Goal: Transaction & Acquisition: Purchase product/service

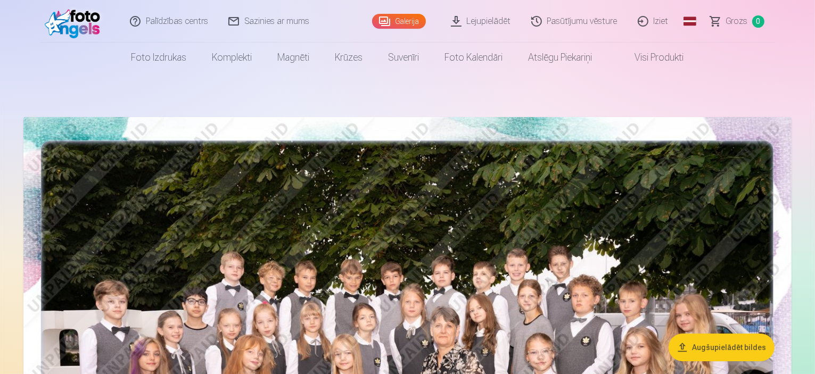
click at [411, 24] on link "Galerija" at bounding box center [399, 21] width 54 height 15
click at [492, 24] on link "Lejupielādēt" at bounding box center [481, 21] width 80 height 43
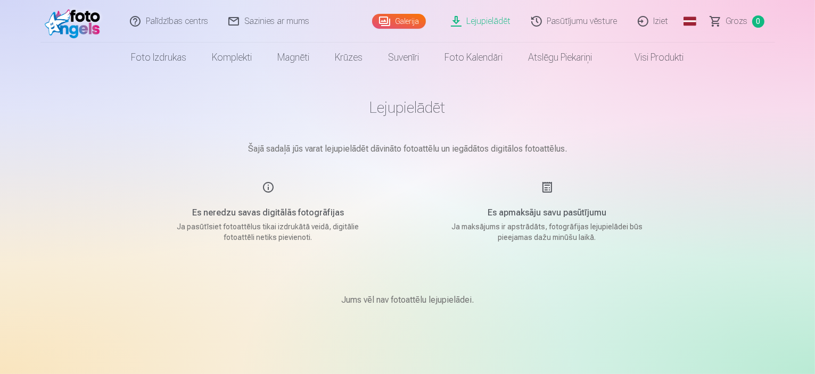
click at [399, 20] on link "Galerija" at bounding box center [399, 21] width 54 height 15
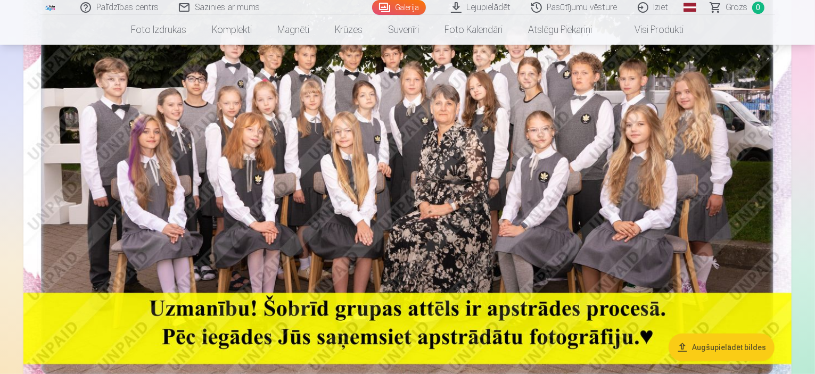
scroll to position [213, 0]
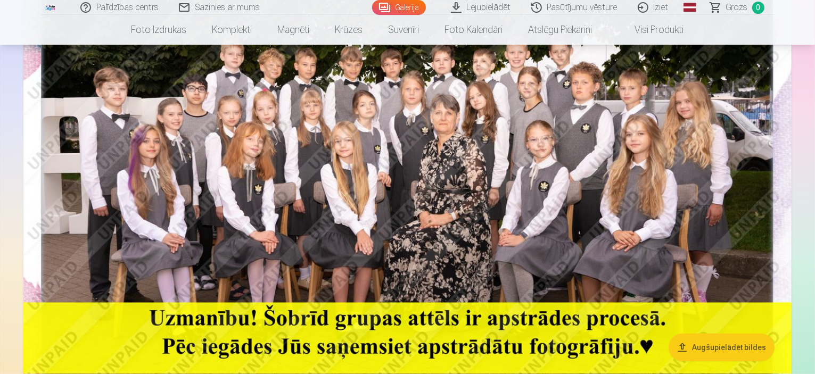
click at [534, 170] on img at bounding box center [407, 160] width 768 height 513
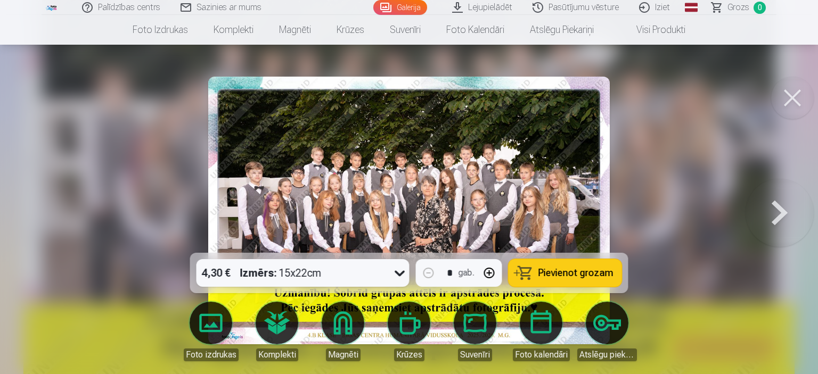
click at [572, 273] on span "Pievienot grozam" at bounding box center [575, 273] width 75 height 10
click at [781, 206] on button at bounding box center [779, 210] width 68 height 63
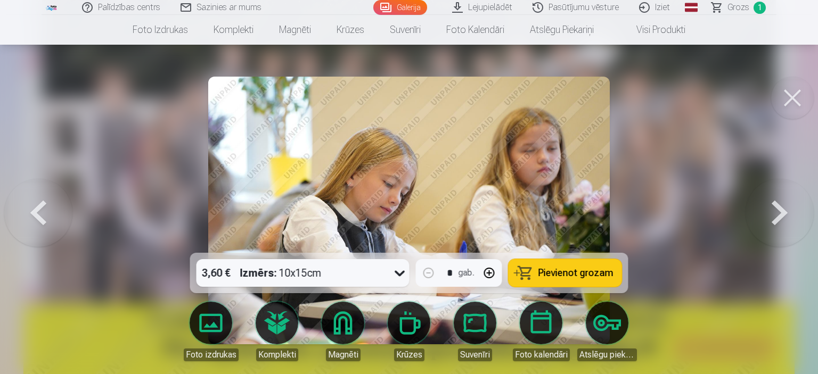
click at [781, 206] on button at bounding box center [779, 210] width 68 height 63
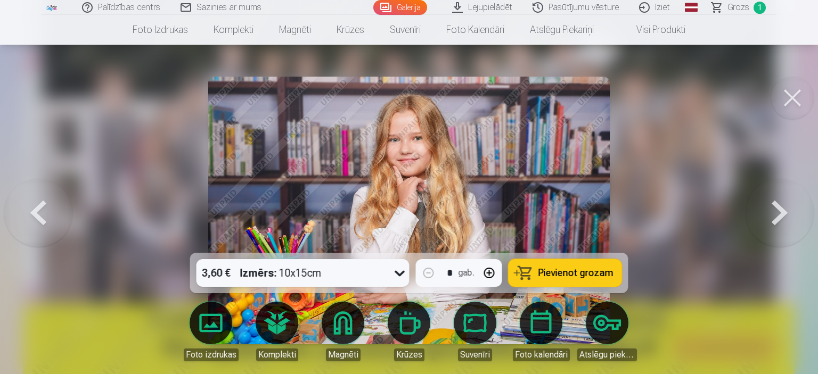
click at [550, 270] on span "Pievienot grozam" at bounding box center [575, 273] width 75 height 10
click at [771, 216] on button at bounding box center [779, 210] width 68 height 63
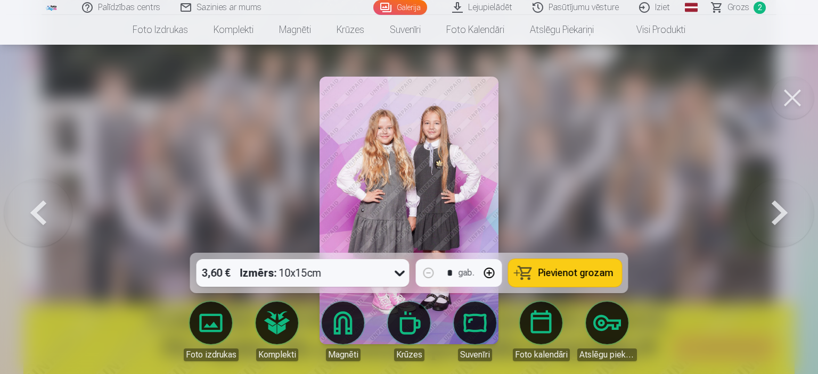
click at [397, 271] on icon at bounding box center [399, 273] width 17 height 17
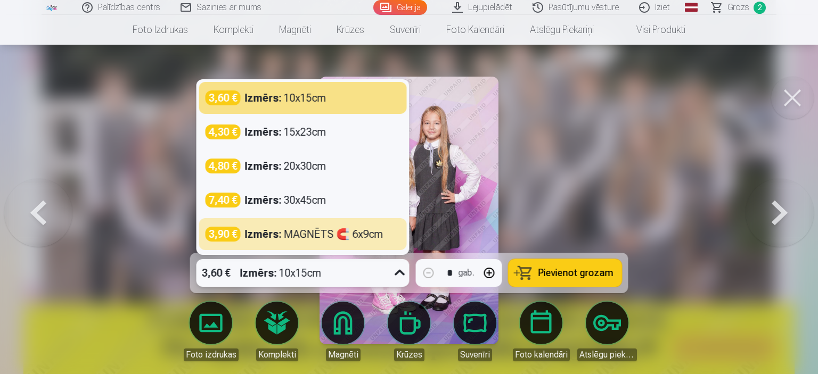
click at [698, 163] on div at bounding box center [409, 187] width 818 height 374
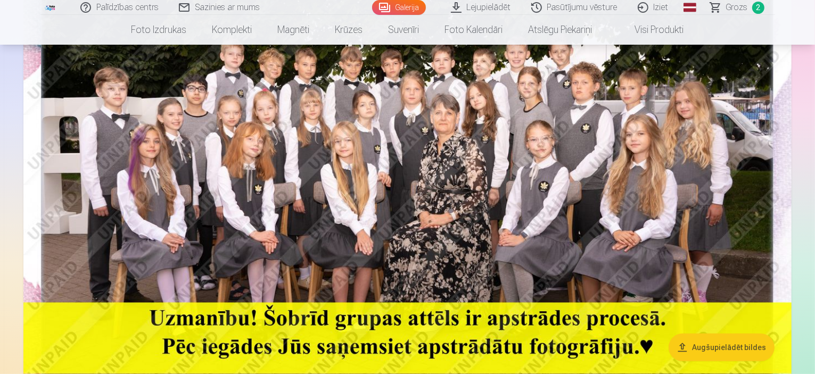
click at [643, 183] on img at bounding box center [407, 160] width 768 height 513
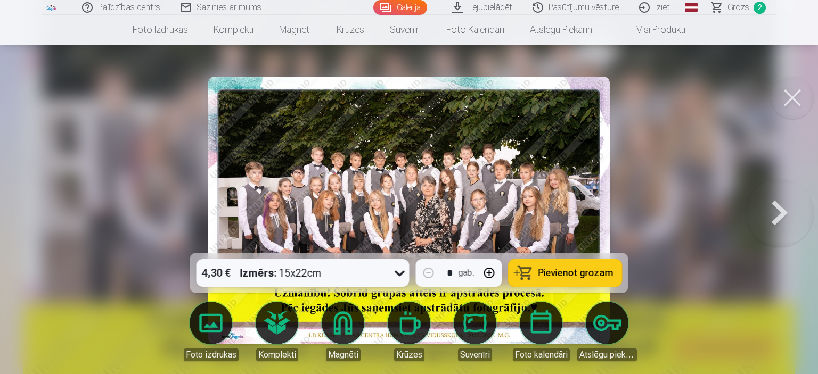
click at [790, 206] on button at bounding box center [779, 210] width 68 height 63
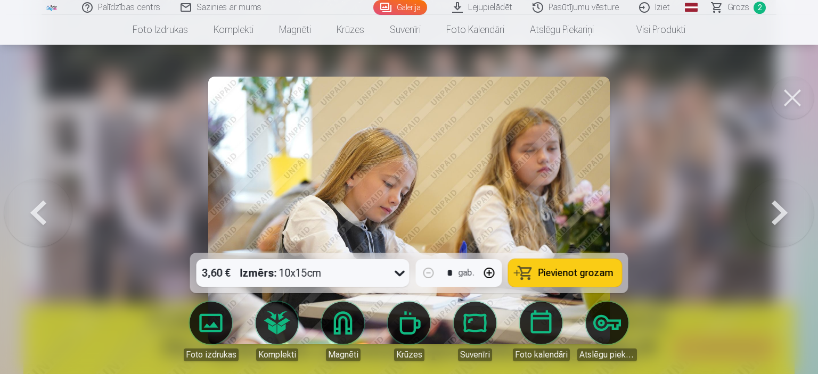
click at [790, 206] on button at bounding box center [779, 210] width 68 height 63
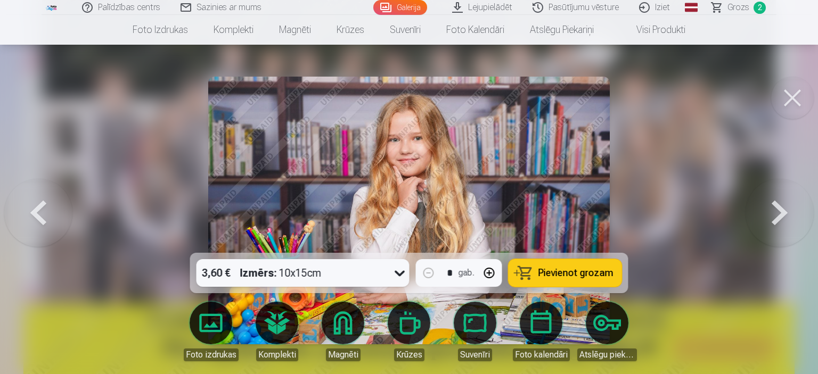
click at [790, 206] on button at bounding box center [779, 210] width 68 height 63
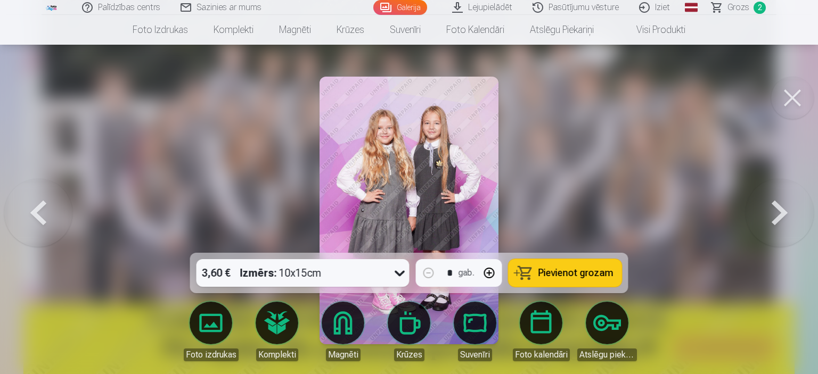
click at [566, 272] on span "Pievienot grozam" at bounding box center [575, 273] width 75 height 10
click at [762, 216] on button at bounding box center [779, 210] width 68 height 63
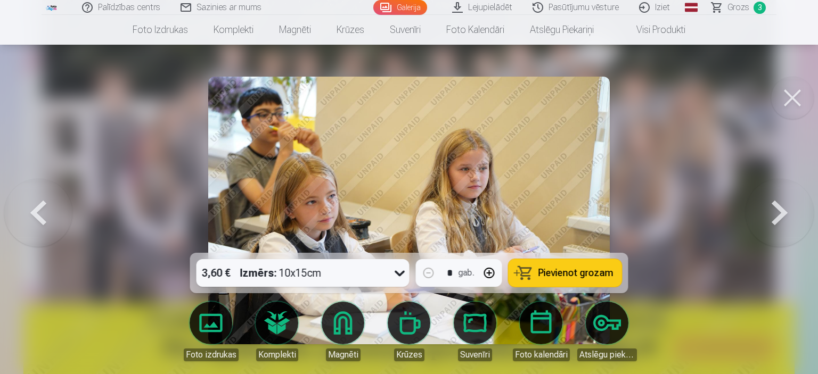
click at [762, 216] on button at bounding box center [779, 210] width 68 height 63
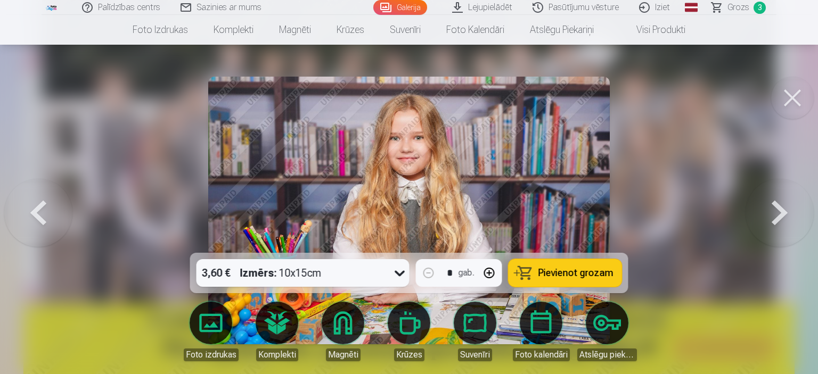
click at [562, 280] on button "Pievienot grozam" at bounding box center [564, 273] width 113 height 28
click at [786, 215] on button at bounding box center [779, 210] width 68 height 63
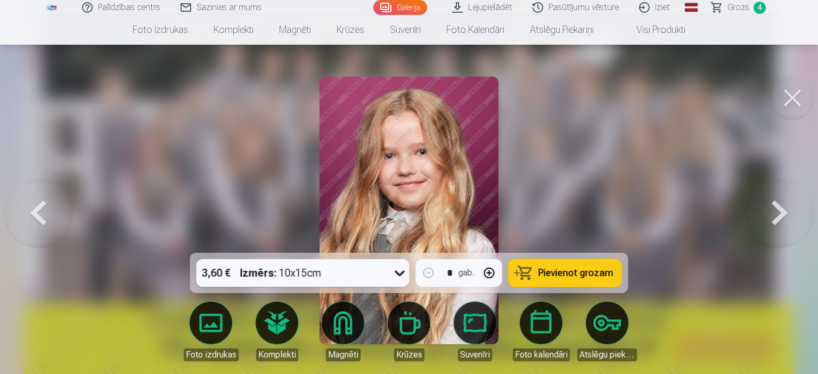
click at [779, 217] on button at bounding box center [779, 210] width 68 height 63
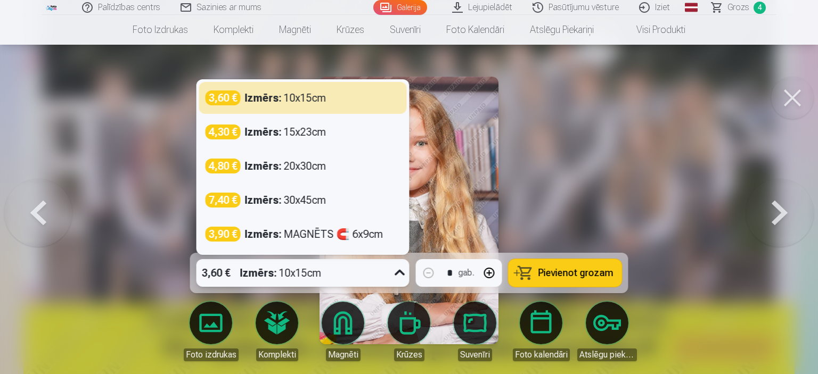
click at [400, 275] on icon at bounding box center [399, 273] width 17 height 17
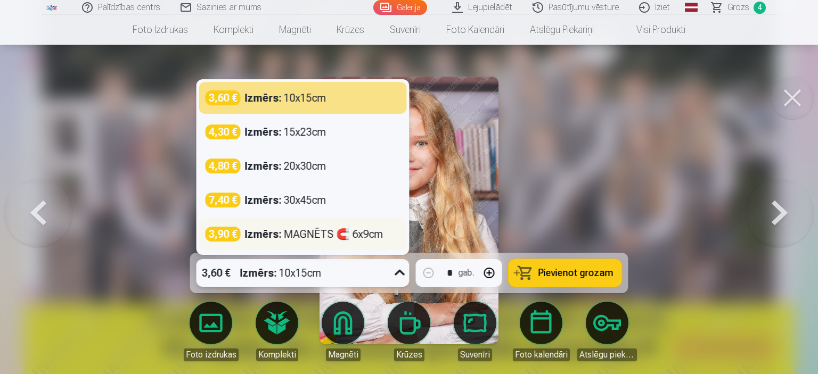
click at [288, 232] on div "Izmērs : MAGNĒTS 🧲 6x9cm" at bounding box center [314, 234] width 138 height 15
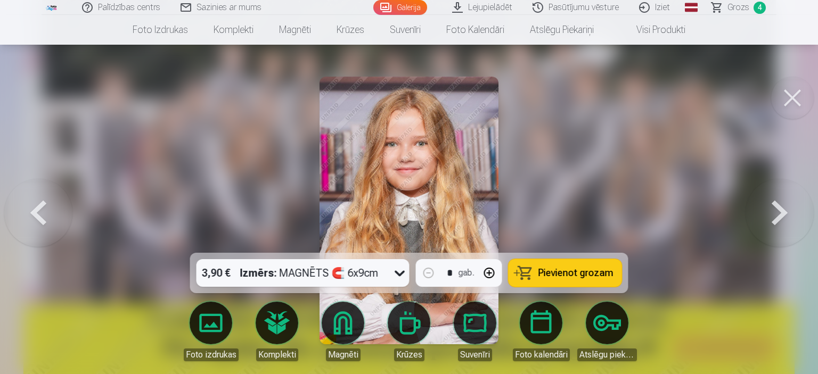
click at [785, 215] on button at bounding box center [779, 210] width 68 height 63
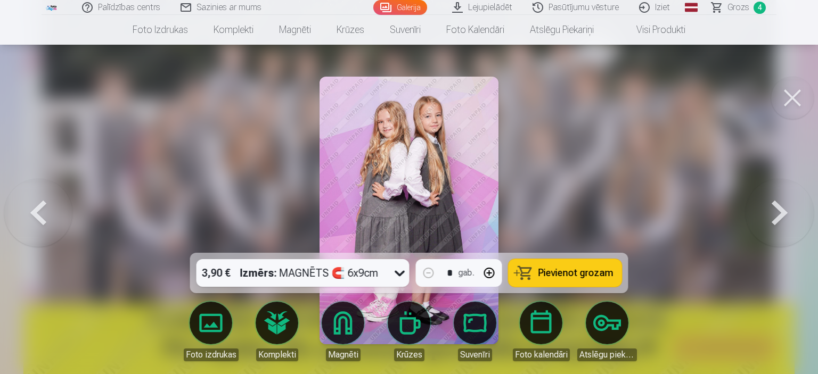
click at [38, 212] on button at bounding box center [38, 210] width 68 height 63
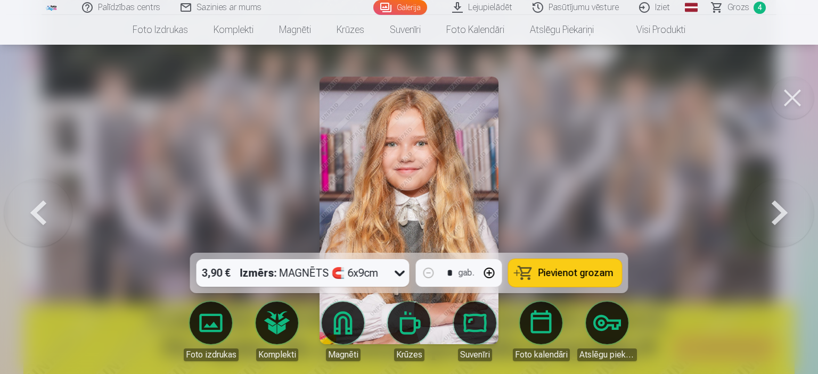
click at [40, 210] on button at bounding box center [38, 210] width 68 height 63
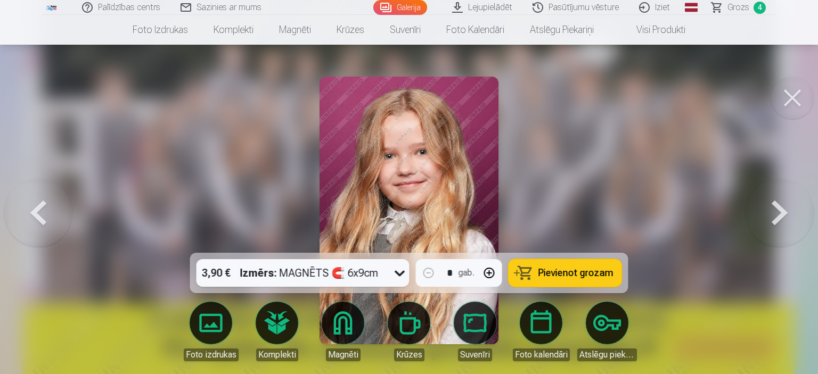
click at [775, 209] on button at bounding box center [779, 210] width 68 height 63
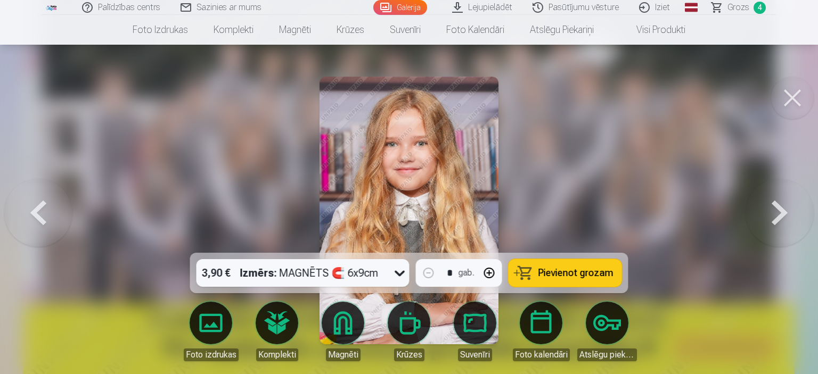
click at [36, 210] on button at bounding box center [38, 210] width 68 height 63
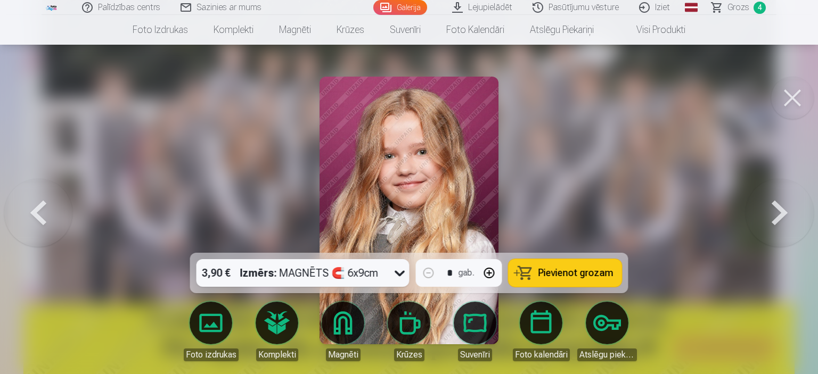
click at [569, 268] on span "Pievienot grozam" at bounding box center [575, 273] width 75 height 10
click at [769, 227] on button at bounding box center [779, 210] width 68 height 63
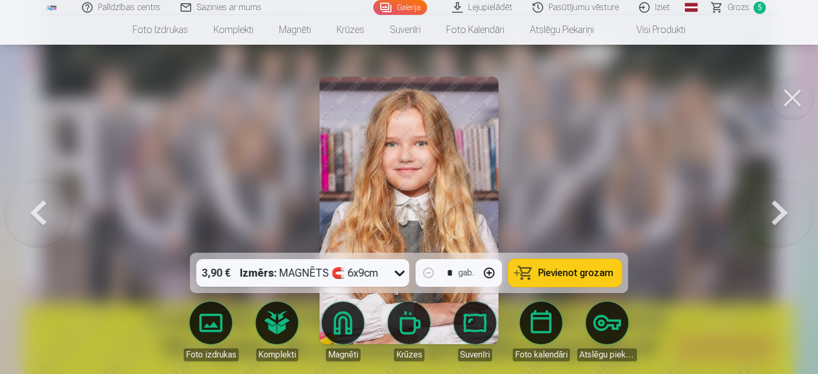
click at [770, 226] on button at bounding box center [779, 210] width 68 height 63
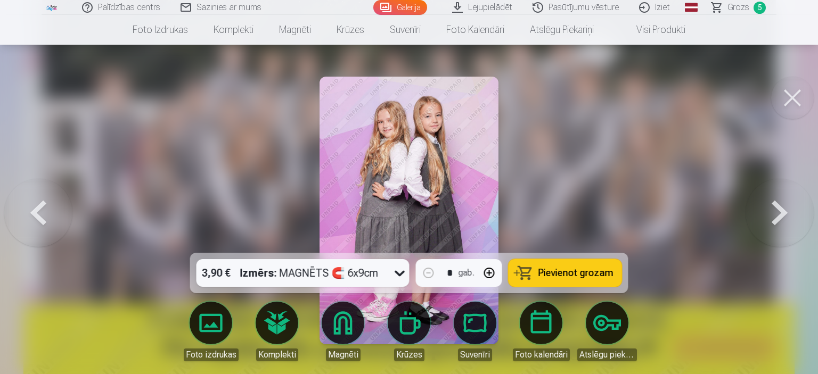
click at [770, 226] on button at bounding box center [779, 210] width 68 height 63
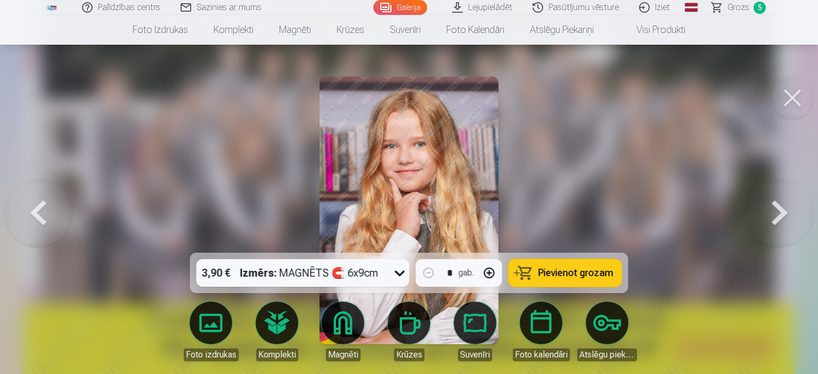
click at [616, 271] on button "Pievienot grozam" at bounding box center [564, 273] width 113 height 28
click at [772, 227] on button at bounding box center [779, 210] width 68 height 63
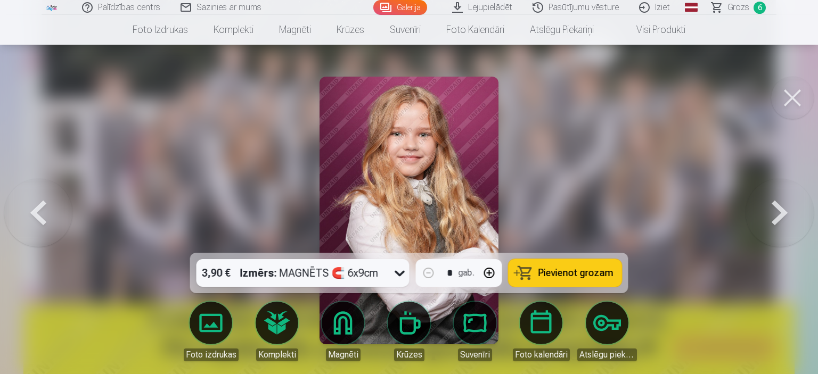
click at [609, 272] on span "Pievienot grozam" at bounding box center [575, 273] width 75 height 10
click at [786, 224] on button at bounding box center [779, 210] width 68 height 63
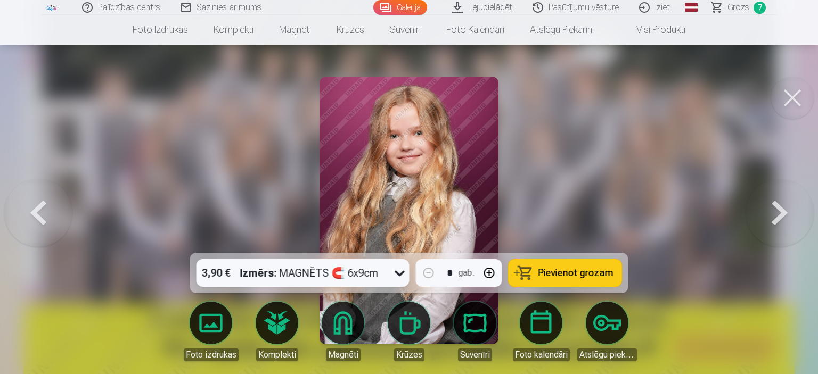
click at [786, 224] on button at bounding box center [779, 210] width 68 height 63
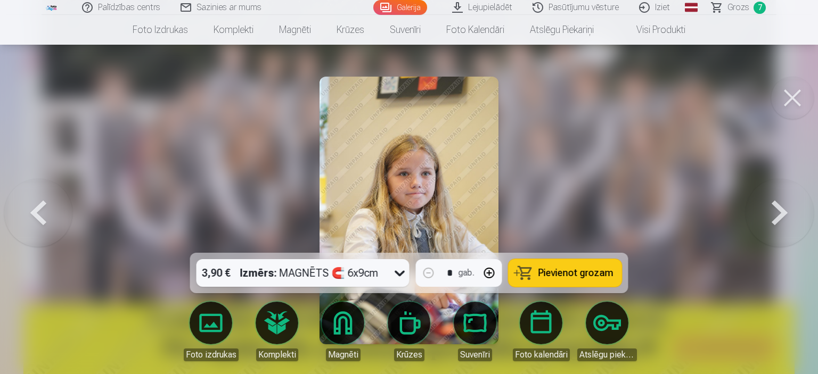
click at [788, 222] on button at bounding box center [779, 210] width 68 height 63
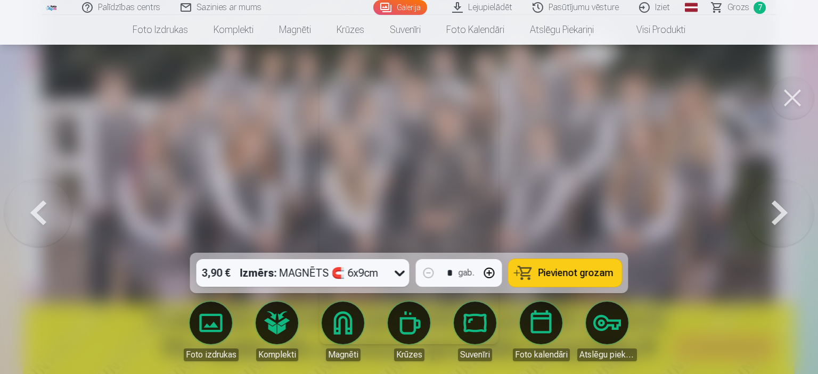
click at [788, 222] on button at bounding box center [779, 210] width 68 height 63
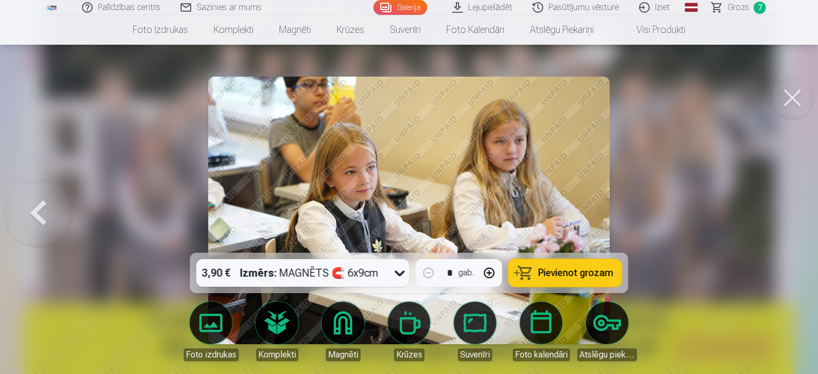
click at [788, 222] on div at bounding box center [409, 187] width 818 height 374
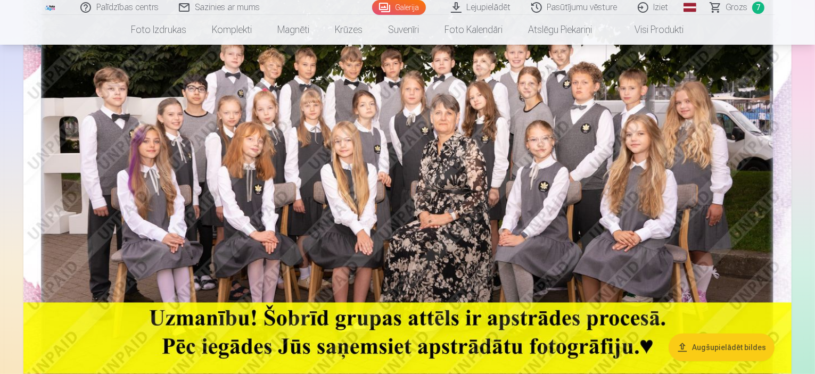
click at [739, 9] on span "Grozs" at bounding box center [737, 7] width 22 height 13
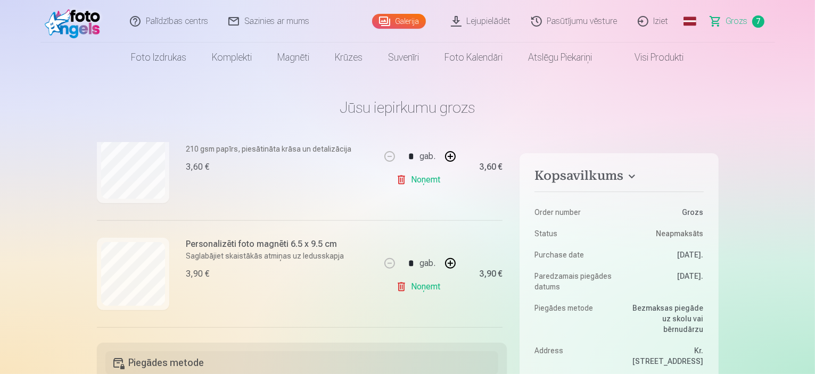
click at [414, 21] on link "Galerija" at bounding box center [399, 21] width 54 height 15
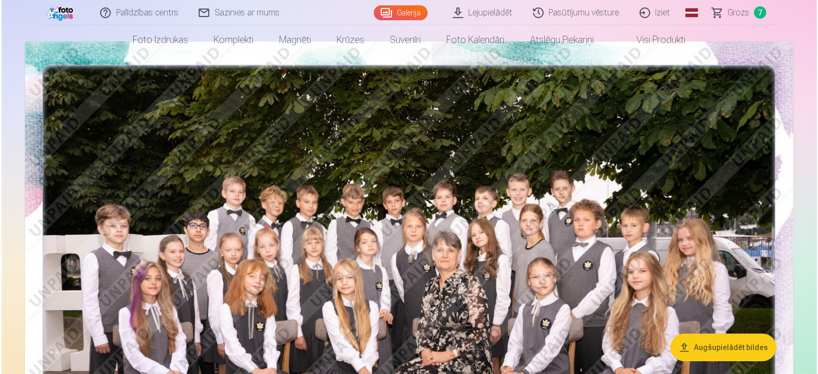
scroll to position [160, 0]
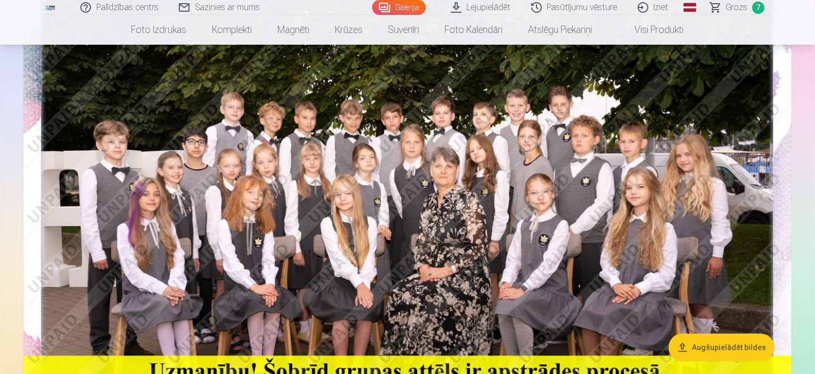
click at [528, 256] on img at bounding box center [407, 213] width 768 height 513
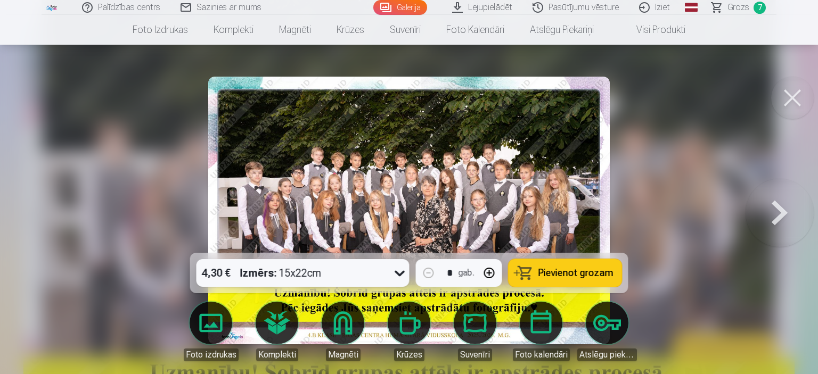
click at [775, 221] on button at bounding box center [779, 210] width 68 height 63
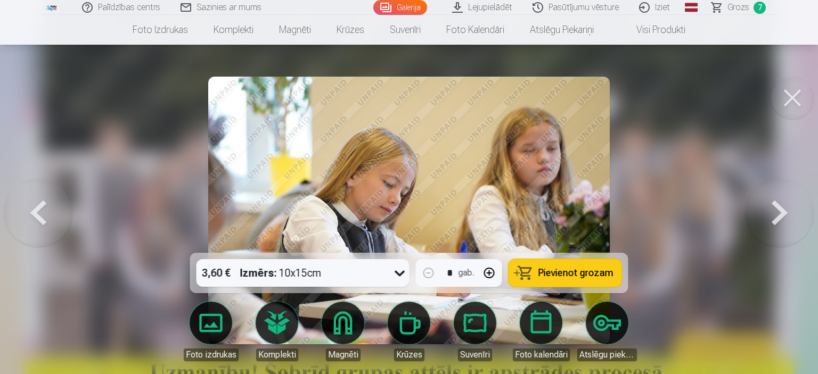
click at [775, 221] on button at bounding box center [779, 210] width 68 height 63
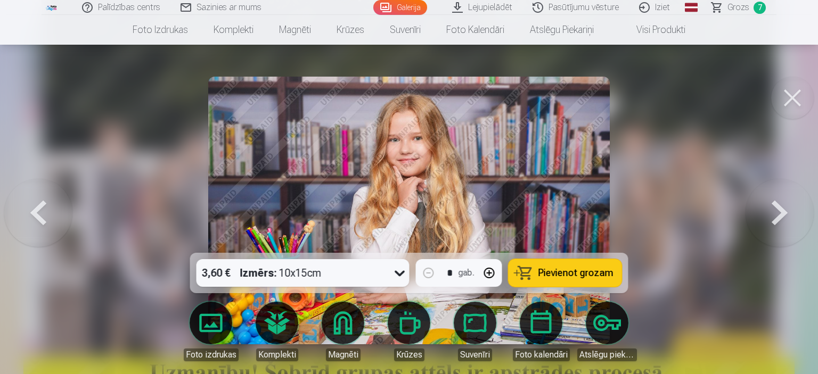
click at [775, 221] on button at bounding box center [779, 210] width 68 height 63
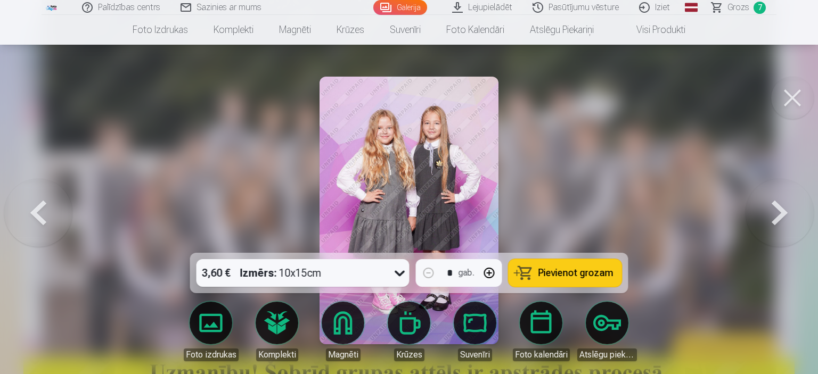
click at [775, 221] on button at bounding box center [779, 210] width 68 height 63
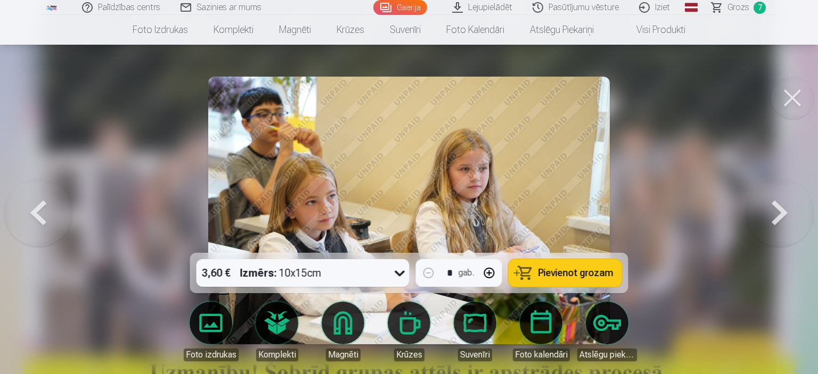
click at [775, 221] on button at bounding box center [779, 210] width 68 height 63
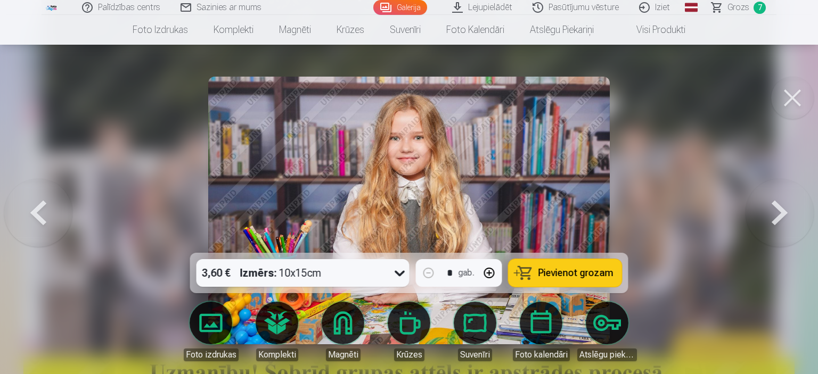
click at [775, 220] on button at bounding box center [779, 210] width 68 height 63
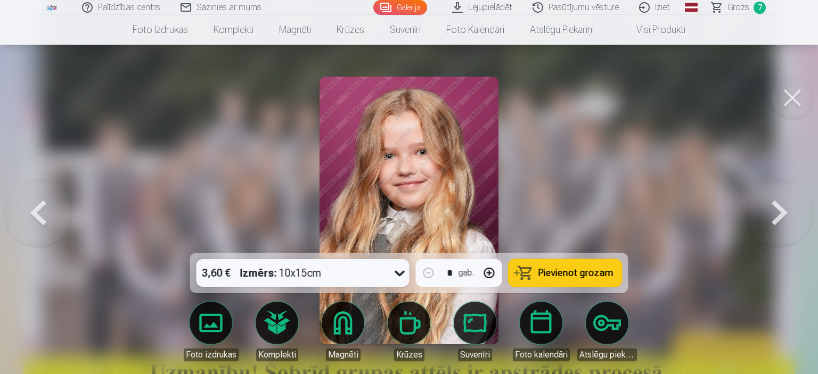
click at [482, 176] on img at bounding box center [408, 211] width 178 height 268
click at [783, 215] on button at bounding box center [779, 210] width 68 height 63
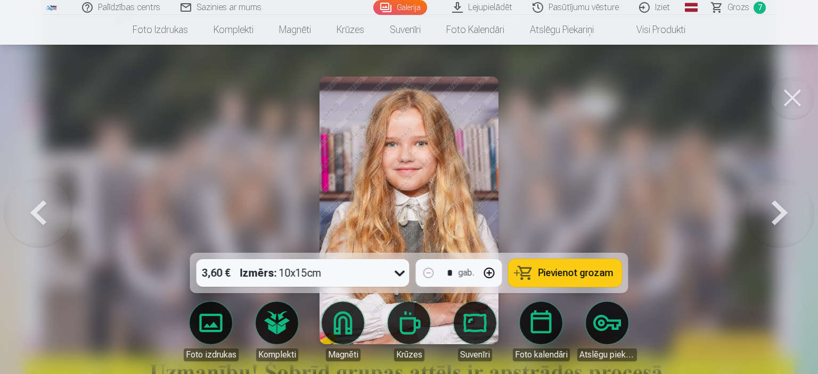
click at [783, 214] on button at bounding box center [779, 210] width 68 height 63
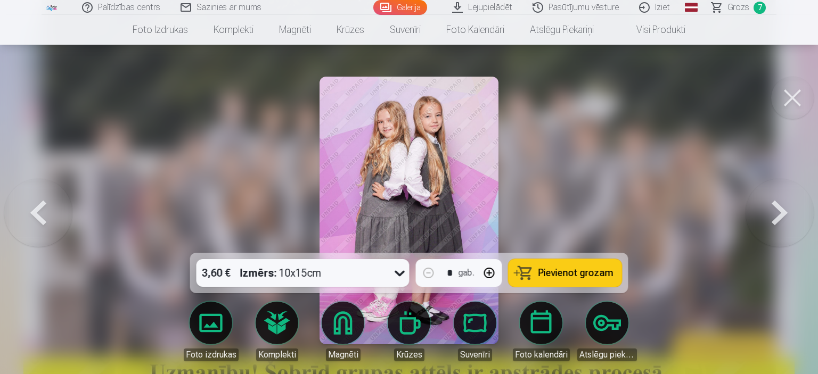
click at [763, 213] on button at bounding box center [779, 210] width 68 height 63
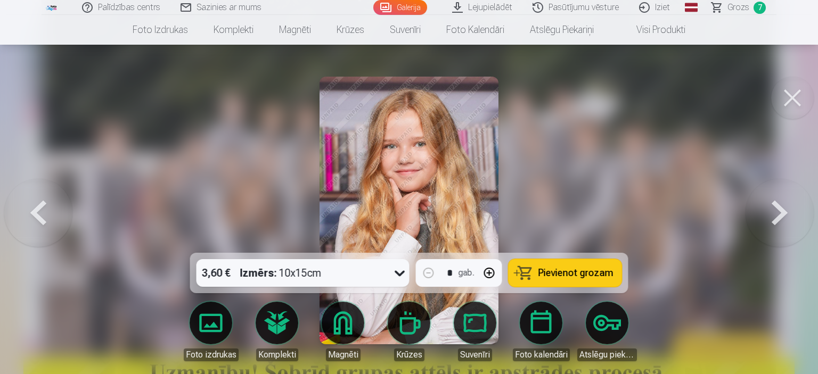
click at [780, 221] on button at bounding box center [779, 210] width 68 height 63
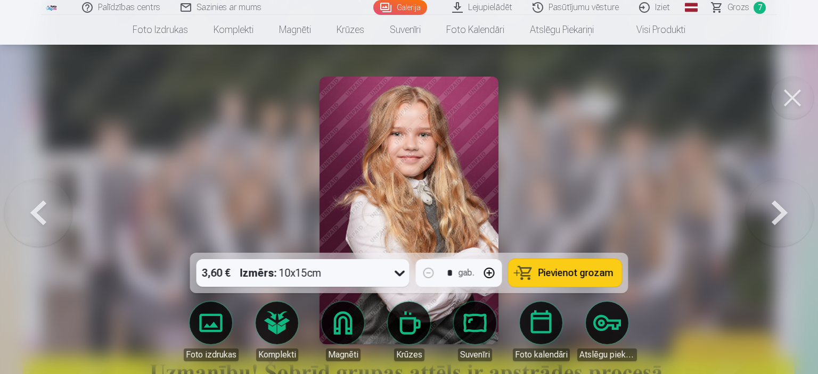
click at [731, 4] on span "Grozs" at bounding box center [738, 7] width 22 height 13
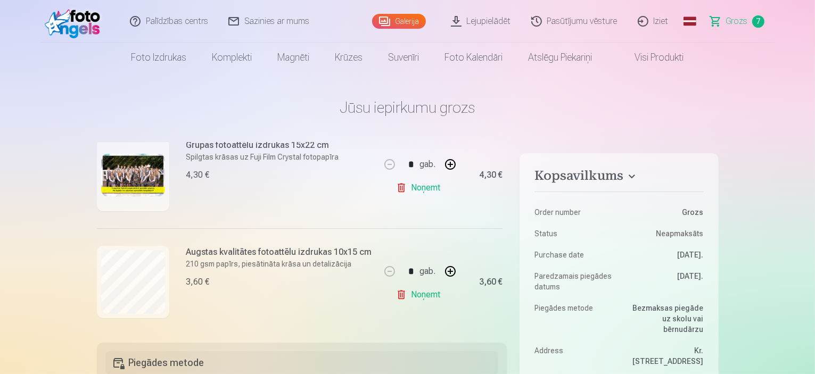
scroll to position [213, 0]
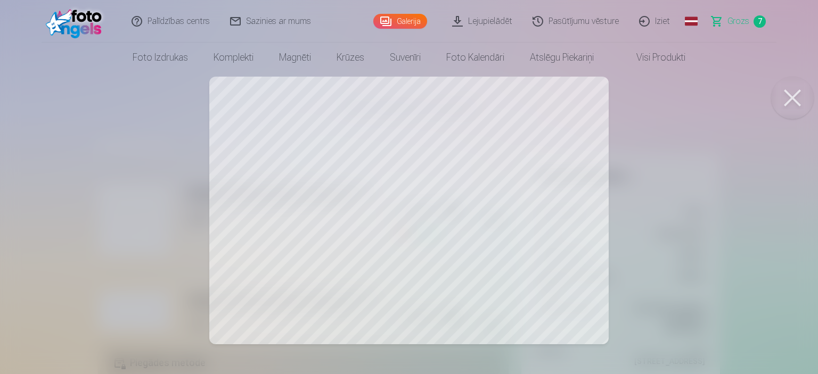
click at [801, 86] on button at bounding box center [792, 98] width 43 height 43
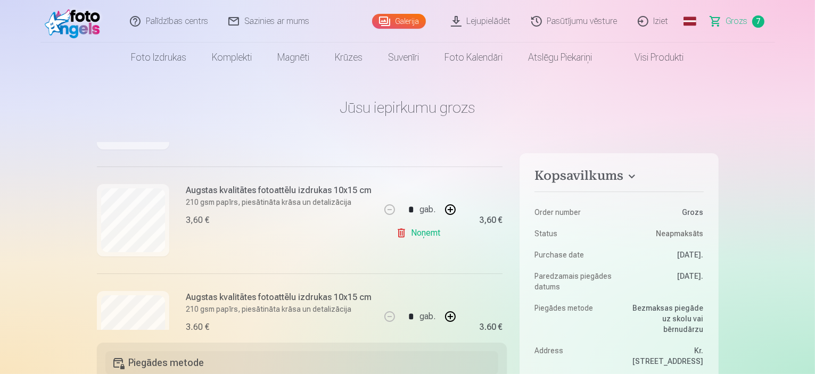
scroll to position [319, 0]
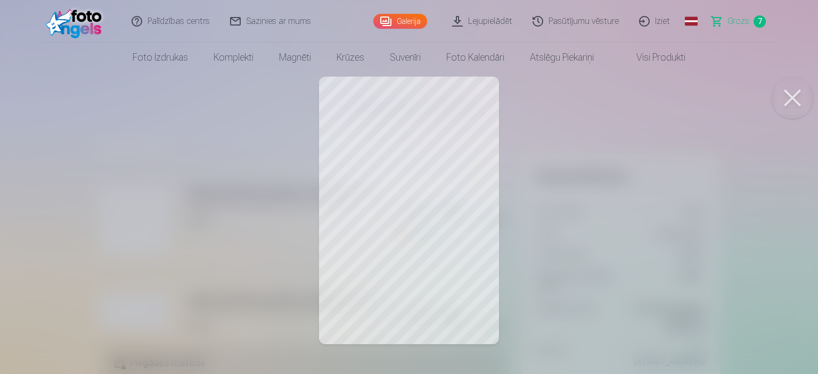
click at [787, 97] on button at bounding box center [792, 98] width 43 height 43
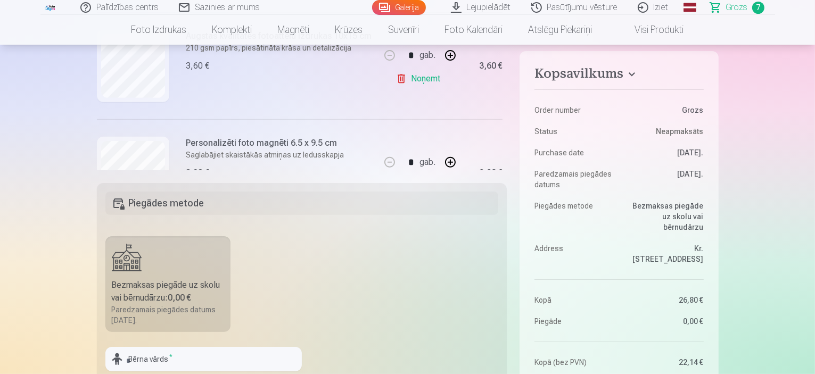
scroll to position [479, 0]
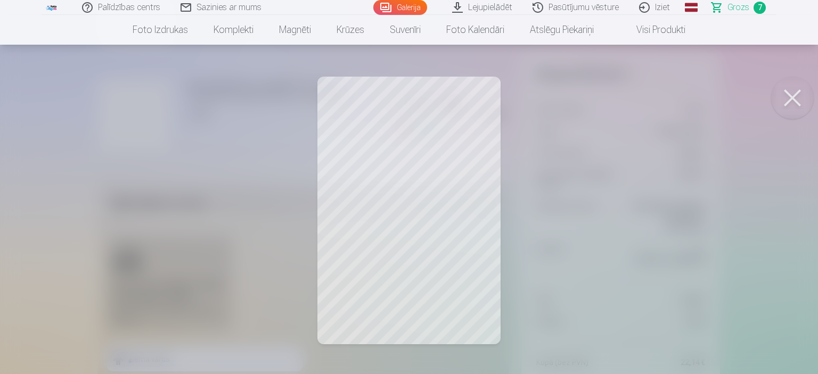
click at [790, 97] on button at bounding box center [792, 98] width 43 height 43
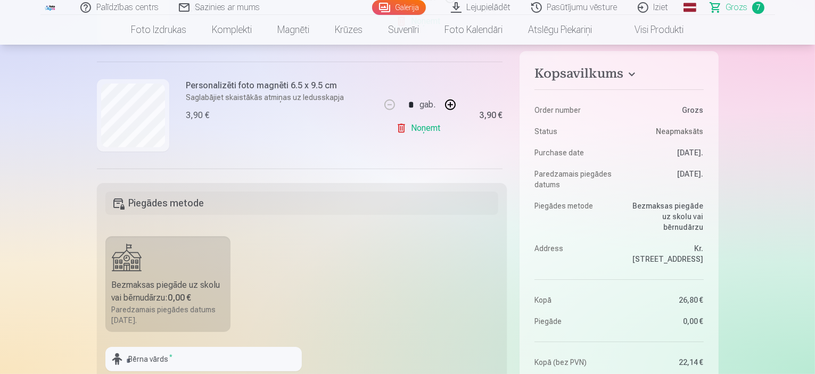
scroll to position [585, 0]
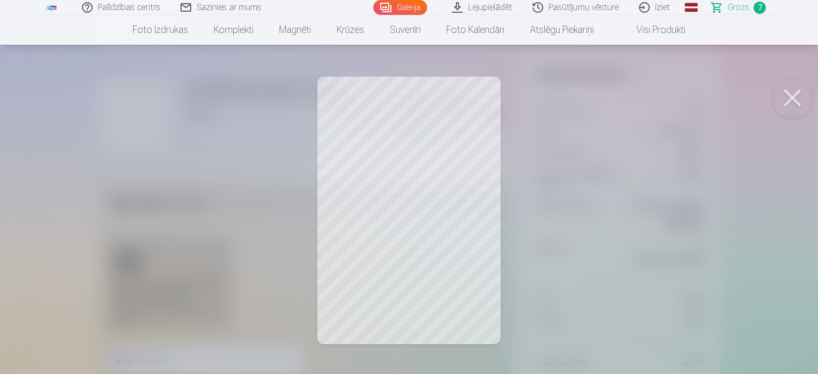
click at [794, 96] on button at bounding box center [792, 98] width 43 height 43
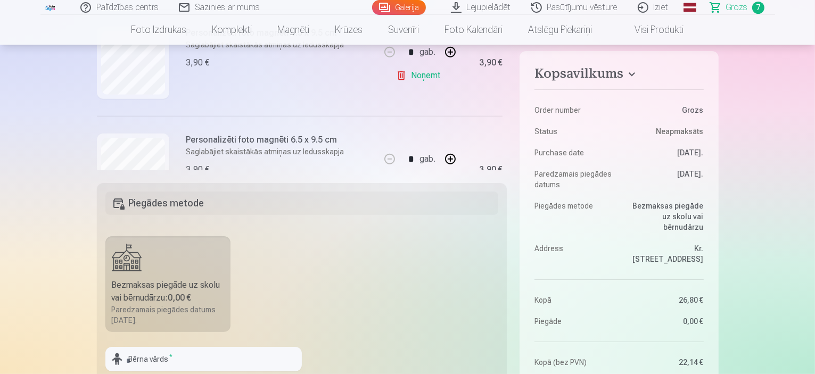
scroll to position [693, 0]
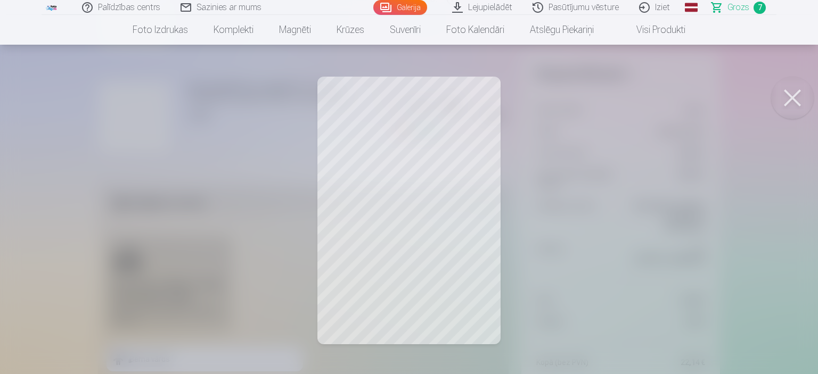
click at [791, 95] on button at bounding box center [792, 98] width 43 height 43
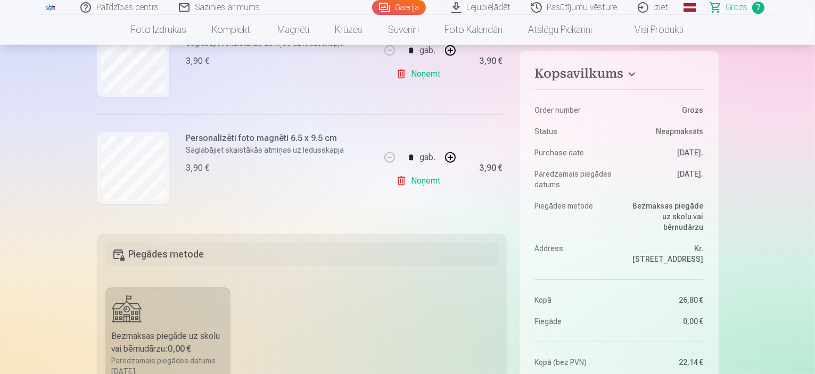
scroll to position [53, 0]
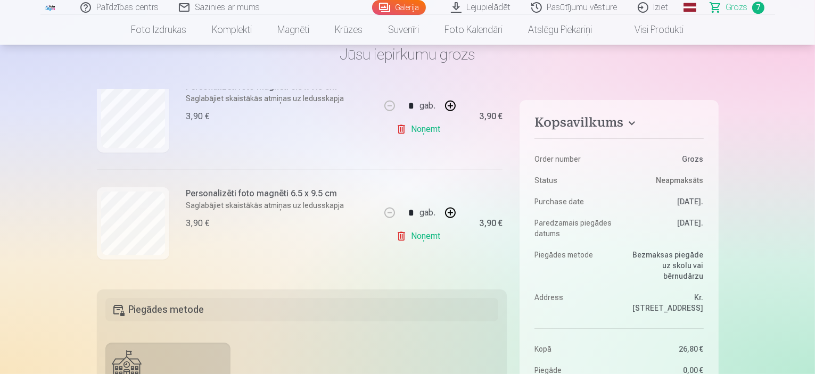
click at [451, 209] on button "button" at bounding box center [451, 213] width 26 height 26
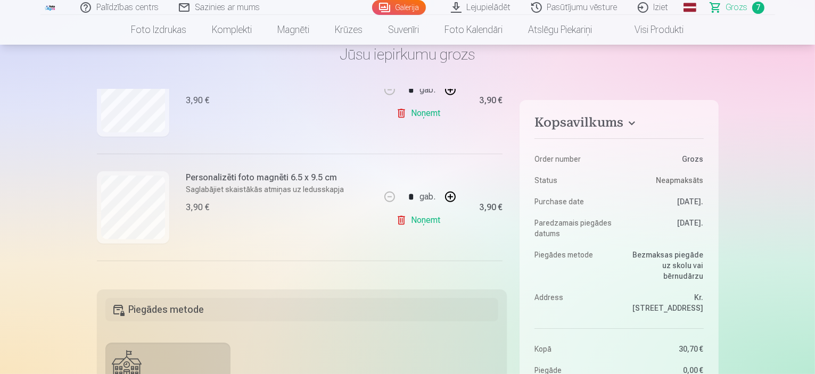
scroll to position [682, 0]
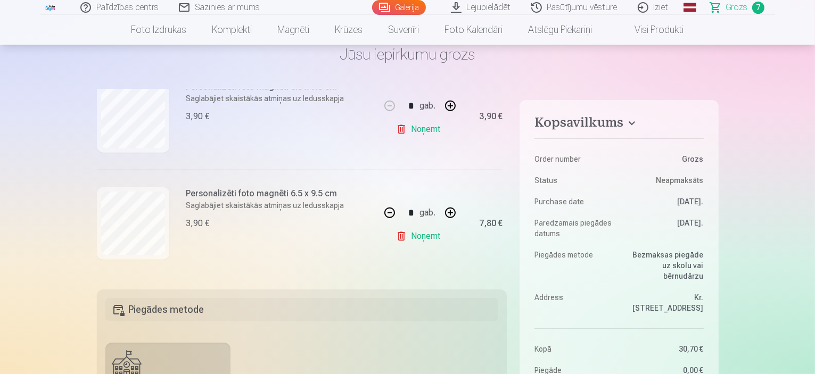
click at [388, 210] on button "button" at bounding box center [390, 213] width 26 height 26
type input "*"
click at [414, 234] on link "Noņemt" at bounding box center [420, 236] width 48 height 21
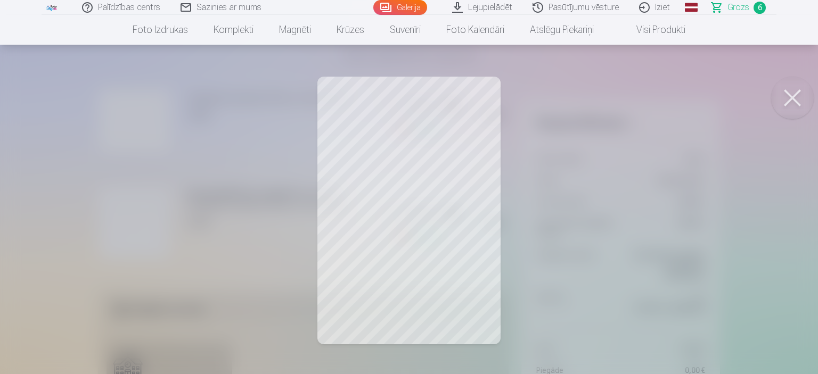
click at [797, 101] on button at bounding box center [792, 98] width 43 height 43
click at [780, 94] on button at bounding box center [792, 98] width 43 height 43
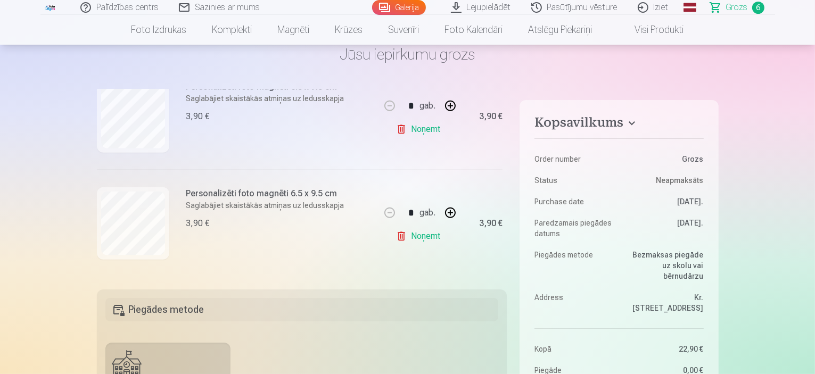
click at [409, 127] on link "Noņemt" at bounding box center [420, 129] width 48 height 21
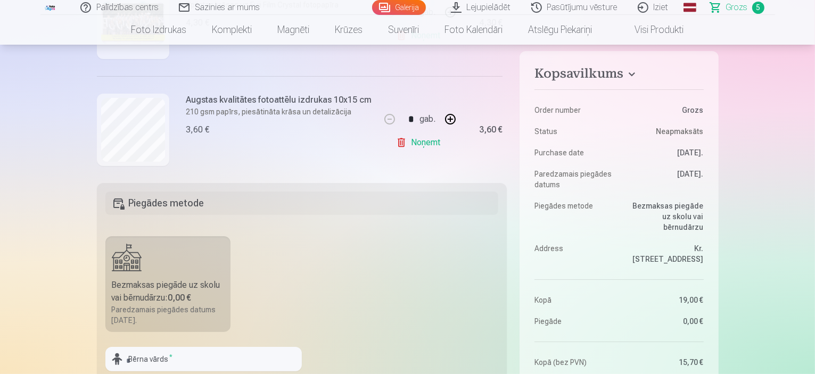
scroll to position [160, 0]
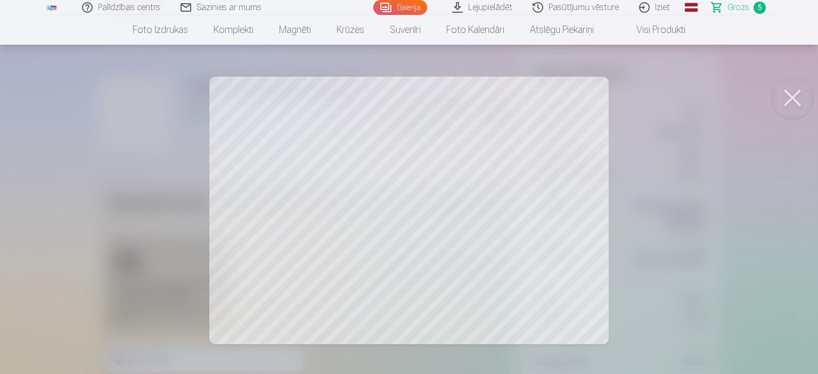
click at [788, 96] on button at bounding box center [792, 98] width 43 height 43
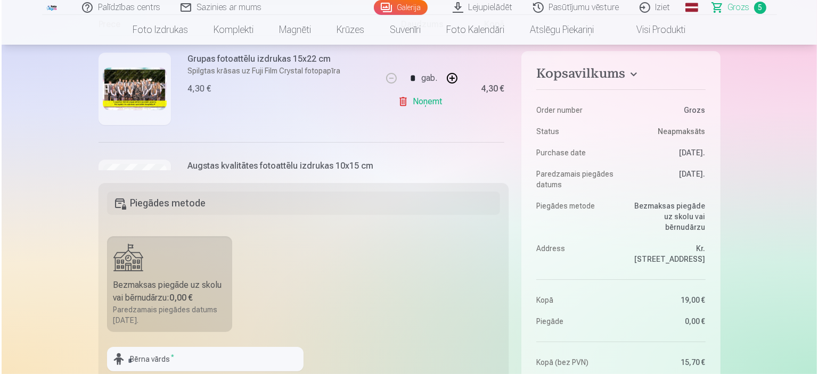
scroll to position [0, 0]
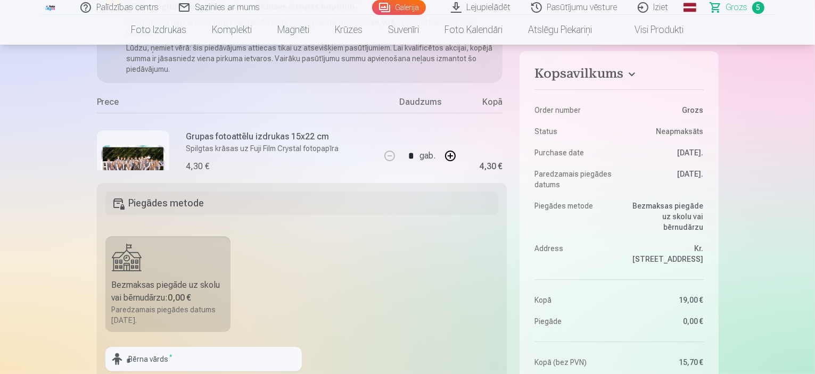
click at [150, 151] on img at bounding box center [133, 166] width 64 height 43
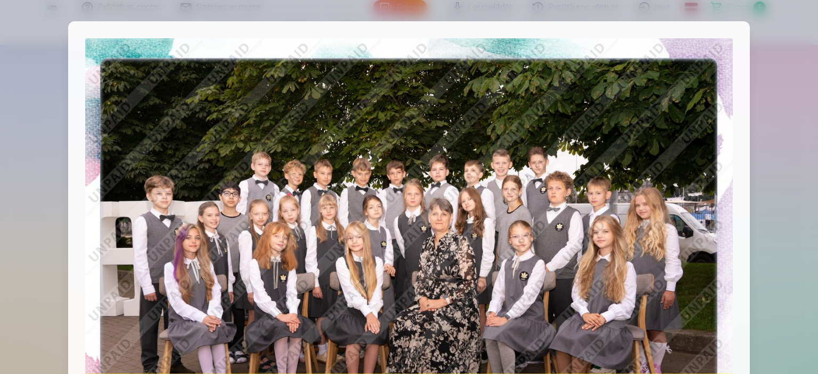
click at [645, 258] on img at bounding box center [408, 254] width 647 height 432
click at [638, 313] on img at bounding box center [408, 254] width 647 height 432
click at [795, 232] on div at bounding box center [409, 187] width 818 height 374
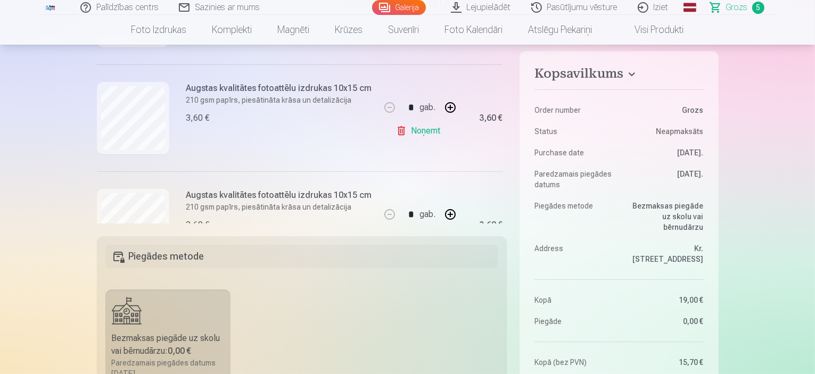
scroll to position [213, 0]
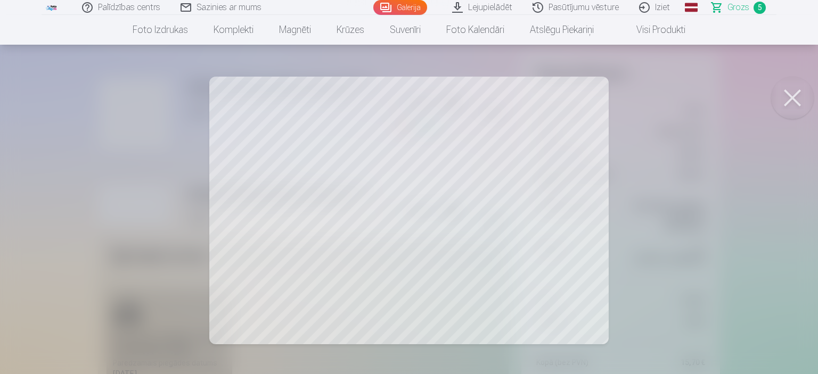
click at [786, 101] on button at bounding box center [792, 98] width 43 height 43
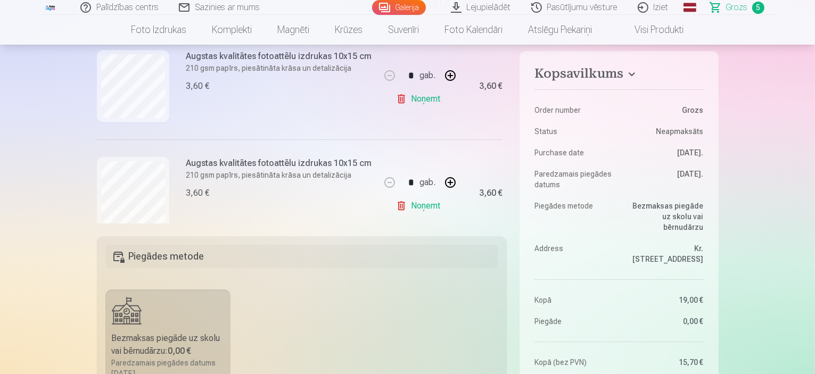
scroll to position [266, 0]
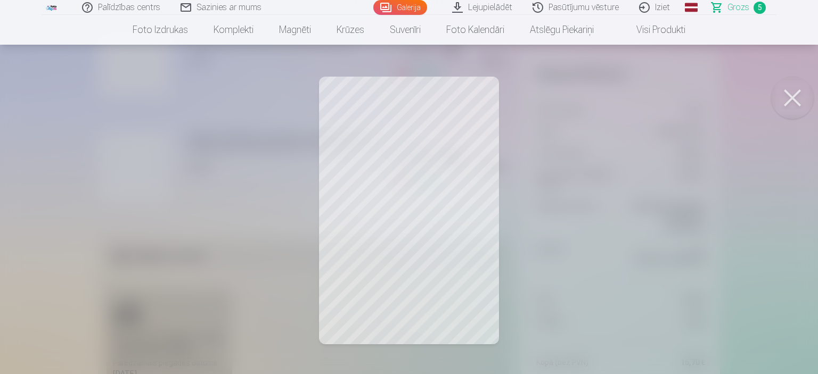
click at [798, 98] on button at bounding box center [792, 98] width 43 height 43
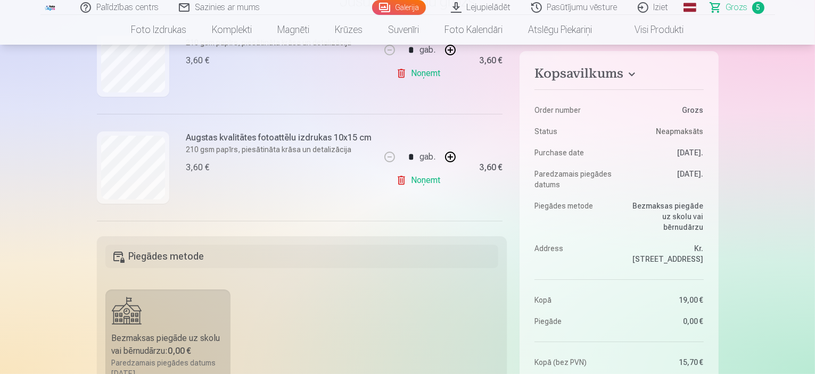
scroll to position [426, 0]
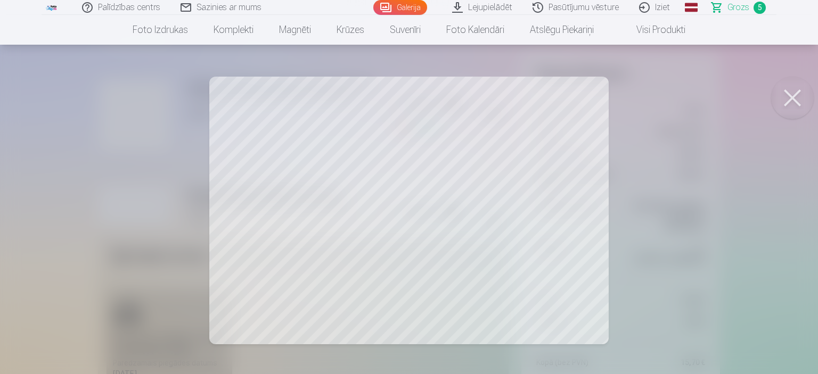
click at [793, 102] on button at bounding box center [792, 98] width 43 height 43
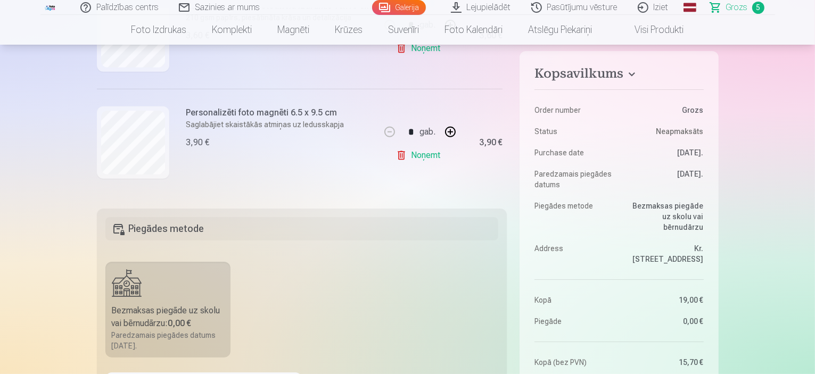
scroll to position [160, 0]
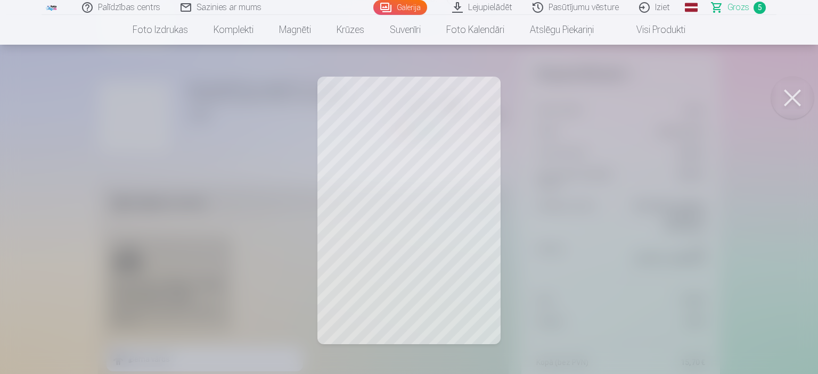
click at [795, 96] on button at bounding box center [792, 98] width 43 height 43
click at [796, 113] on button at bounding box center [792, 98] width 43 height 43
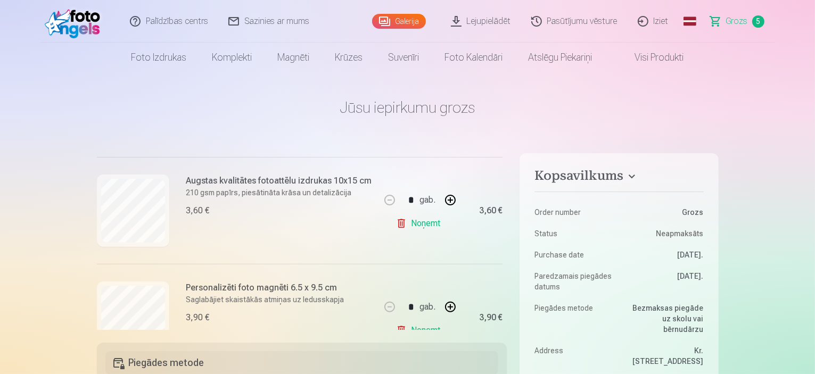
scroll to position [373, 0]
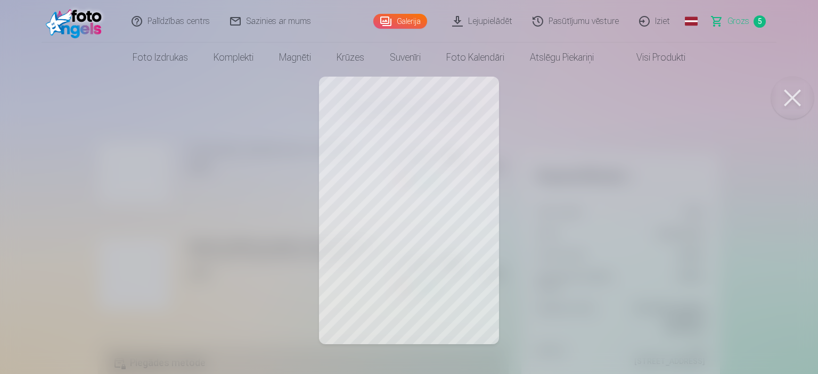
click at [443, 216] on div at bounding box center [409, 187] width 818 height 374
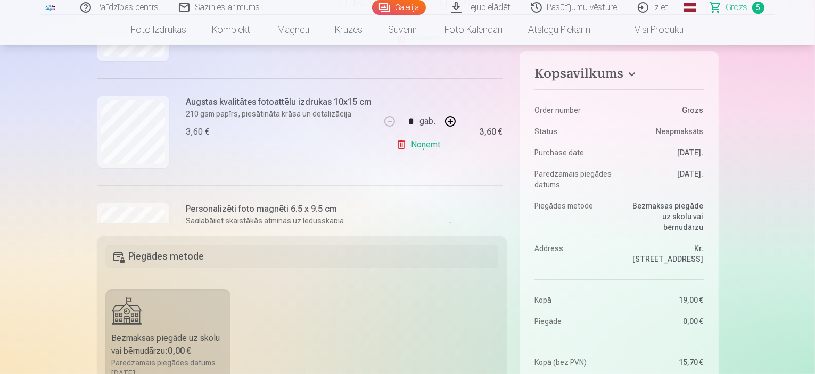
scroll to position [319, 0]
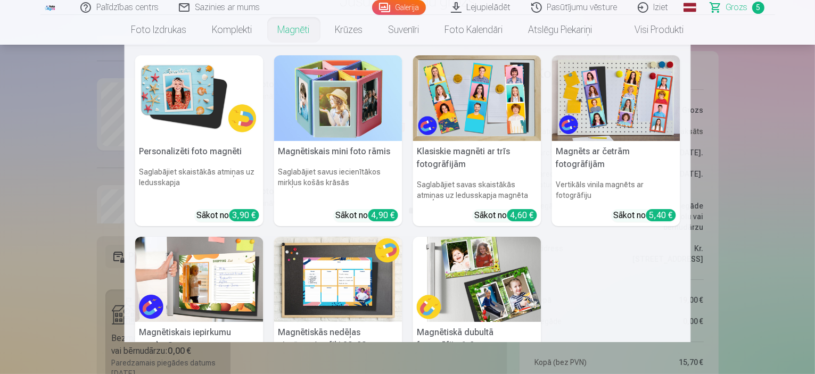
click at [293, 36] on link "Magnēti" at bounding box center [293, 30] width 57 height 30
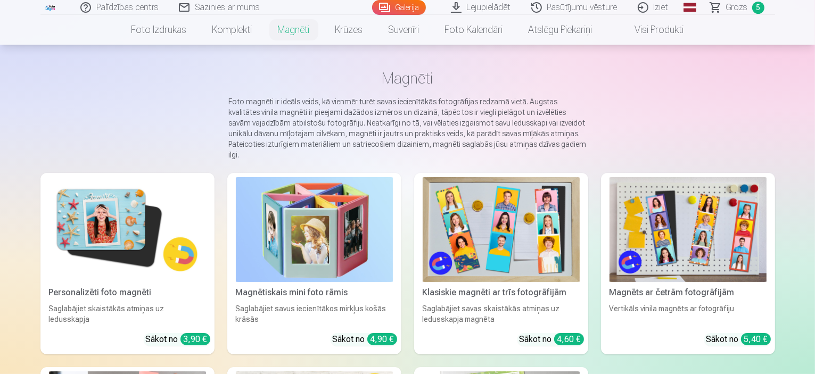
scroll to position [53, 0]
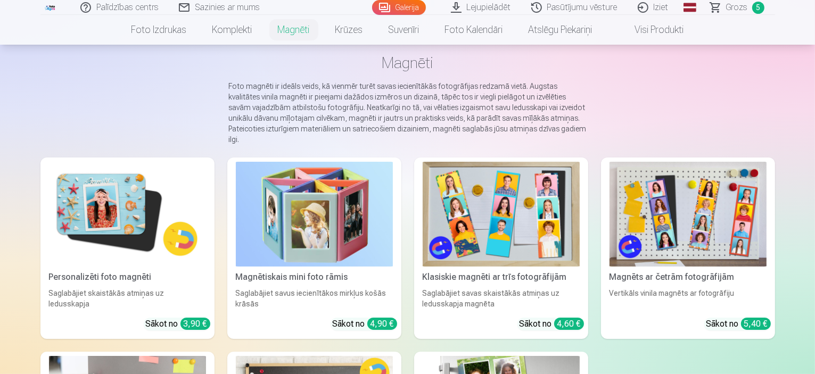
click at [53, 188] on img at bounding box center [127, 214] width 157 height 105
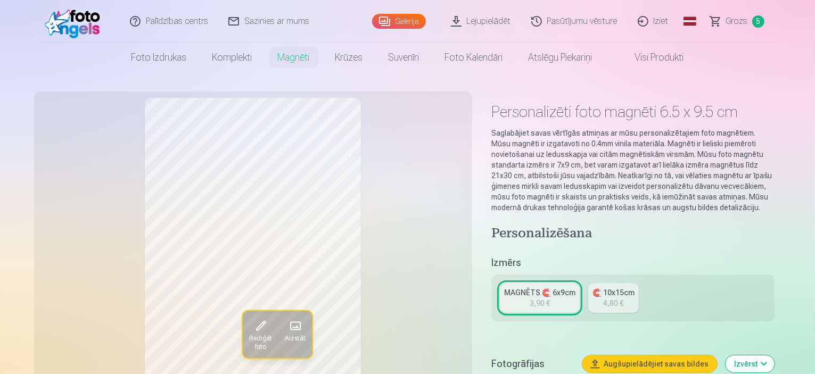
click at [570, 287] on div "MAGNĒTS 🧲 6x9cm" at bounding box center [539, 292] width 71 height 11
click at [630, 300] on link "🧲 10x15cm 4,80 €" at bounding box center [613, 298] width 51 height 30
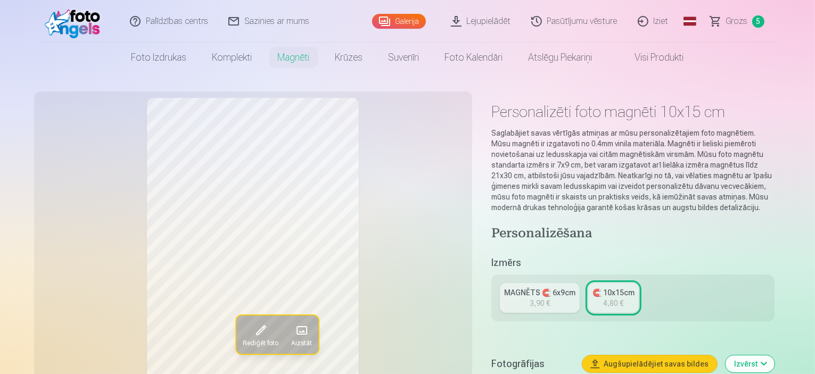
click at [577, 287] on link "MAGNĒTS 🧲 6x9cm 3,90 €" at bounding box center [540, 298] width 80 height 30
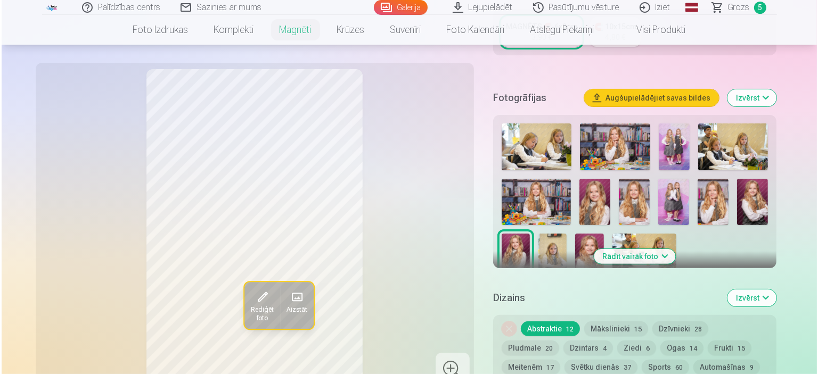
scroll to position [319, 0]
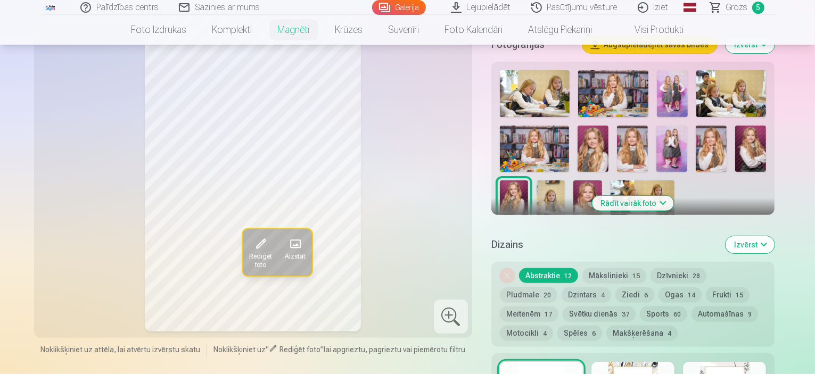
click at [249, 253] on span "Rediģēt foto" at bounding box center [260, 261] width 23 height 17
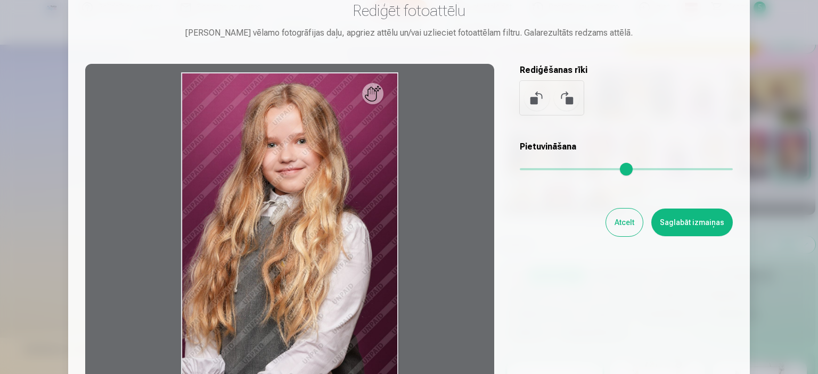
scroll to position [4, 0]
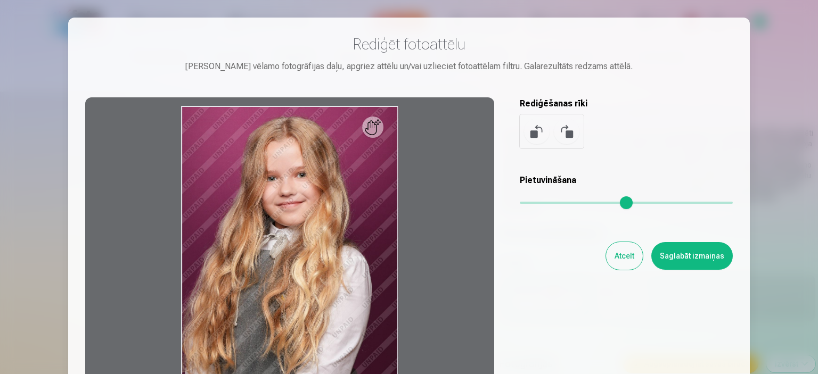
click at [651, 95] on div "Rediģēt fotoattēlu Pietuvini vēlamo fotogrāfijas daļu, apgriez attēlu un/vai uz…" at bounding box center [408, 233] width 647 height 397
click at [630, 256] on button "Atcelt" at bounding box center [624, 256] width 37 height 28
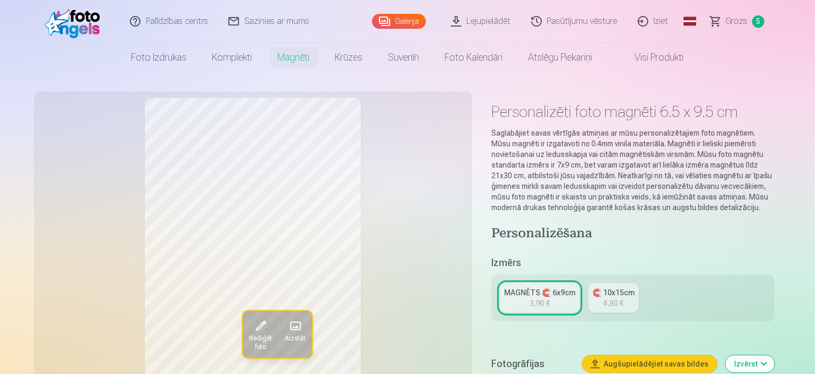
click at [286, 332] on span at bounding box center [294, 326] width 17 height 17
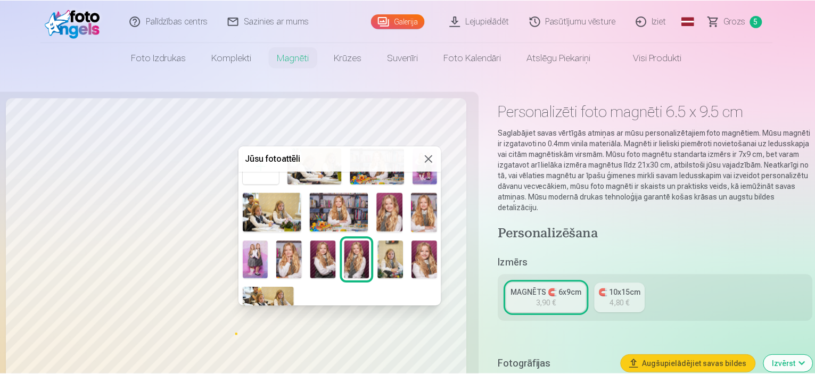
scroll to position [52, 0]
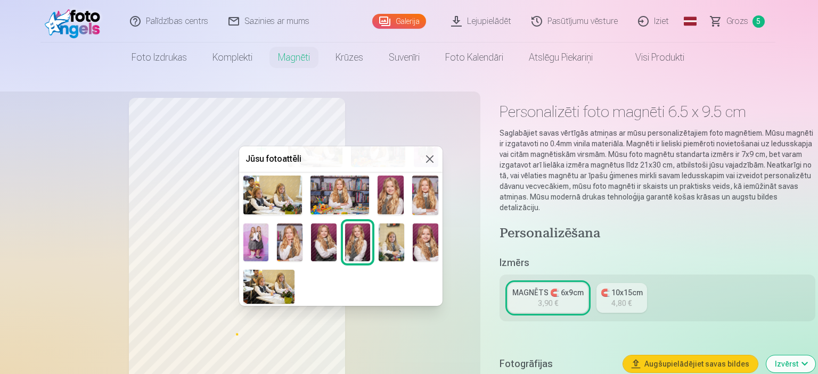
click at [393, 196] on img at bounding box center [390, 195] width 26 height 39
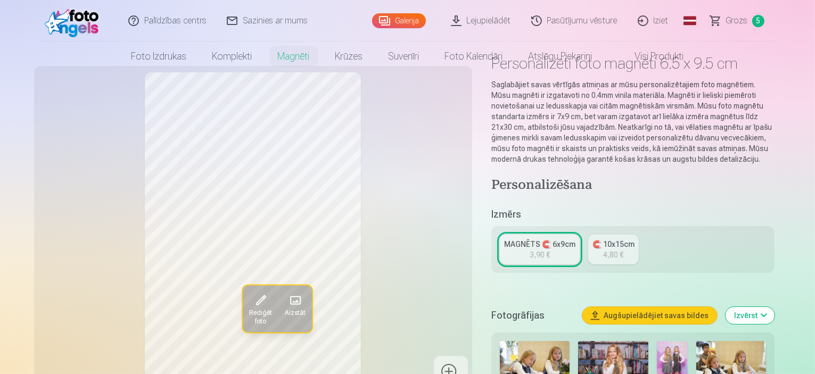
scroll to position [106, 0]
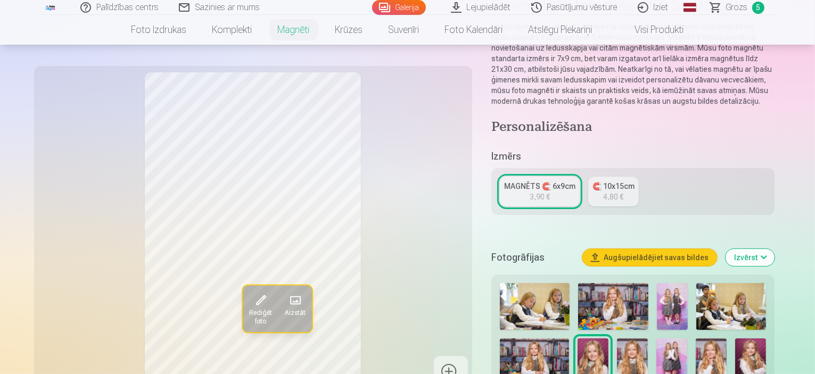
click at [286, 296] on span at bounding box center [294, 300] width 17 height 17
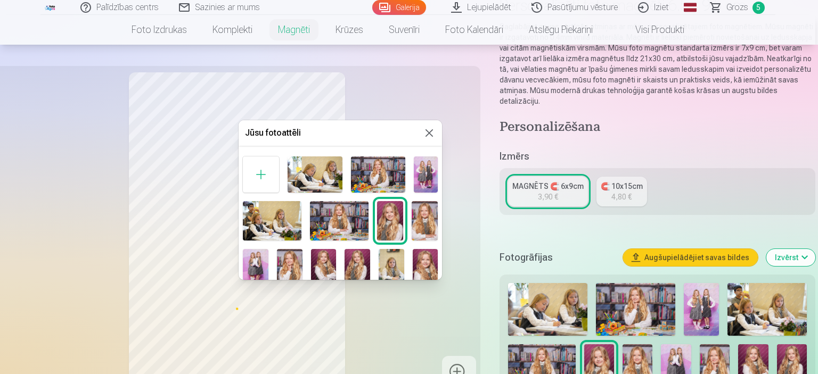
click at [419, 218] on img at bounding box center [424, 220] width 26 height 39
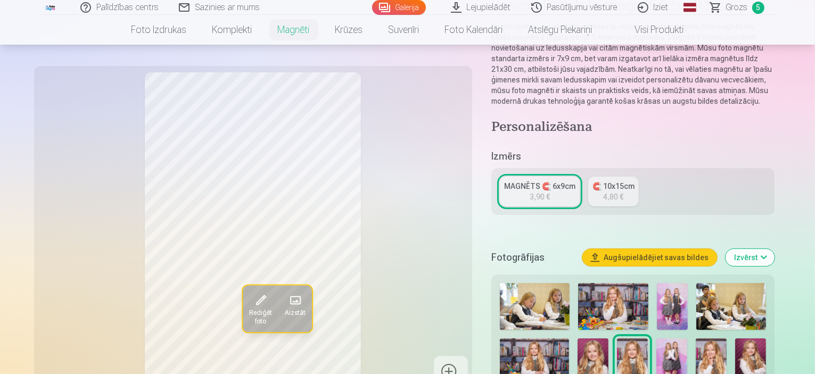
click at [711, 339] on img at bounding box center [711, 362] width 31 height 46
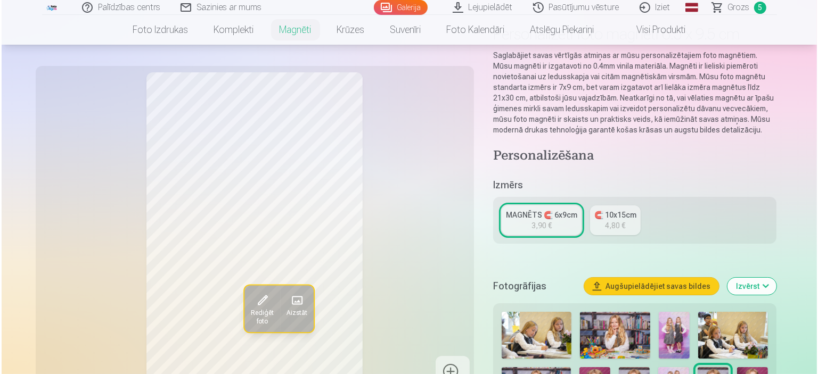
scroll to position [53, 0]
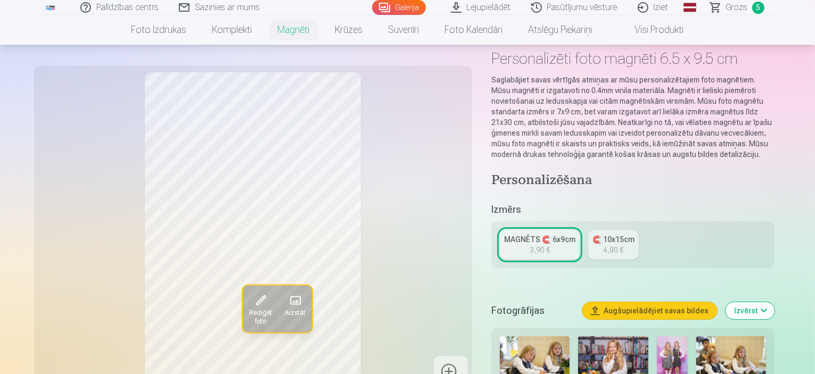
click at [249, 310] on span "Rediģēt foto" at bounding box center [260, 317] width 23 height 17
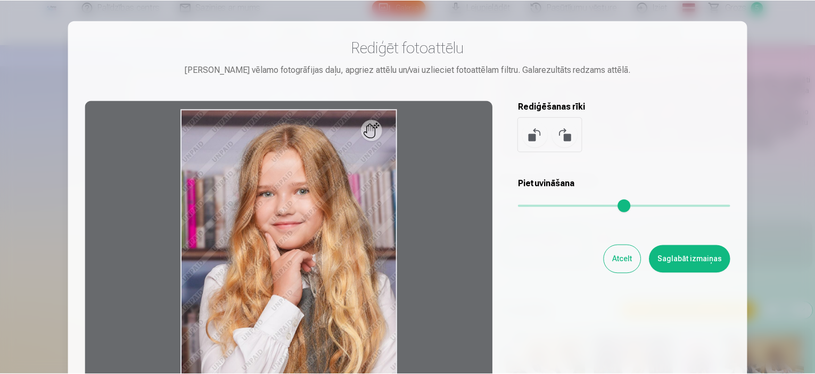
scroll to position [0, 0]
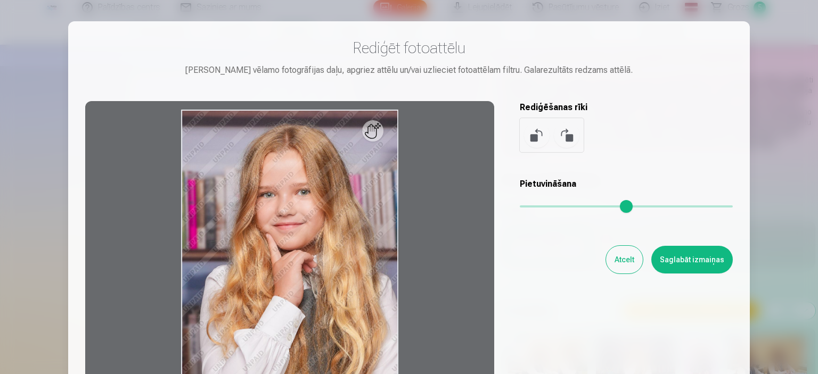
click at [615, 259] on button "Atcelt" at bounding box center [624, 260] width 37 height 28
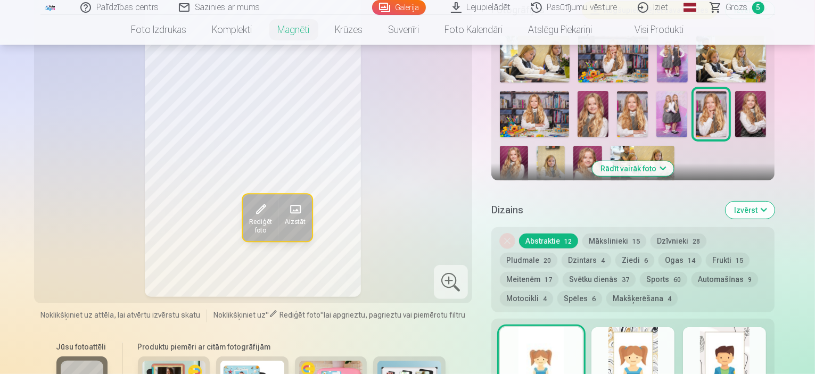
scroll to position [373, 0]
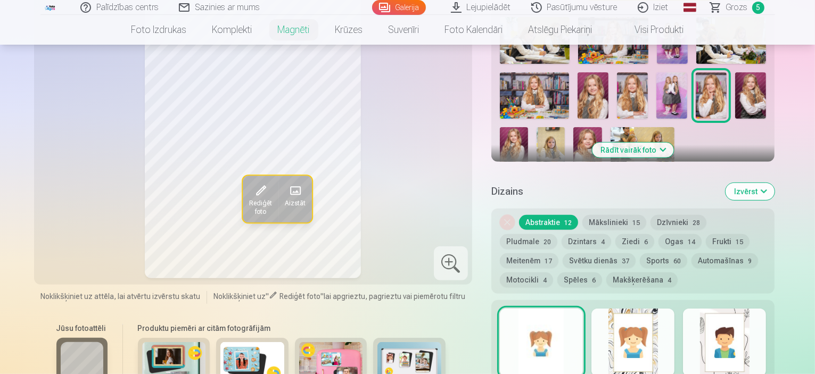
click at [625, 215] on button "Mākslinieki 15" at bounding box center [614, 222] width 64 height 15
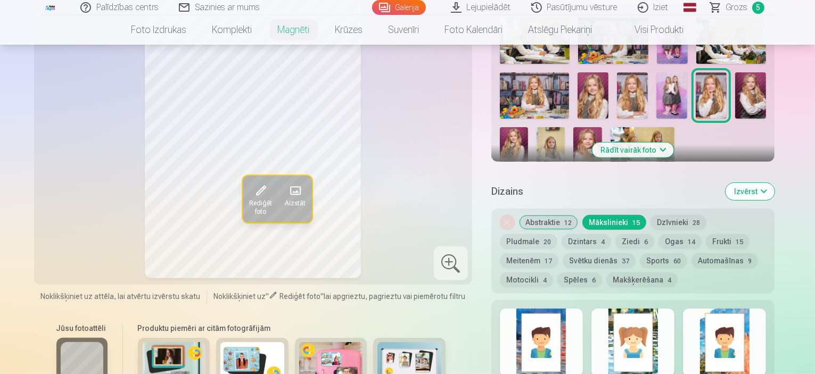
click at [563, 253] on button "Svētku dienās 37" at bounding box center [599, 260] width 73 height 15
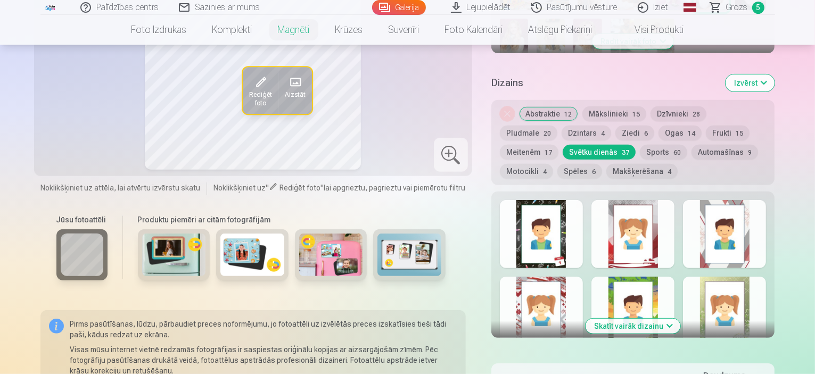
scroll to position [479, 0]
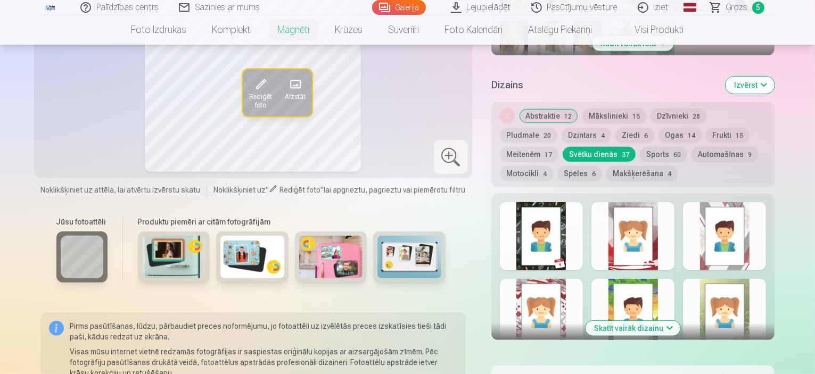
click at [680, 321] on button "Skatīt vairāk dizainu" at bounding box center [632, 328] width 95 height 15
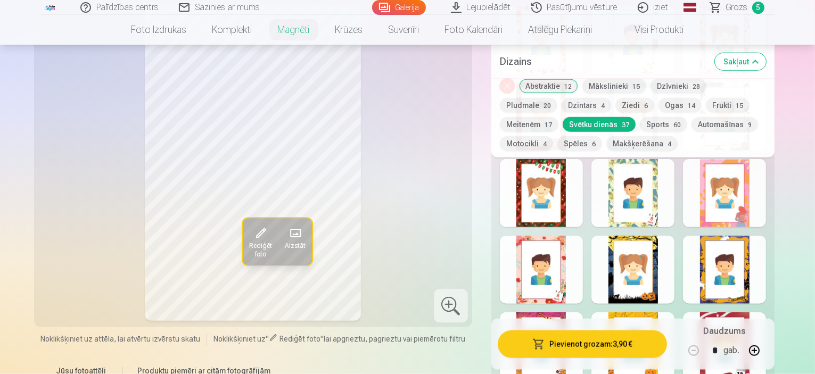
scroll to position [1224, 0]
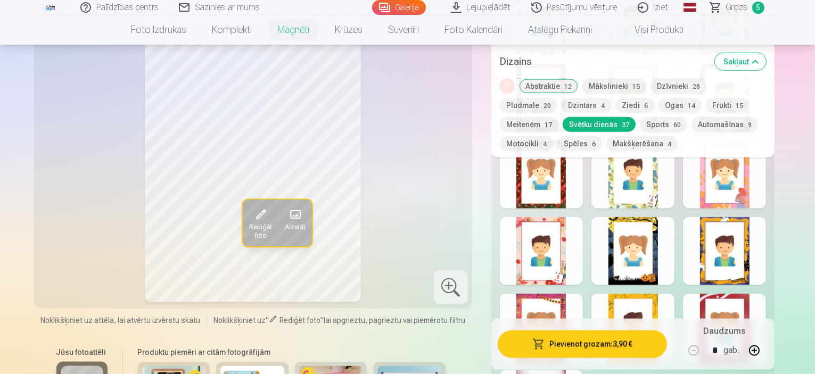
click at [566, 260] on div at bounding box center [541, 251] width 83 height 68
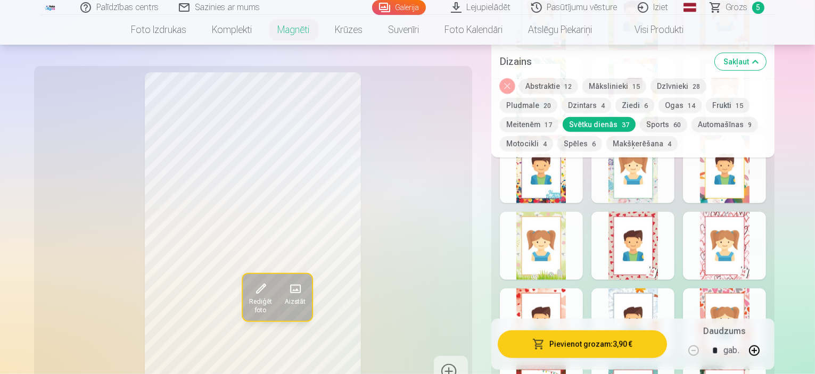
scroll to position [905, 0]
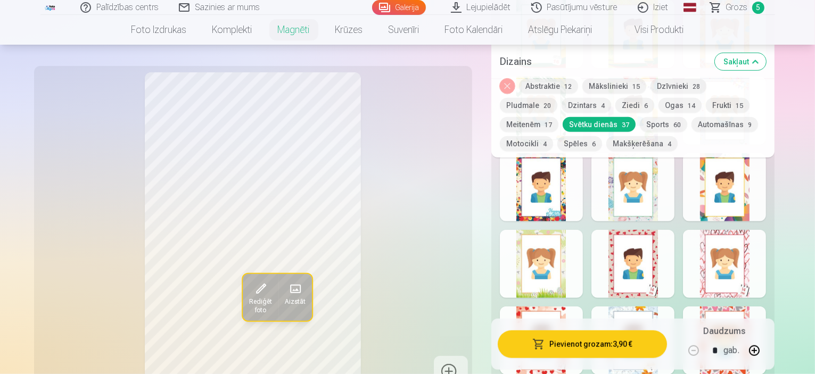
click at [578, 268] on div at bounding box center [541, 264] width 83 height 68
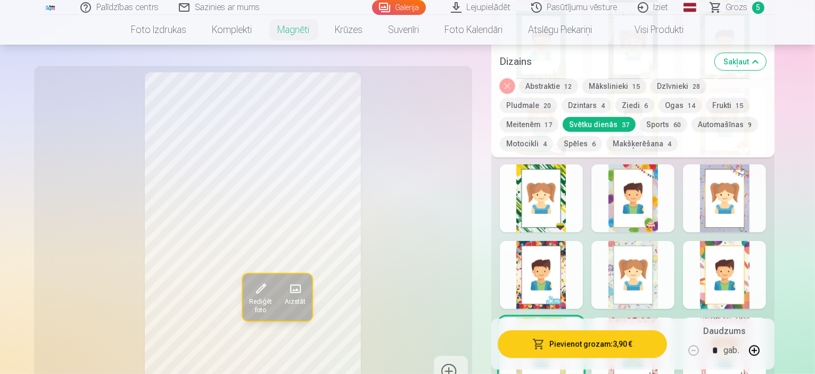
scroll to position [798, 0]
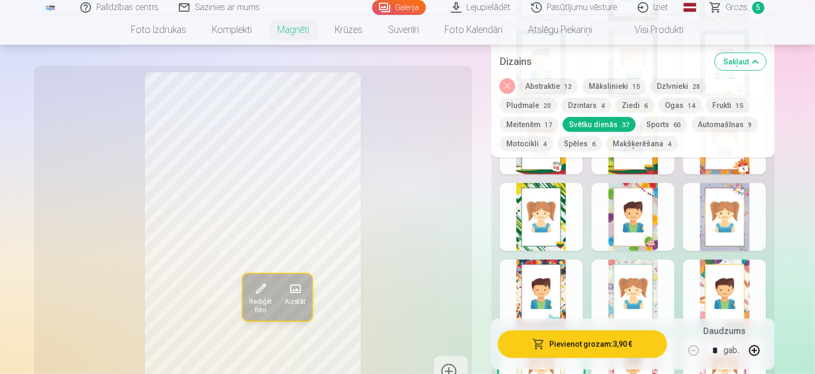
click at [766, 278] on div at bounding box center [724, 294] width 83 height 68
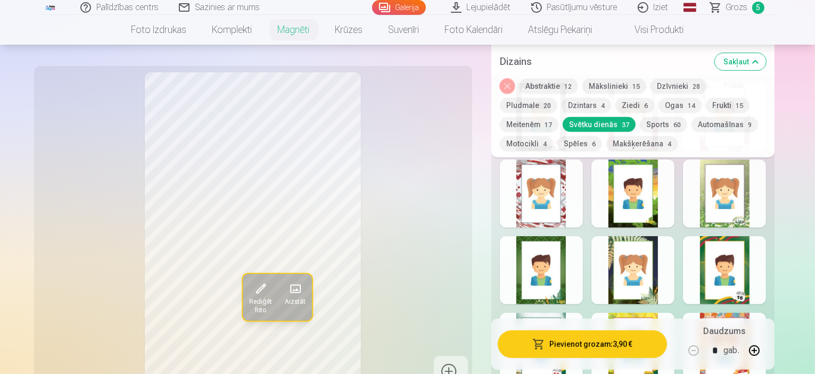
scroll to position [585, 0]
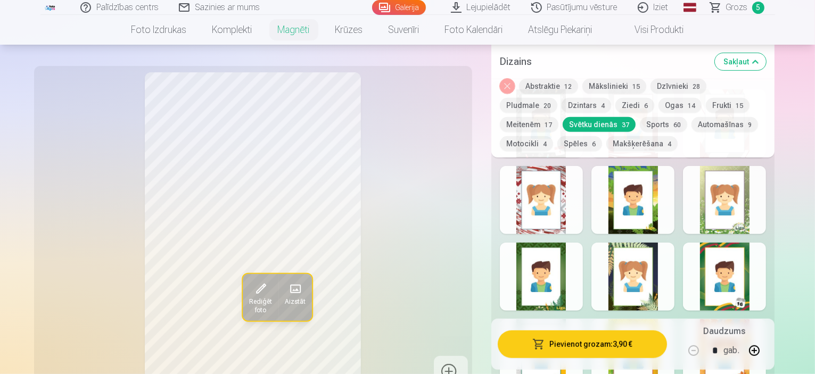
click at [650, 260] on div at bounding box center [632, 277] width 83 height 68
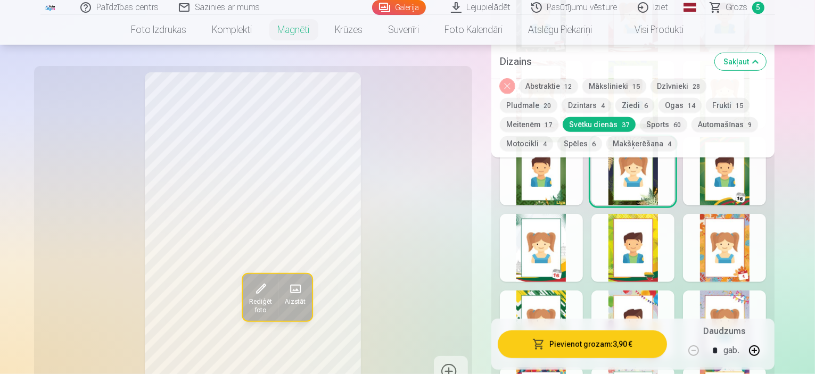
scroll to position [692, 0]
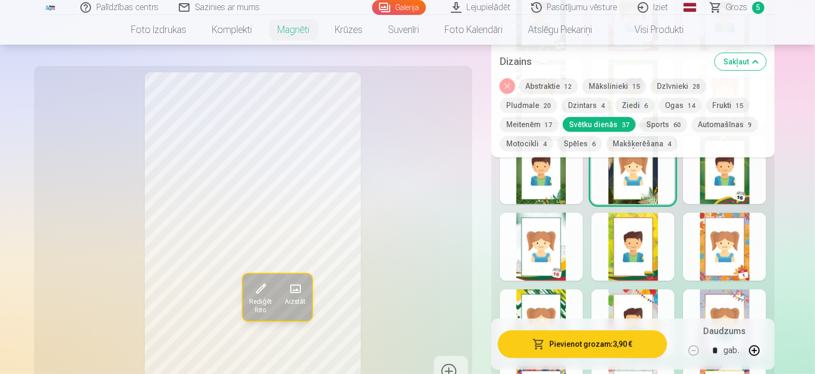
click at [766, 261] on div at bounding box center [724, 247] width 83 height 68
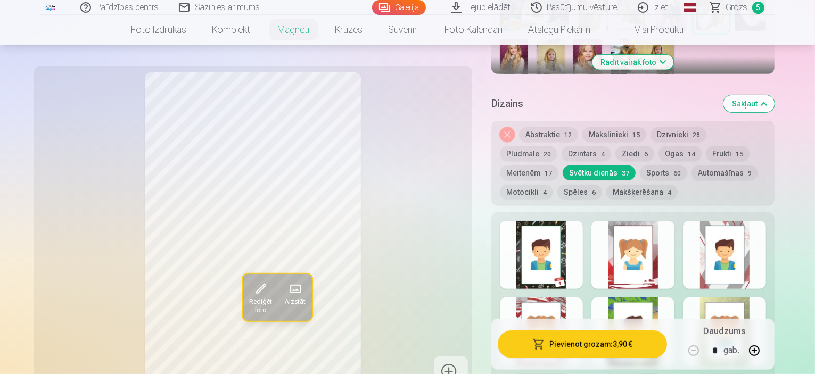
scroll to position [479, 0]
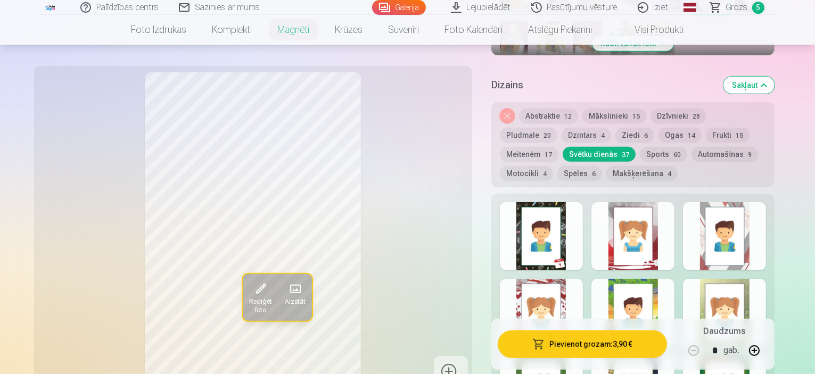
click at [744, 218] on div at bounding box center [724, 236] width 83 height 68
click at [674, 227] on div at bounding box center [632, 236] width 83 height 68
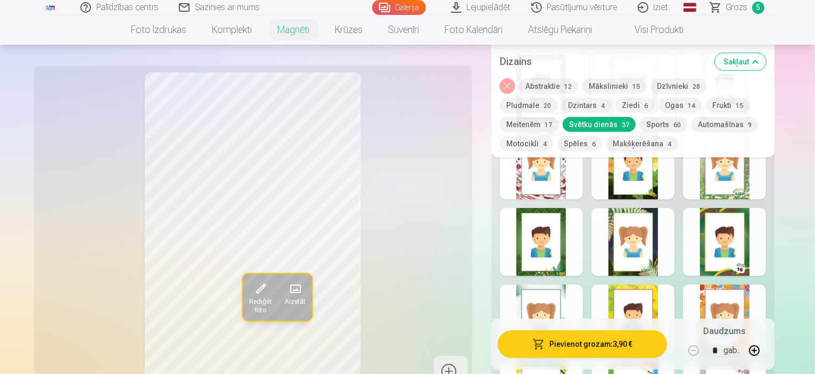
scroll to position [639, 0]
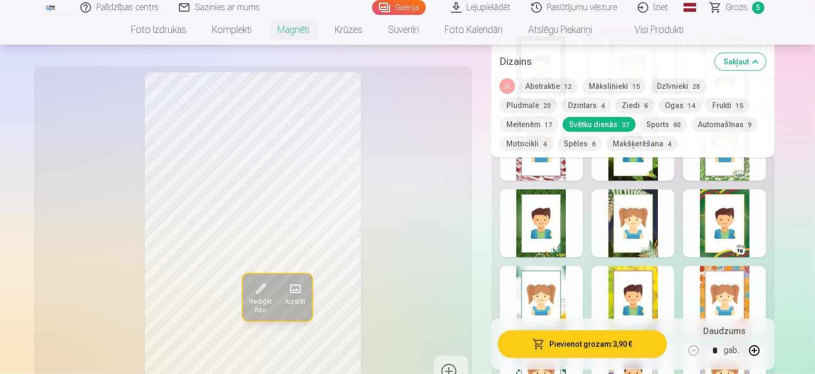
click at [666, 245] on div at bounding box center [632, 223] width 83 height 68
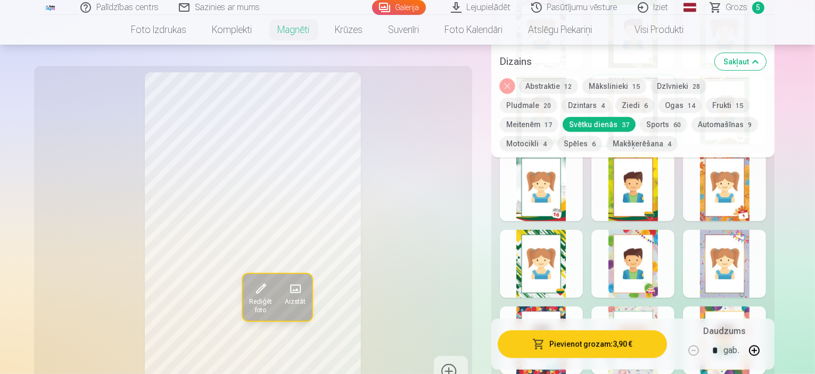
scroll to position [798, 0]
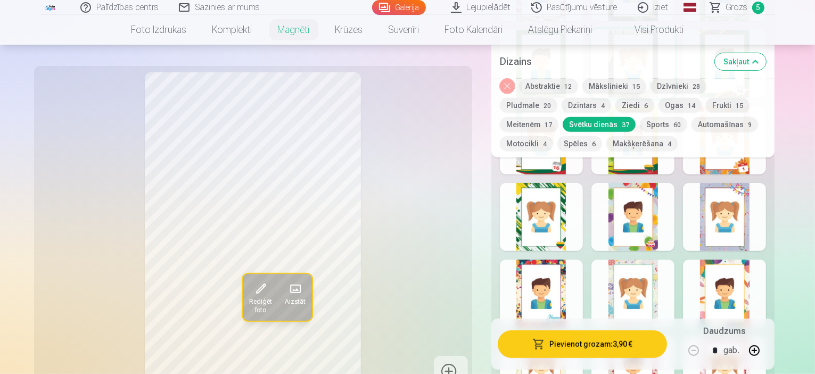
click at [674, 266] on div at bounding box center [632, 294] width 83 height 68
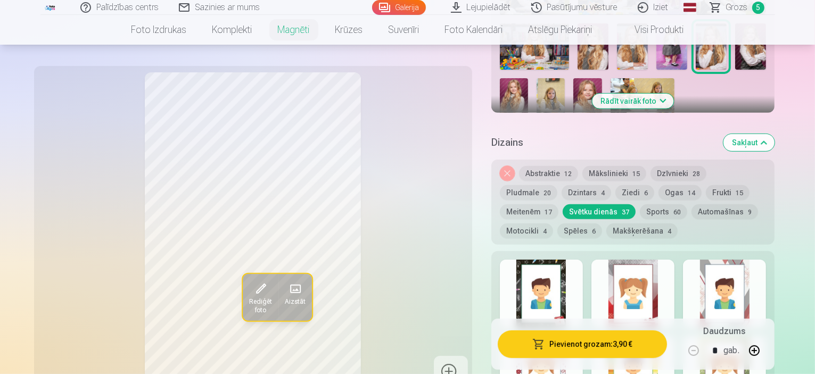
scroll to position [373, 0]
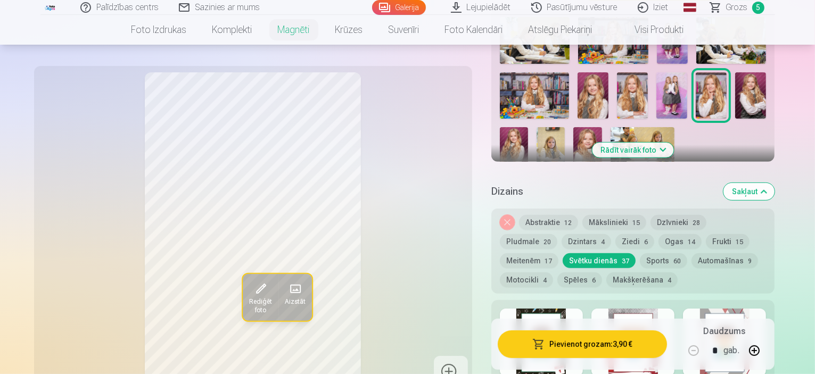
click at [615, 234] on button "Ziedi 6" at bounding box center [634, 241] width 39 height 15
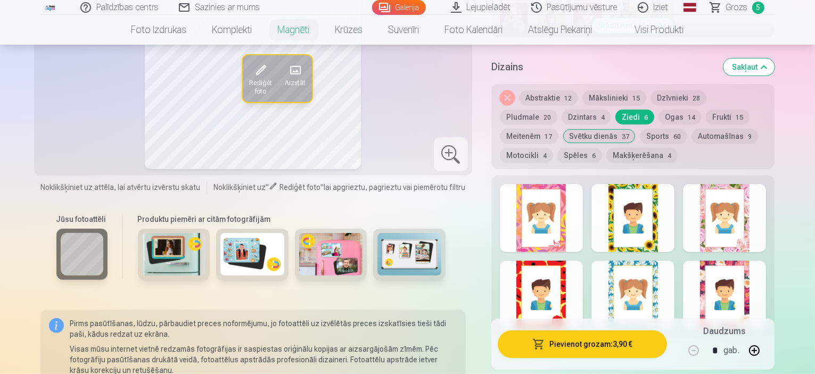
scroll to position [479, 0]
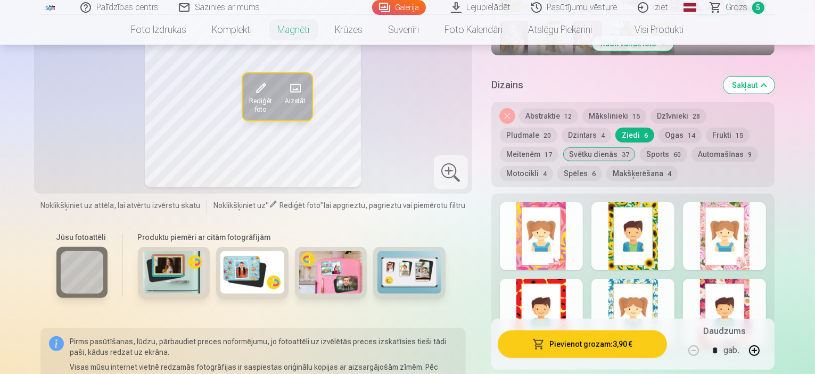
click at [658, 218] on div at bounding box center [632, 236] width 83 height 68
click at [766, 212] on div at bounding box center [724, 236] width 83 height 68
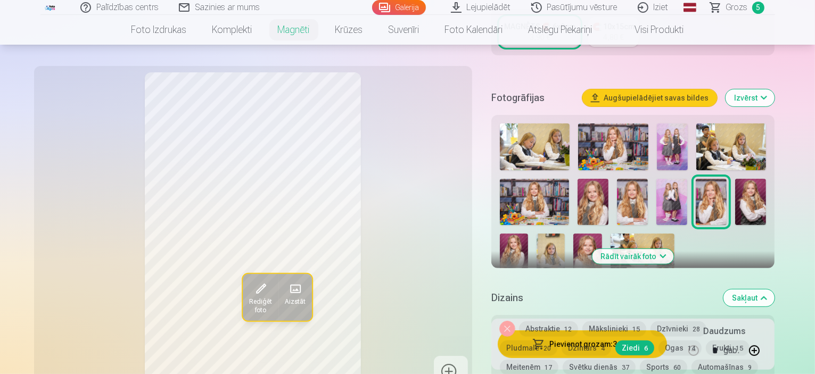
scroll to position [319, 0]
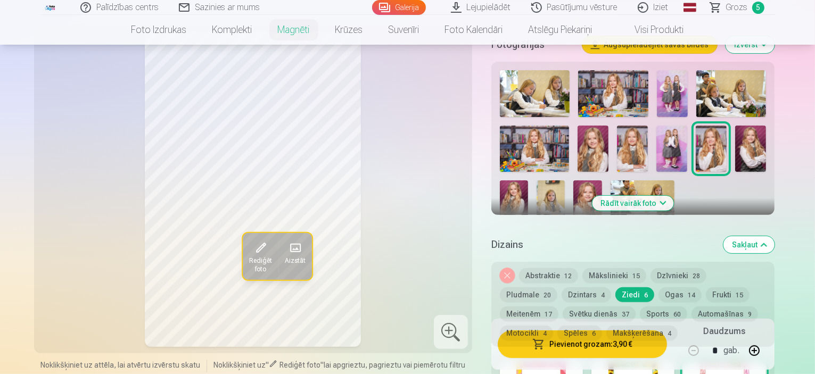
click at [631, 268] on button "Mākslinieki 15" at bounding box center [614, 275] width 64 height 15
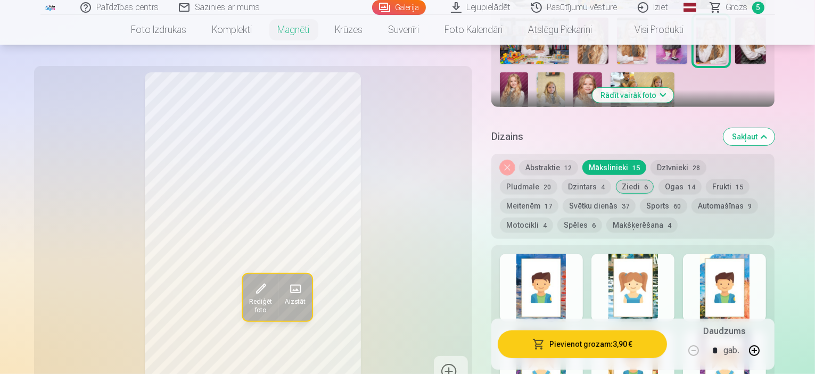
scroll to position [426, 0]
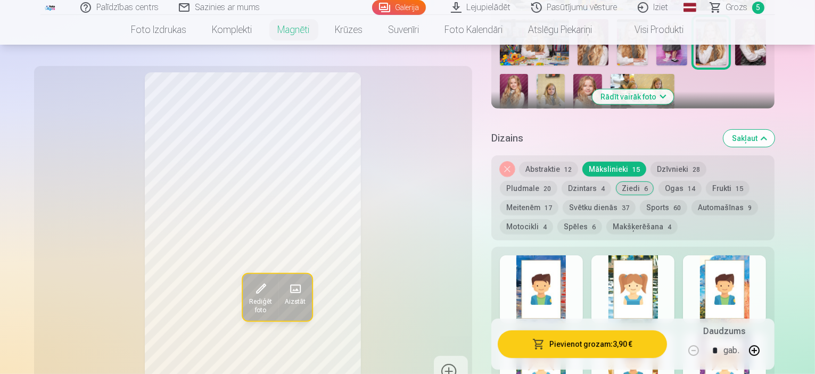
click at [675, 162] on button "Dzīvnieki 28" at bounding box center [678, 169] width 56 height 15
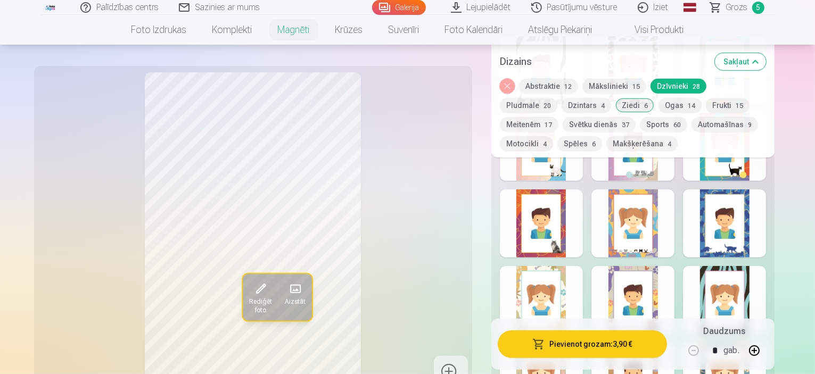
scroll to position [585, 0]
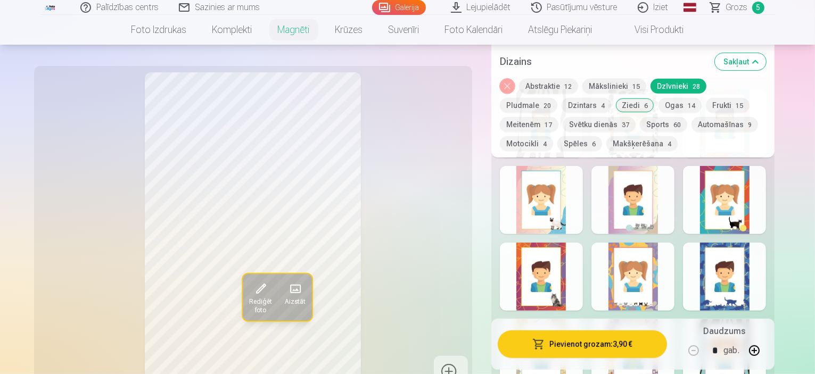
click at [566, 188] on div at bounding box center [541, 200] width 83 height 68
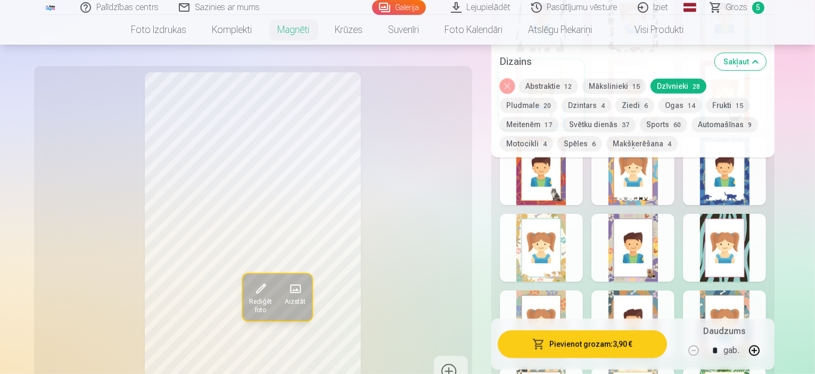
scroll to position [692, 0]
click at [549, 256] on div at bounding box center [541, 247] width 83 height 68
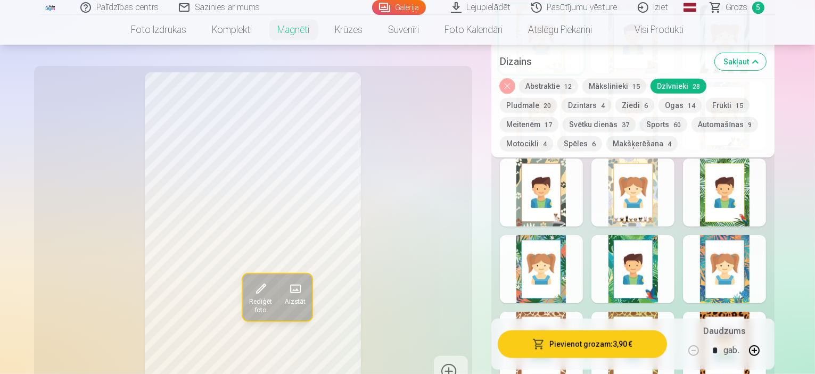
scroll to position [905, 0]
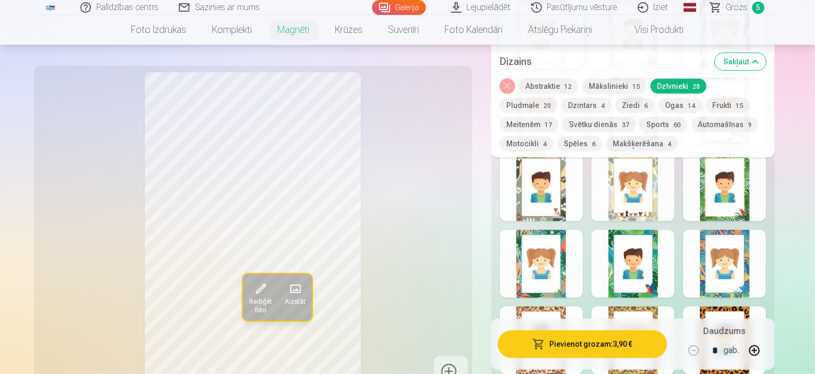
click at [547, 261] on div at bounding box center [541, 264] width 83 height 68
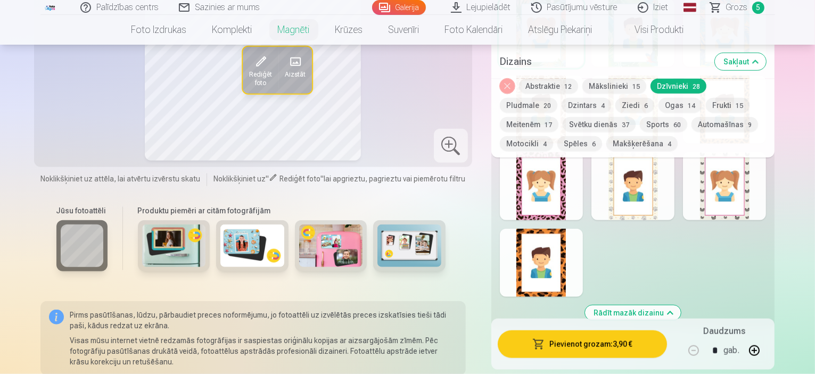
scroll to position [1118, 0]
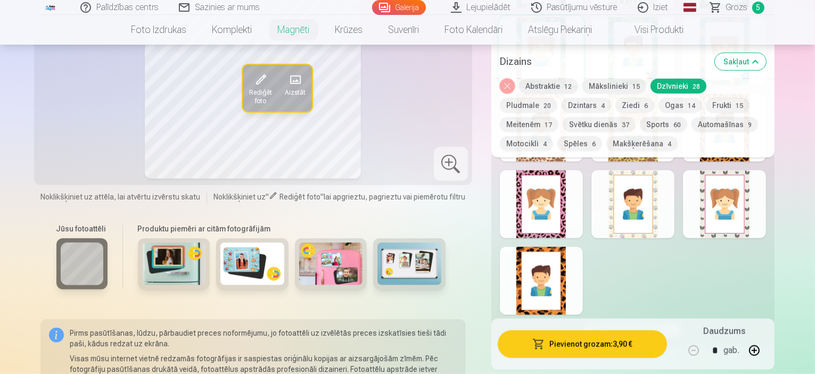
click at [661, 209] on div at bounding box center [632, 204] width 83 height 68
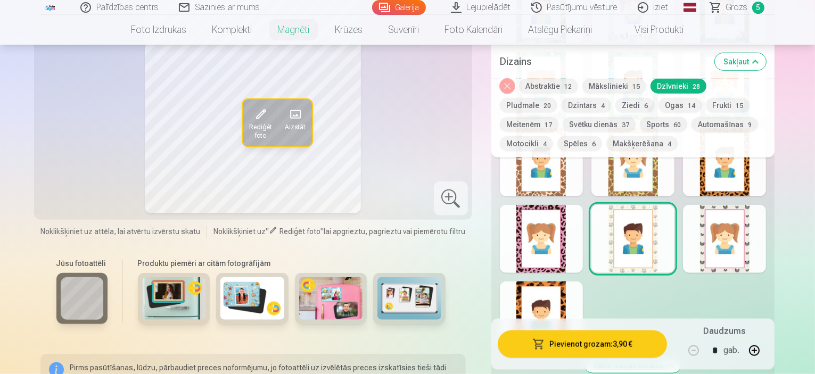
scroll to position [1065, 0]
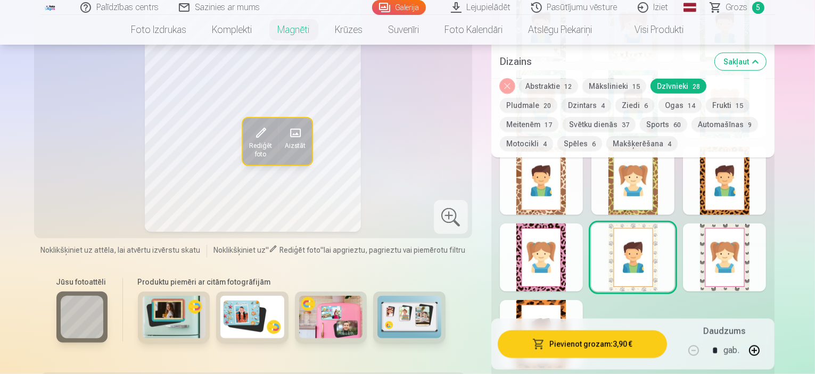
click at [753, 224] on div at bounding box center [724, 258] width 83 height 68
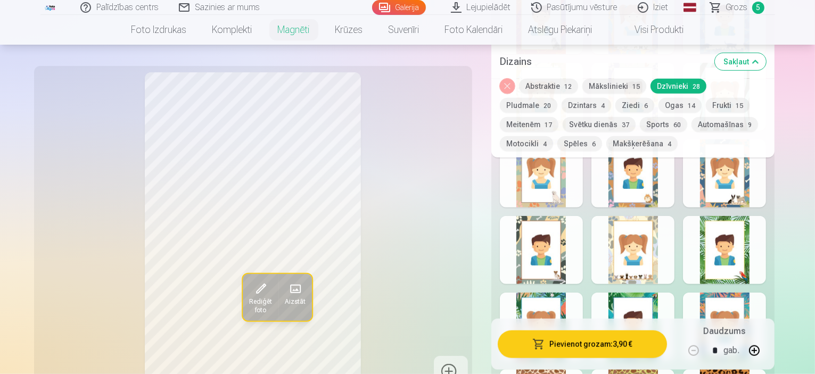
scroll to position [798, 0]
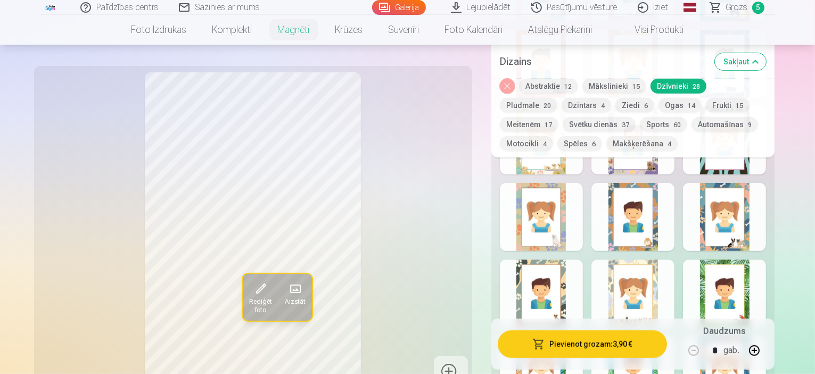
click at [742, 73] on div "Dizains Sakļaut" at bounding box center [633, 62] width 284 height 34
click at [557, 98] on button "Pludmale 20" at bounding box center [528, 105] width 57 height 15
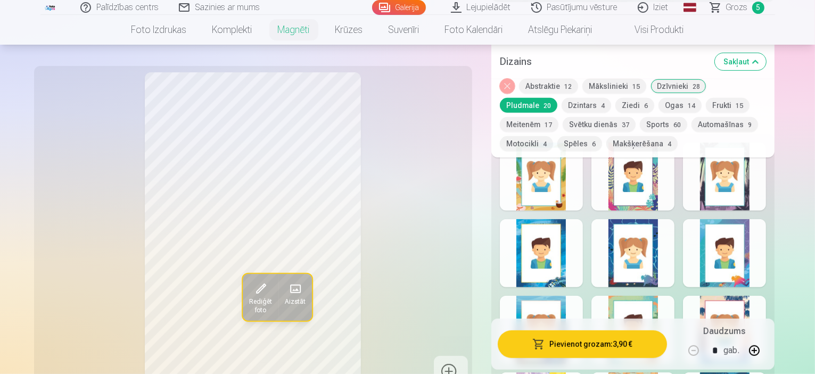
scroll to position [479, 0]
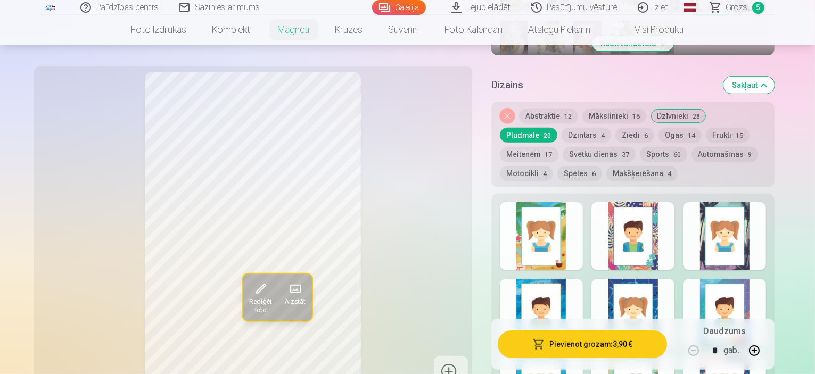
click at [580, 233] on div at bounding box center [541, 236] width 83 height 68
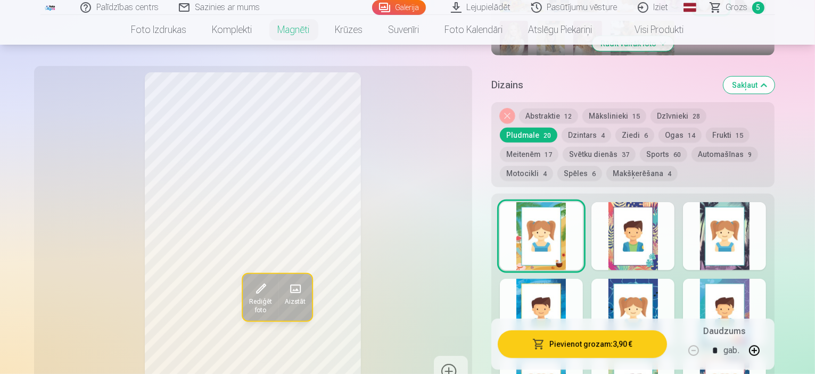
click at [641, 232] on div at bounding box center [632, 236] width 83 height 68
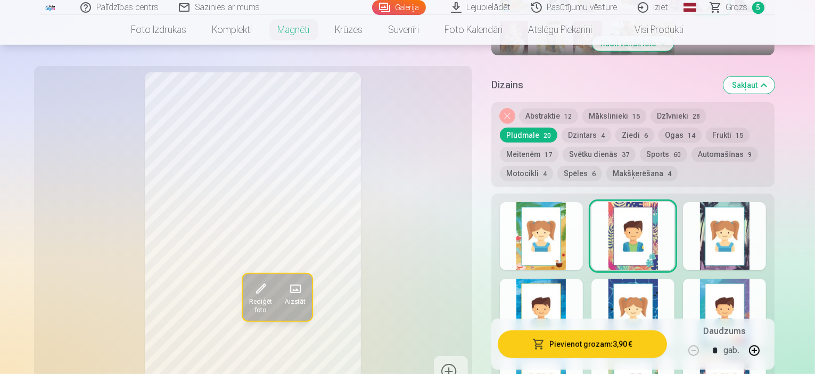
click at [754, 221] on div at bounding box center [724, 236] width 83 height 68
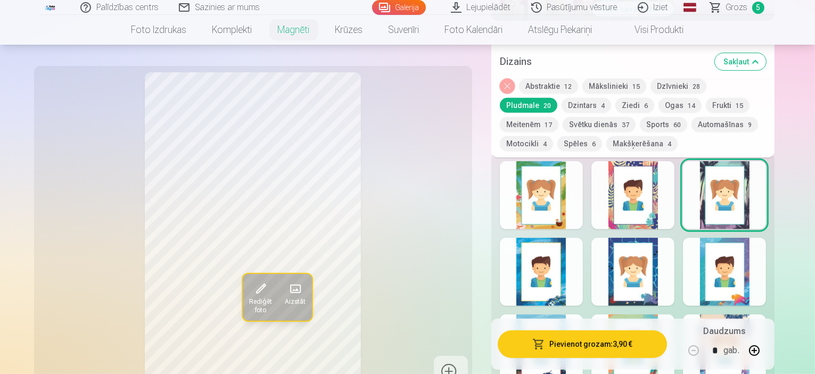
scroll to position [532, 0]
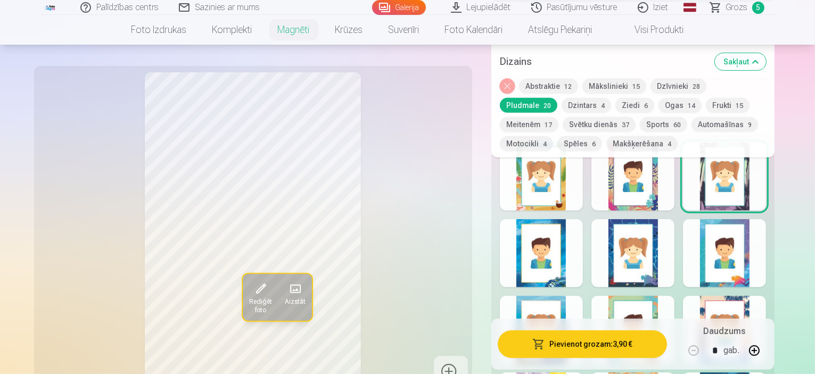
click at [565, 229] on div at bounding box center [541, 253] width 83 height 68
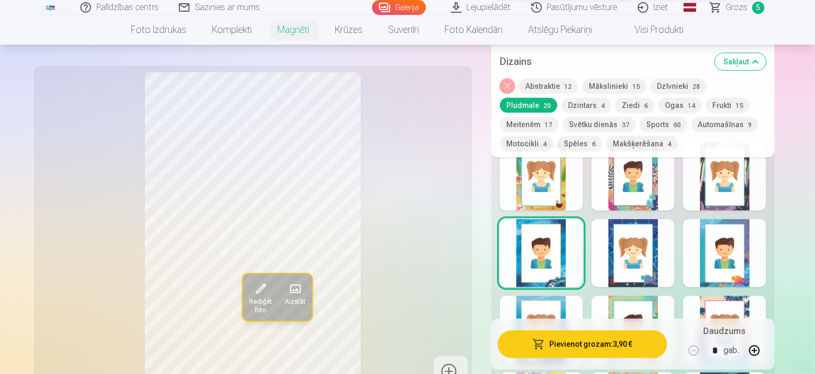
click at [644, 234] on div at bounding box center [632, 253] width 83 height 68
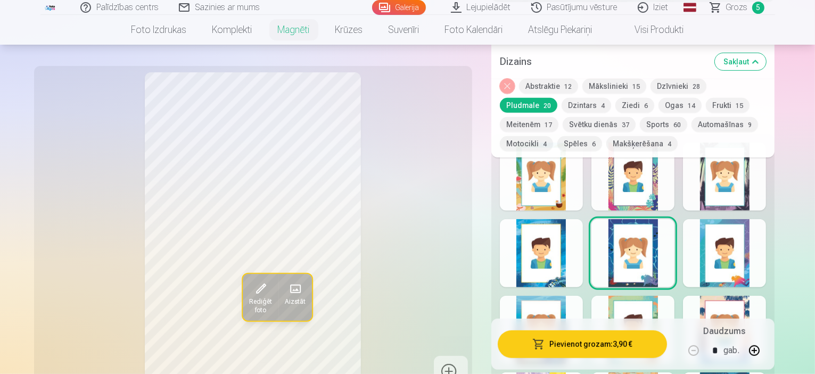
click at [753, 233] on div at bounding box center [724, 253] width 83 height 68
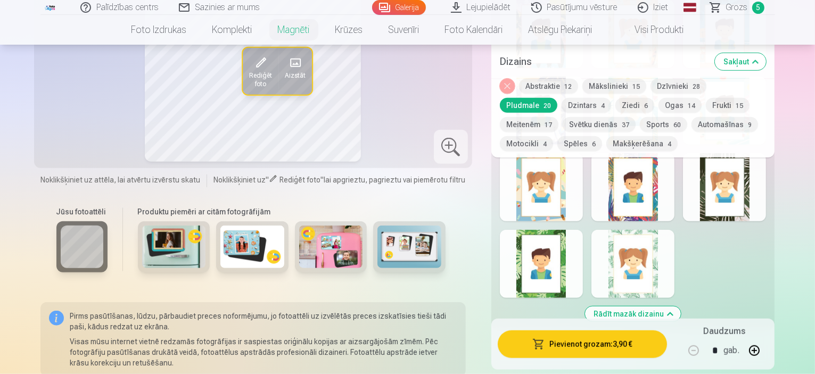
scroll to position [852, 0]
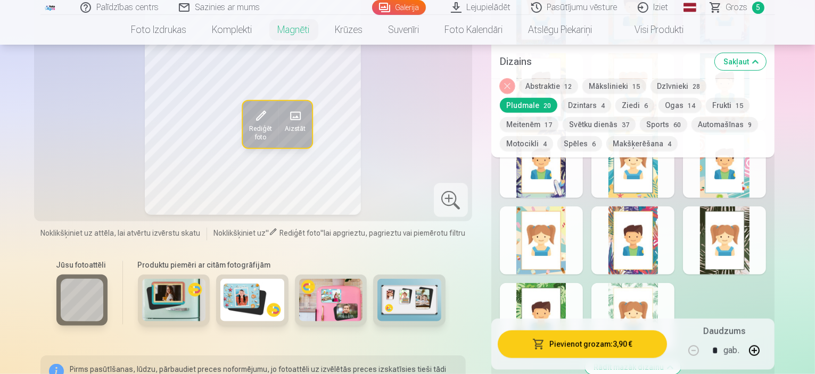
click at [562, 106] on button "Dzintars 4" at bounding box center [586, 105] width 49 height 15
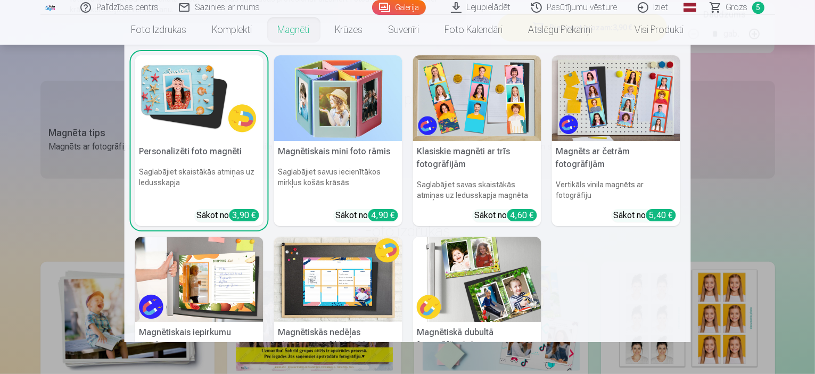
click at [300, 32] on link "Magnēti" at bounding box center [293, 30] width 57 height 30
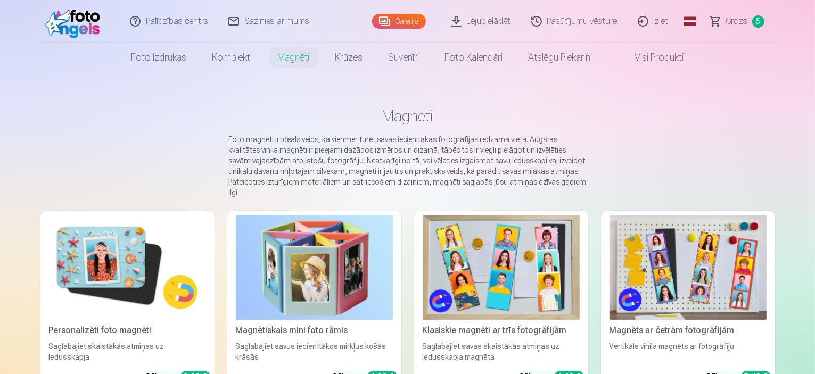
click at [49, 242] on img at bounding box center [127, 267] width 157 height 105
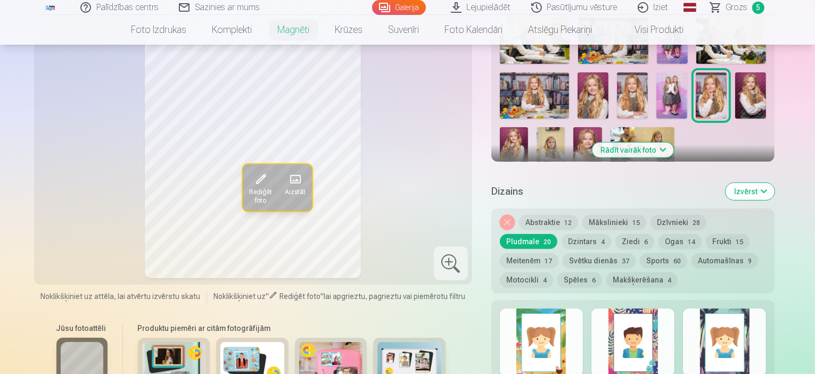
scroll to position [426, 0]
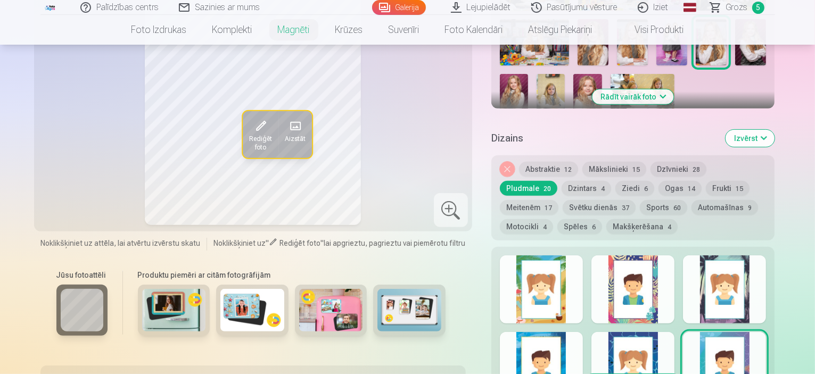
click at [648, 292] on div at bounding box center [632, 289] width 83 height 68
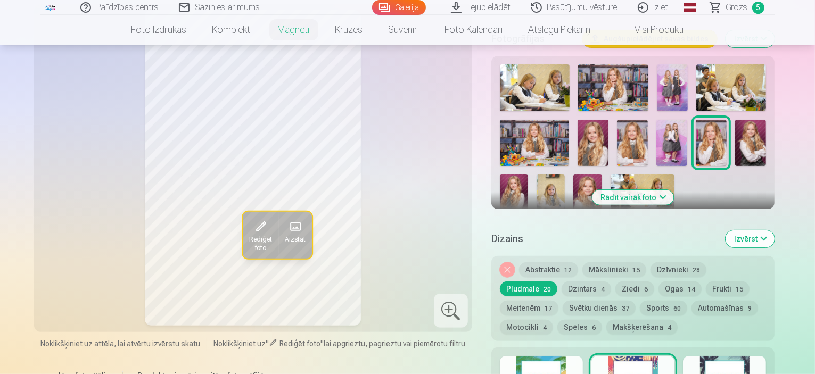
scroll to position [373, 0]
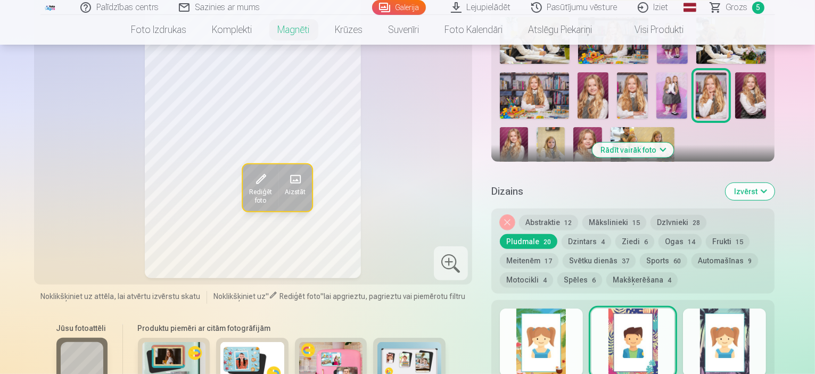
click at [562, 234] on button "Dzintars 4" at bounding box center [586, 241] width 49 height 15
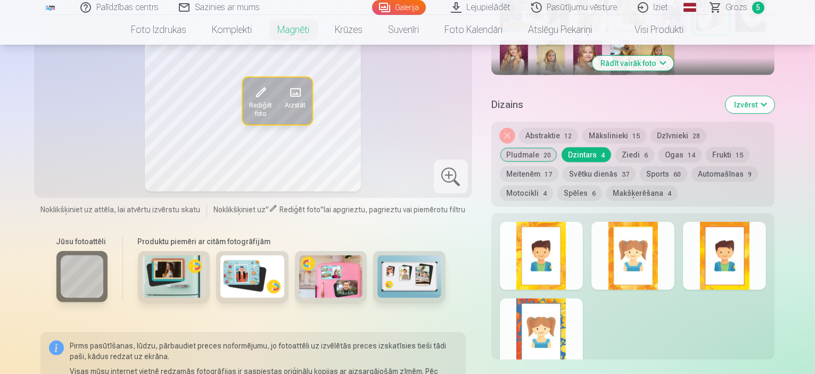
scroll to position [426, 0]
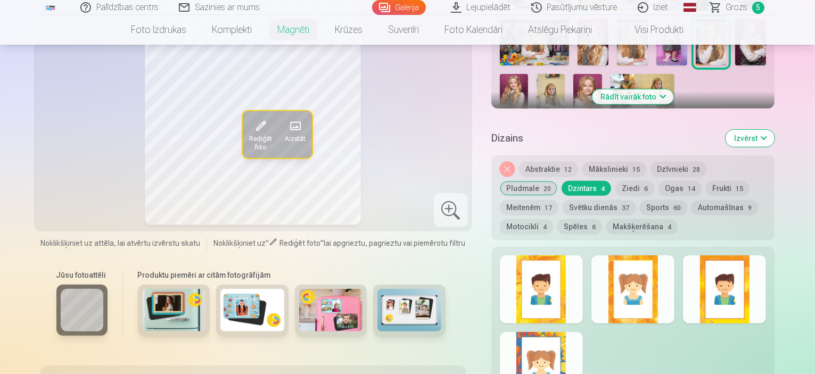
click at [577, 169] on div "Noņemiet dizainu Abstraktie 12 Mākslinieki 15 Dzīvnieki 28 Pludmale 20 Dzintars…" at bounding box center [633, 197] width 284 height 85
click at [615, 181] on button "Ziedi 6" at bounding box center [634, 188] width 39 height 15
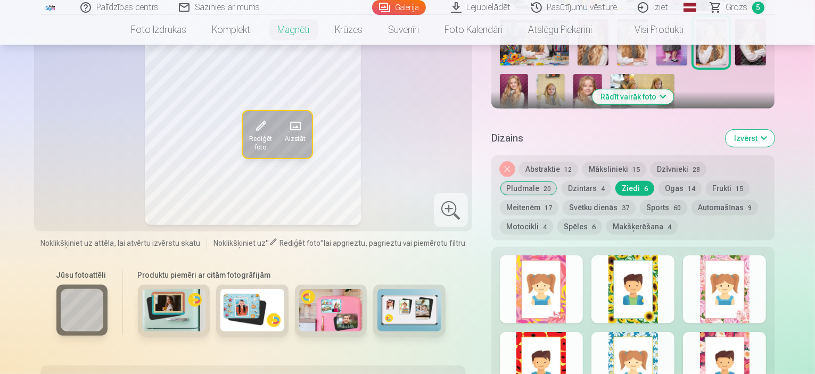
click at [658, 181] on button "Ogas 14" at bounding box center [679, 188] width 43 height 15
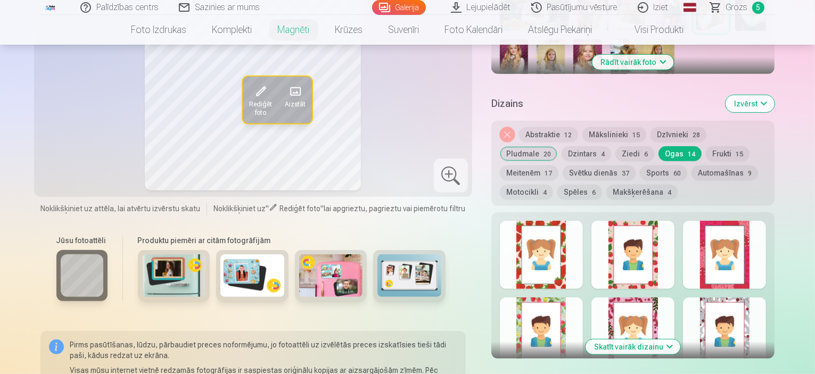
scroll to position [479, 0]
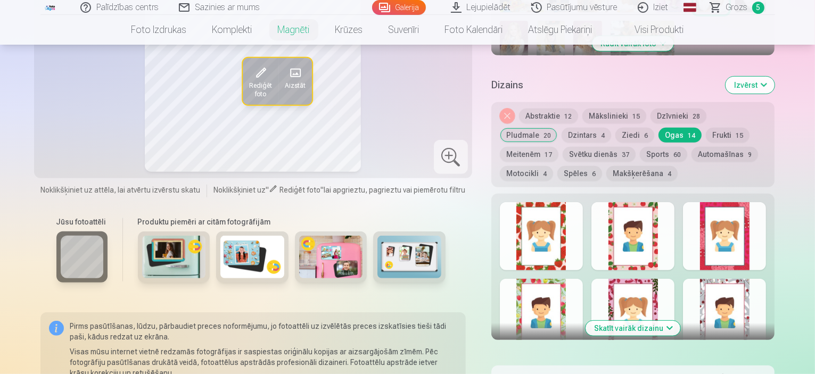
click at [575, 226] on div at bounding box center [541, 236] width 83 height 68
click at [688, 131] on div "Noņemiet dizainu Abstraktie 12 Mākslinieki 15 Dzīvnieki 28 Pludmale 20 Dzintars…" at bounding box center [633, 144] width 284 height 85
click at [674, 237] on div at bounding box center [632, 236] width 83 height 68
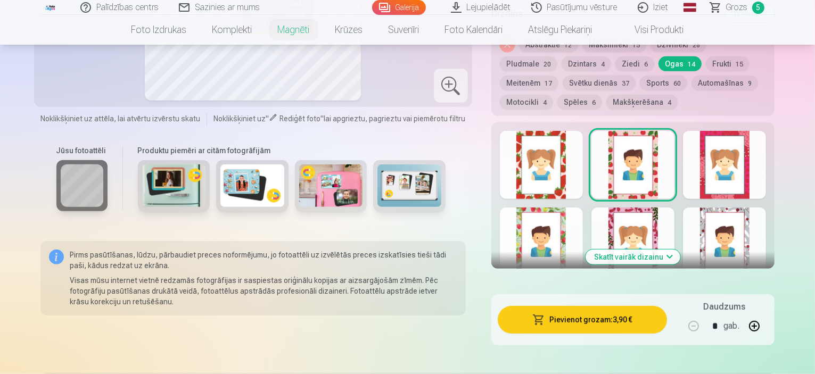
scroll to position [532, 0]
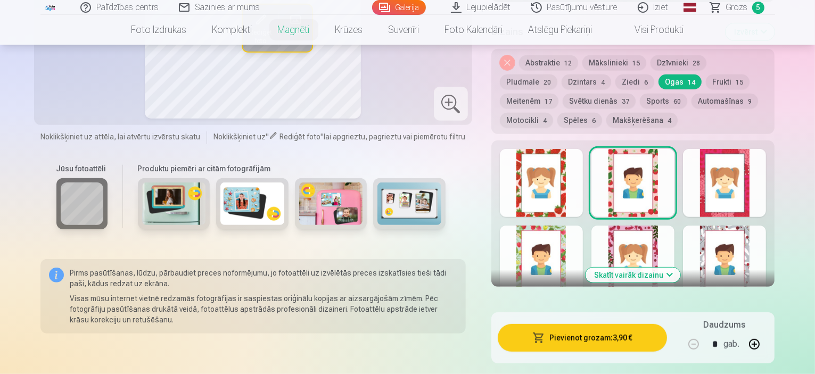
click at [649, 268] on button "Skatīt vairāk dizainu" at bounding box center [632, 275] width 95 height 15
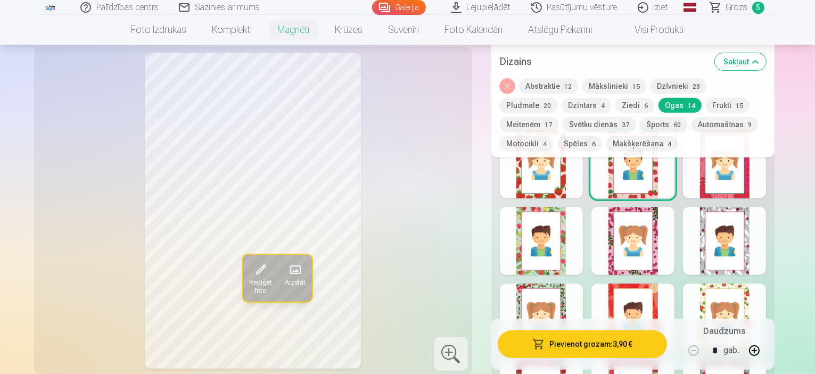
scroll to position [479, 0]
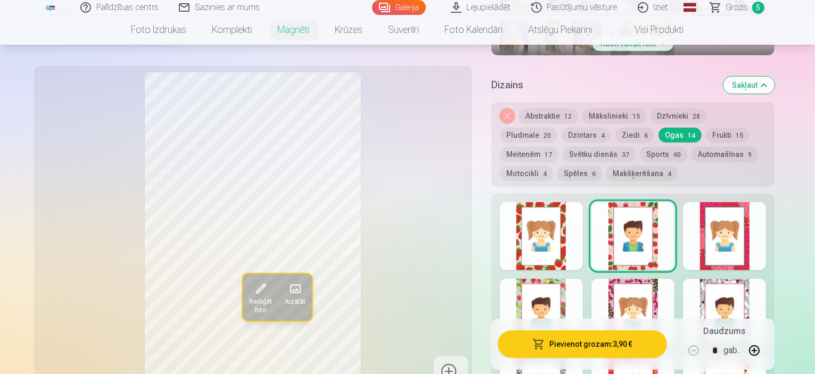
click at [546, 221] on div at bounding box center [541, 236] width 83 height 68
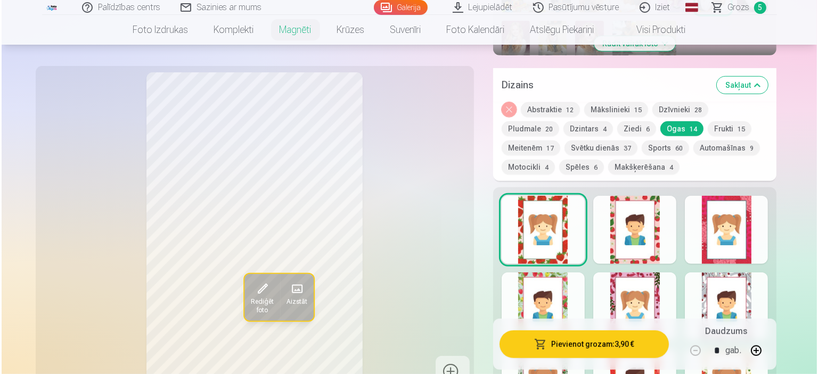
scroll to position [532, 0]
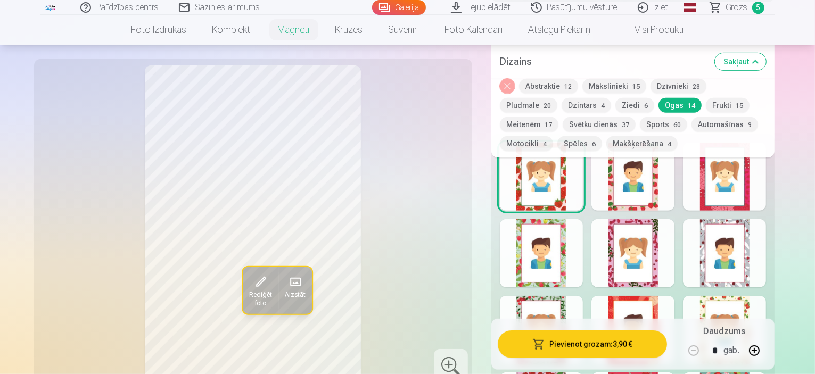
click at [583, 352] on button "Pievienot grozam : 3,90 €" at bounding box center [583, 345] width 170 height 28
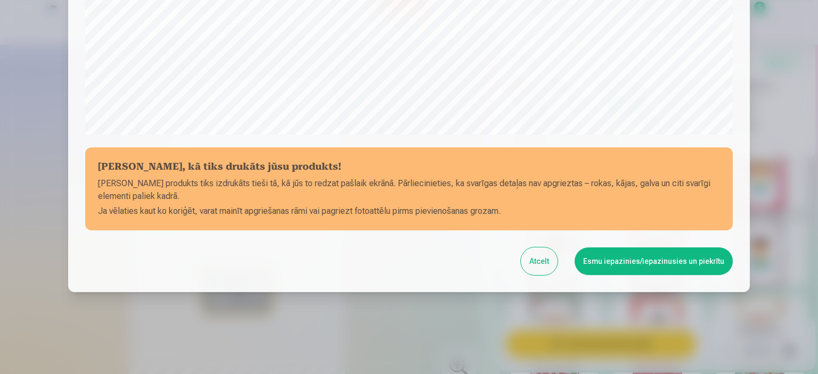
scroll to position [392, 0]
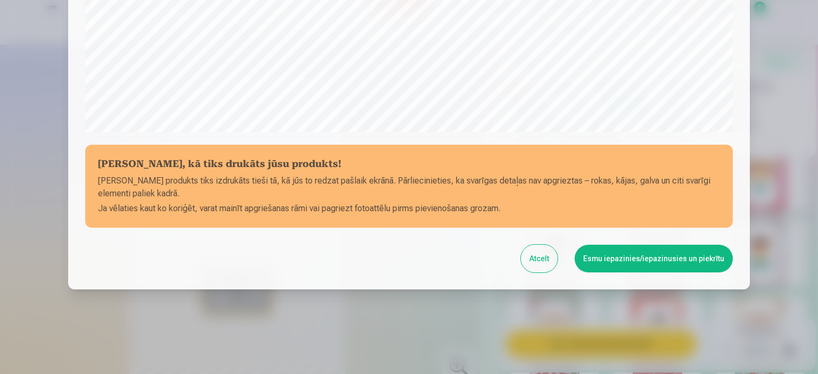
click at [636, 259] on button "Esmu iepazinies/iepazinusies un piekrītu" at bounding box center [653, 259] width 158 height 28
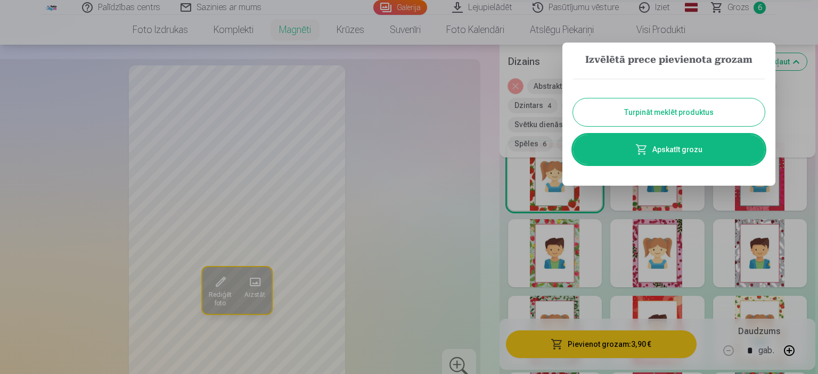
click at [706, 146] on link "Apskatīt grozu" at bounding box center [669, 150] width 192 height 30
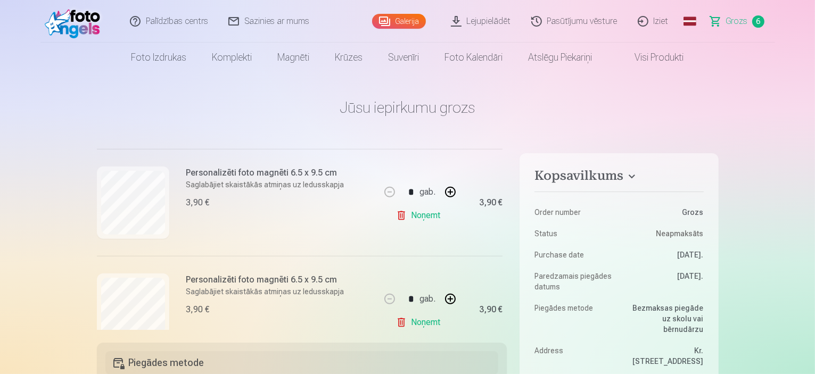
scroll to position [533, 0]
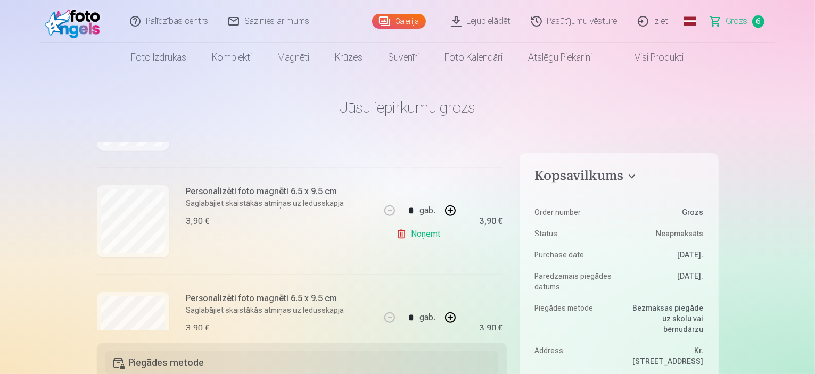
click at [419, 238] on link "Noņemt" at bounding box center [420, 234] width 48 height 21
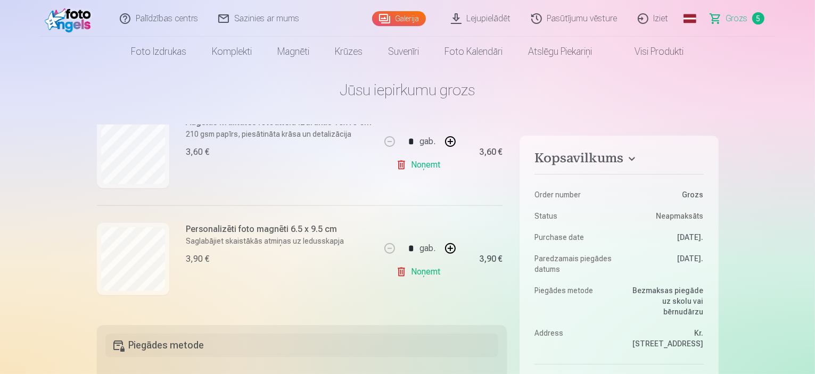
scroll to position [0, 0]
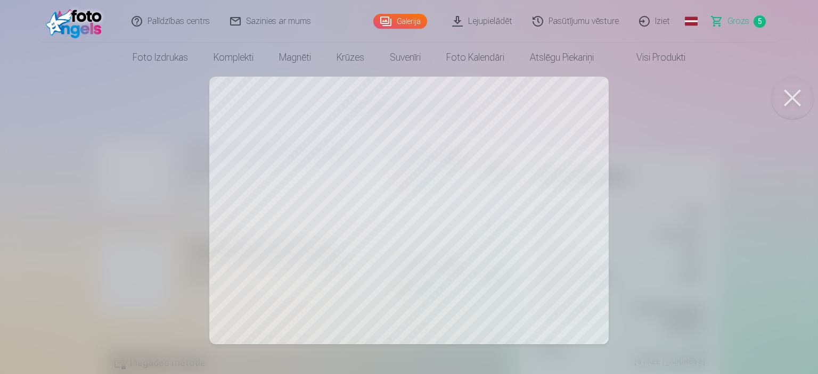
click at [793, 98] on button at bounding box center [792, 98] width 43 height 43
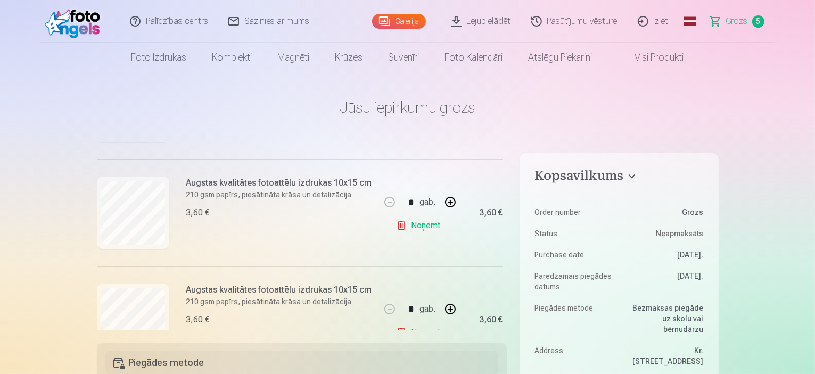
scroll to position [319, 0]
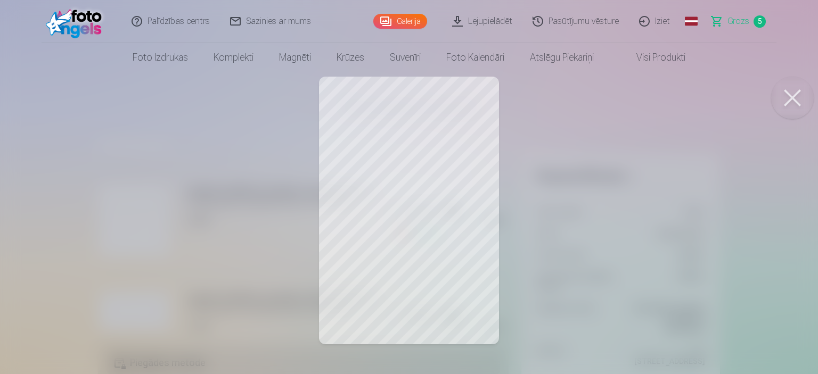
click at [799, 101] on button at bounding box center [792, 98] width 43 height 43
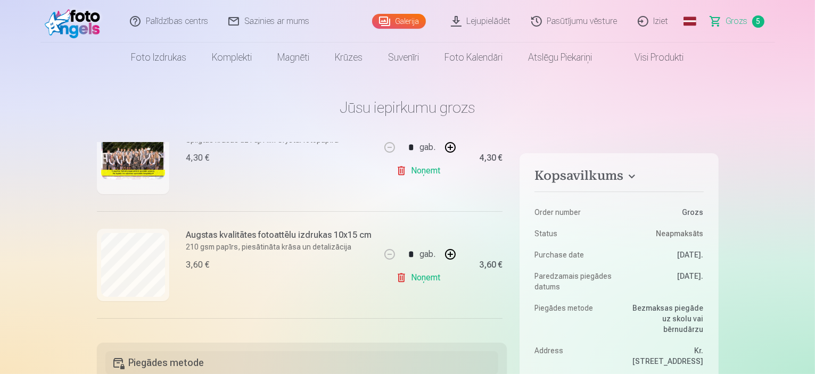
scroll to position [160, 0]
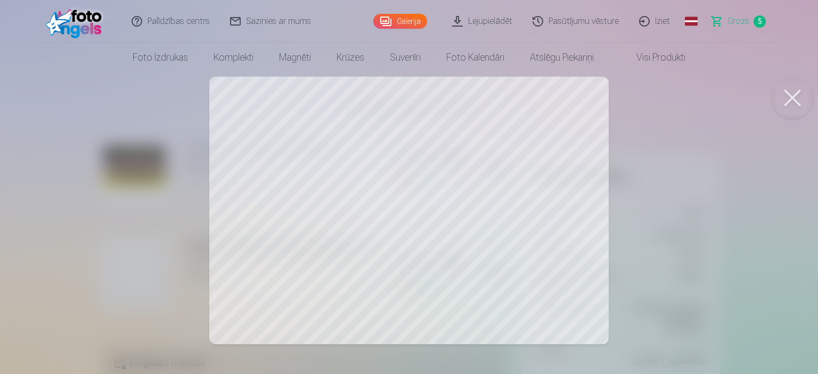
click at [780, 105] on button at bounding box center [792, 98] width 43 height 43
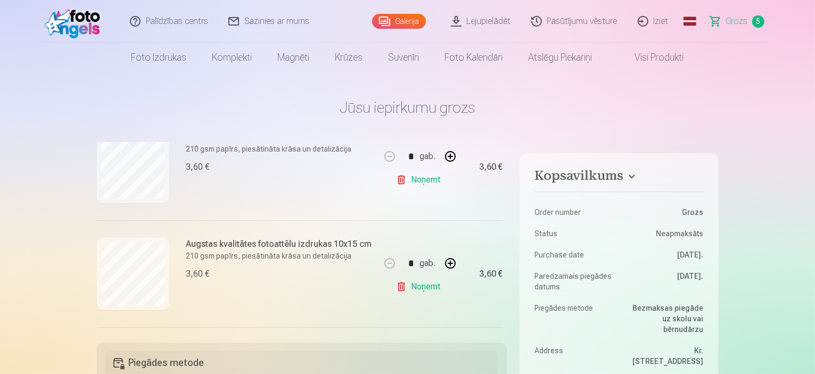
scroll to position [373, 0]
click at [97, 276] on div at bounding box center [133, 274] width 72 height 72
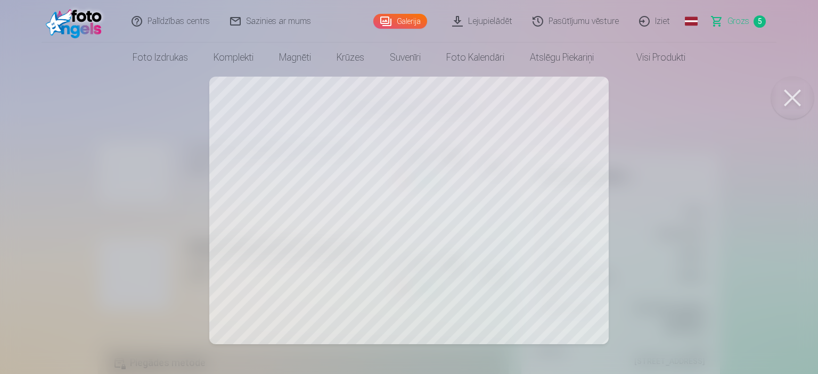
click at [795, 98] on button at bounding box center [792, 98] width 43 height 43
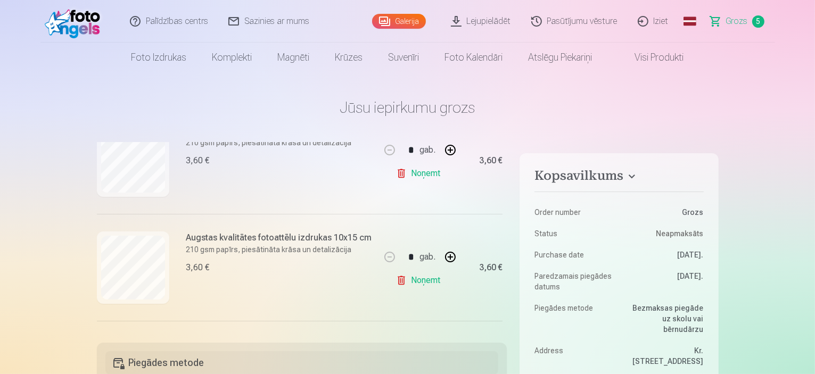
scroll to position [266, 0]
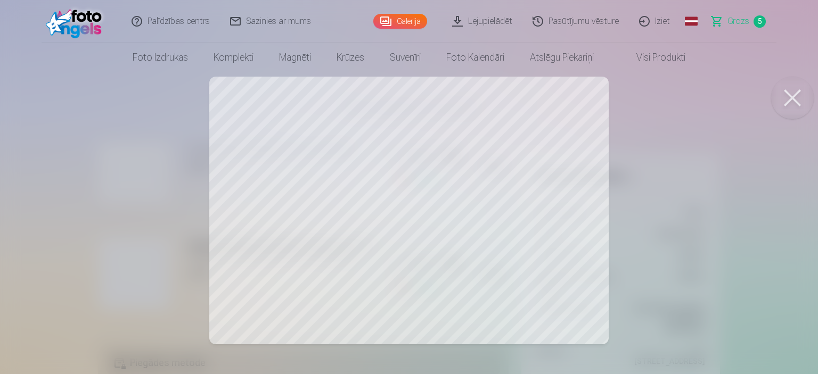
click at [791, 103] on button at bounding box center [792, 98] width 43 height 43
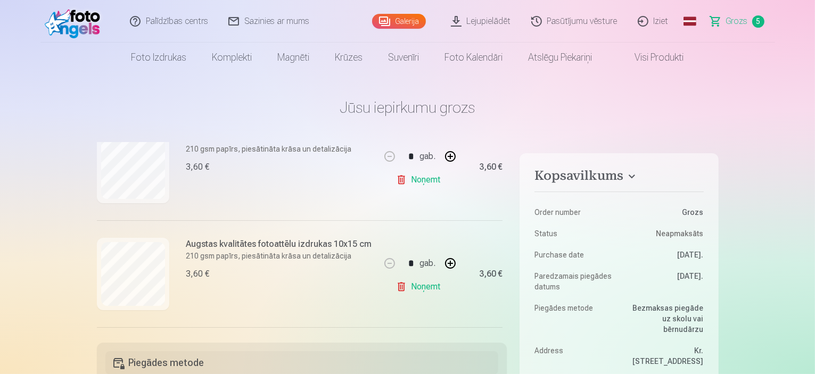
click at [435, 180] on link "Noņemt" at bounding box center [420, 179] width 48 height 21
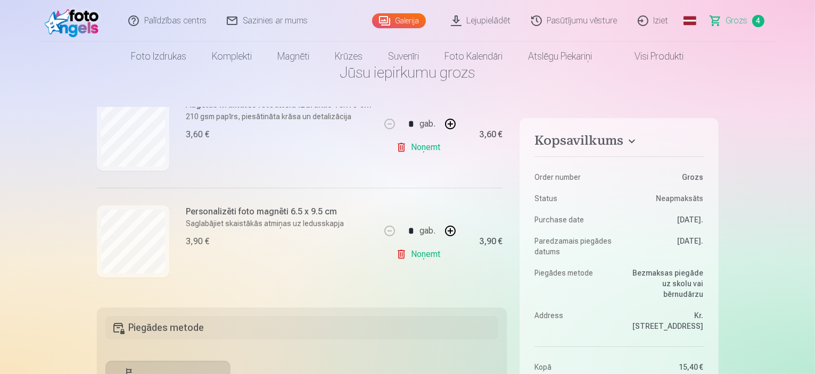
scroll to position [53, 0]
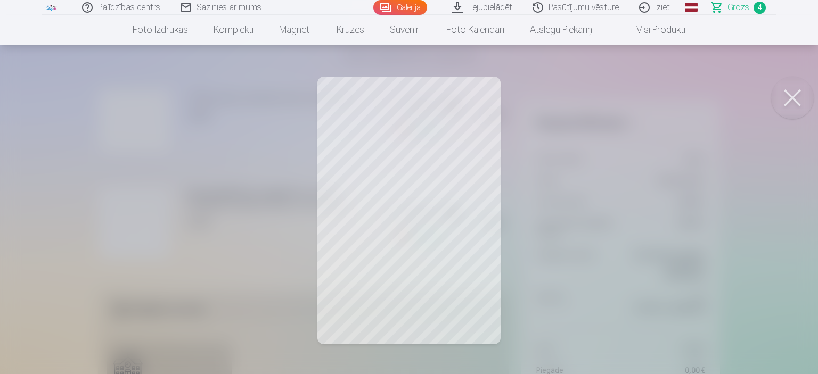
click at [791, 102] on button at bounding box center [792, 98] width 43 height 43
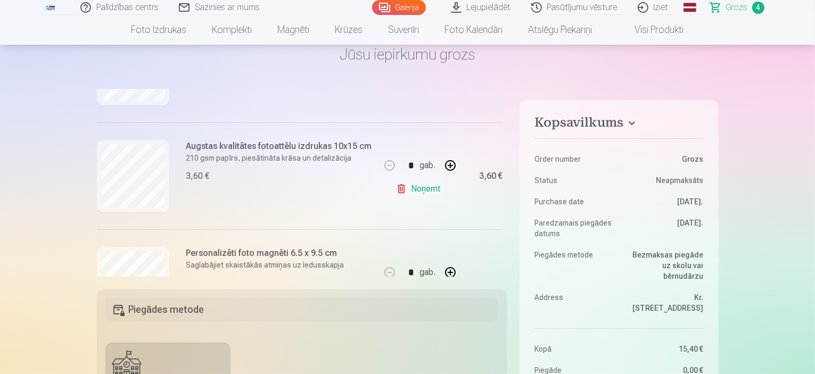
scroll to position [213, 0]
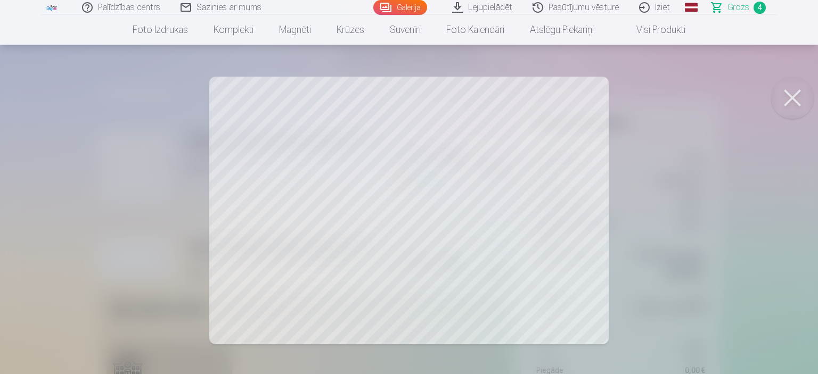
click at [787, 104] on button at bounding box center [792, 98] width 43 height 43
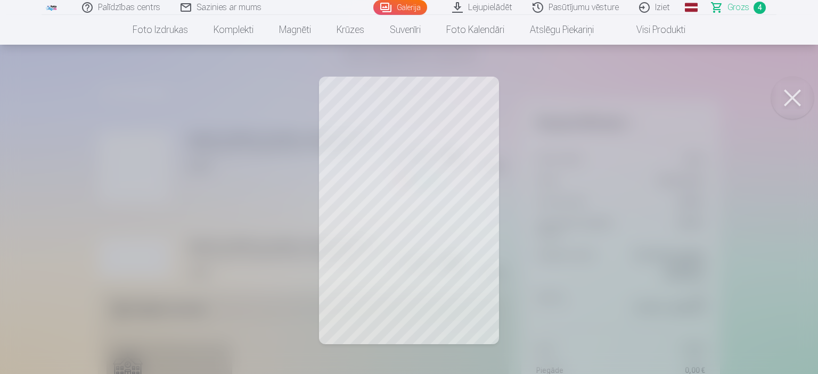
click at [786, 91] on button at bounding box center [792, 98] width 43 height 43
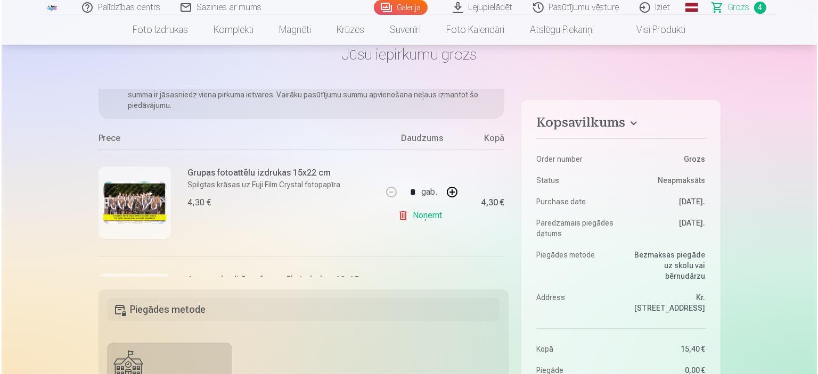
scroll to position [53, 0]
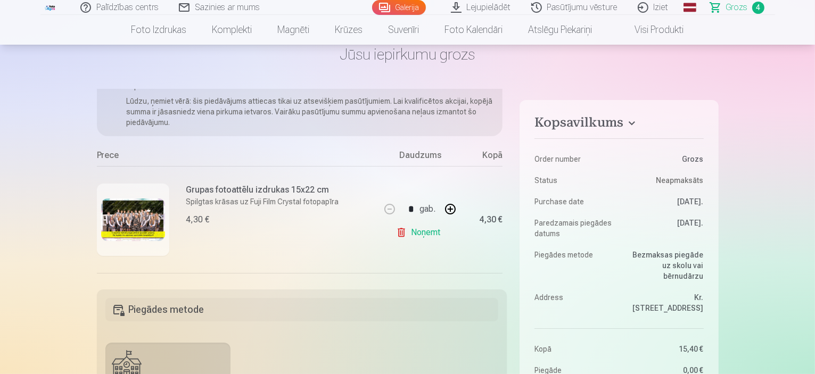
click at [114, 220] on img at bounding box center [133, 220] width 64 height 43
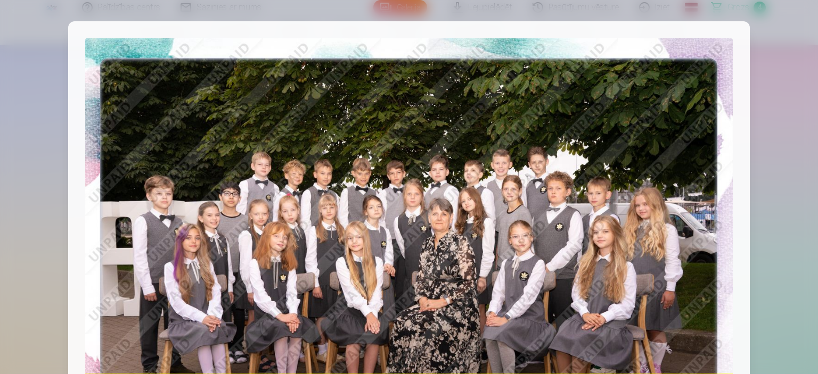
scroll to position [106, 0]
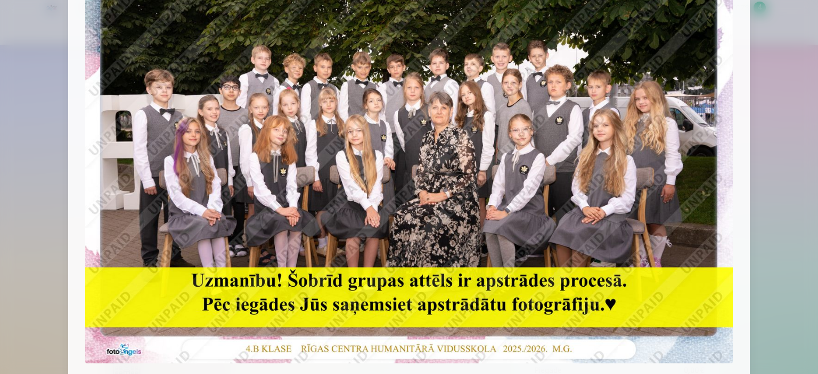
click at [698, 121] on img at bounding box center [408, 148] width 647 height 432
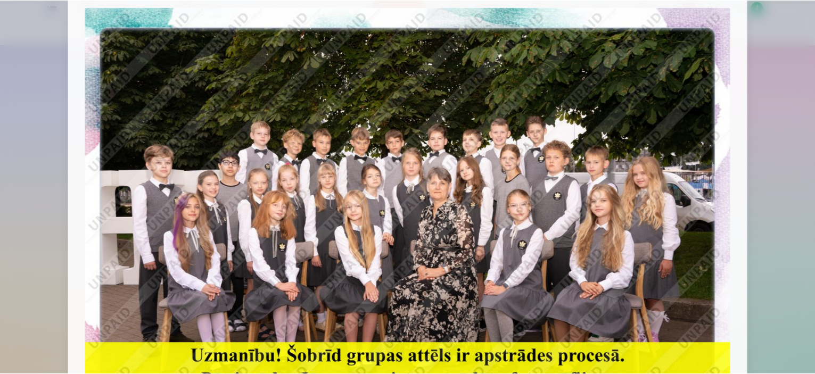
scroll to position [0, 0]
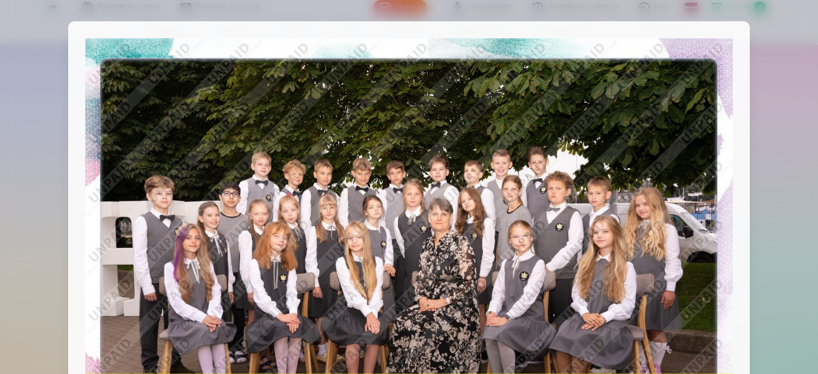
click at [796, 108] on div at bounding box center [409, 187] width 818 height 374
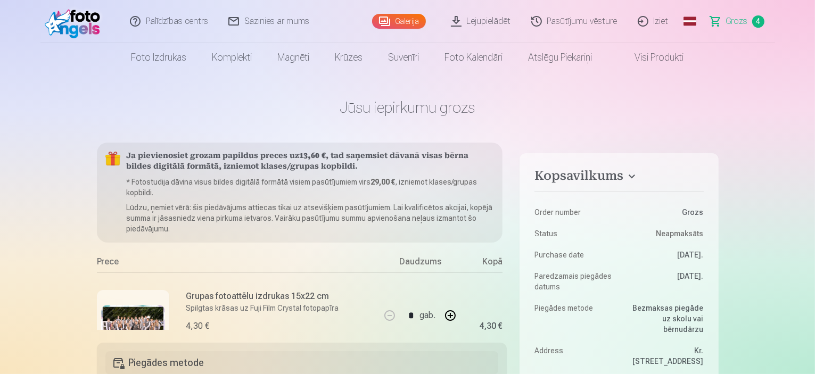
click at [407, 22] on link "Galerija" at bounding box center [399, 21] width 54 height 15
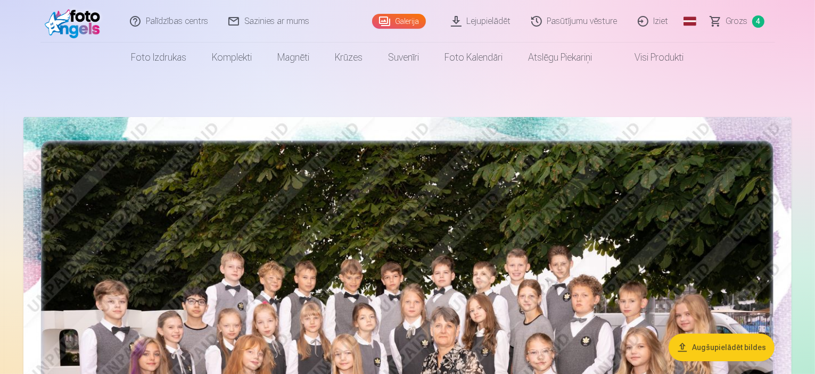
click at [732, 22] on span "Grozs" at bounding box center [737, 21] width 22 height 13
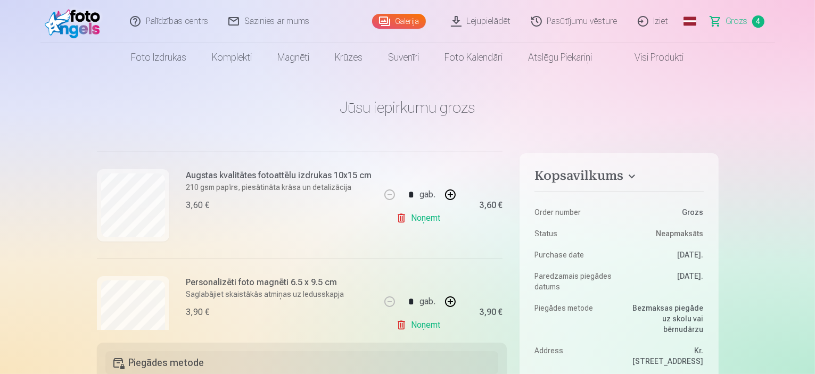
scroll to position [319, 0]
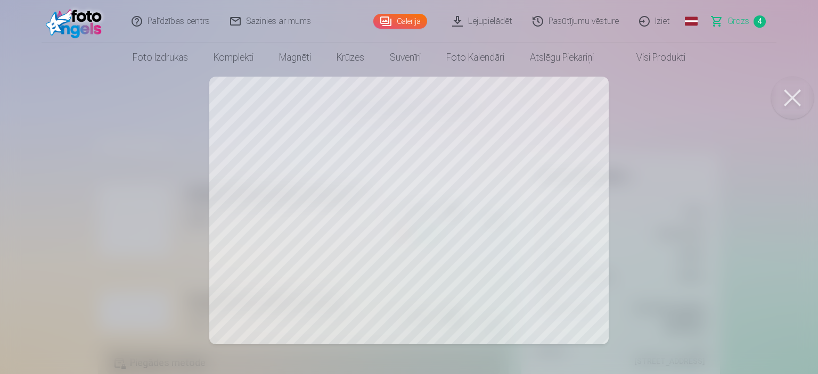
click at [797, 100] on button at bounding box center [792, 98] width 43 height 43
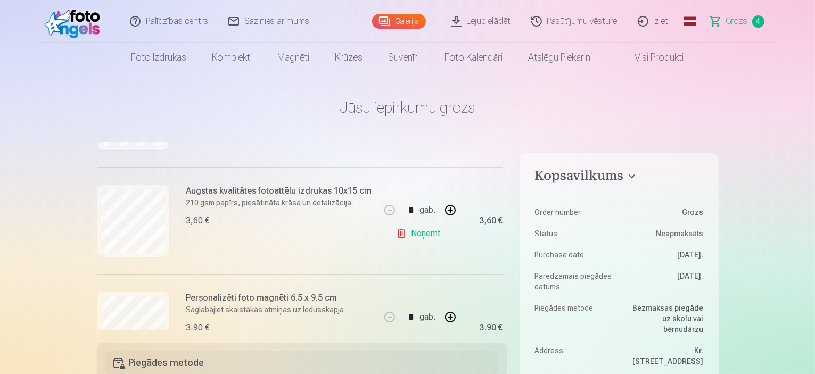
click at [407, 21] on link "Galerija" at bounding box center [399, 21] width 54 height 15
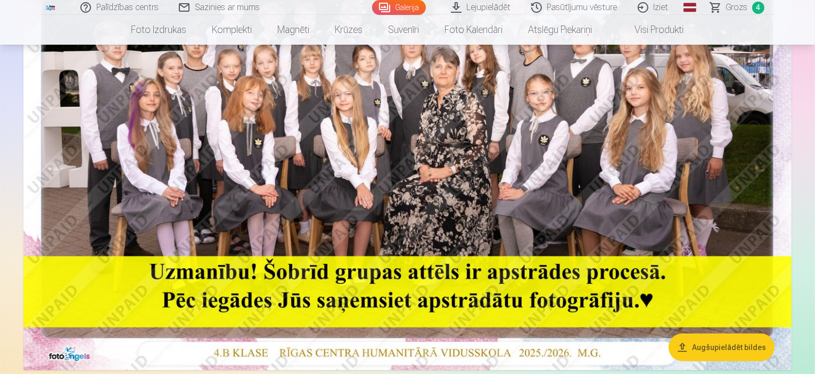
scroll to position [213, 0]
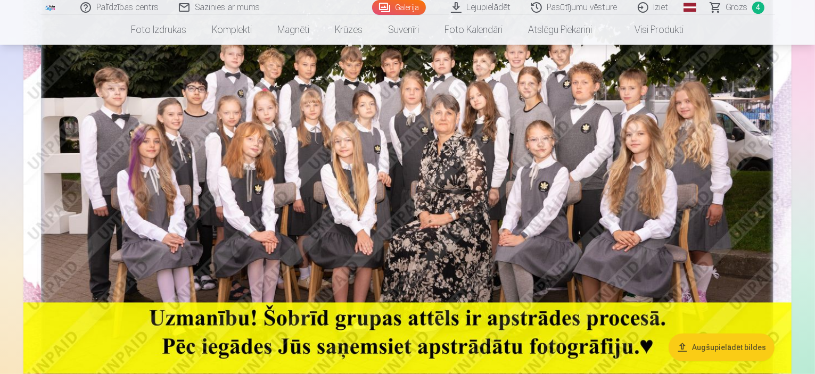
click at [153, 169] on img at bounding box center [407, 160] width 768 height 513
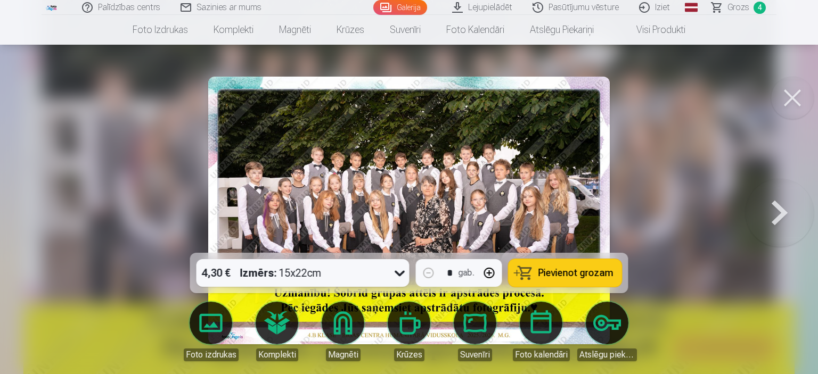
click at [250, 198] on img at bounding box center [408, 211] width 401 height 268
click at [326, 213] on img at bounding box center [408, 211] width 401 height 268
click at [795, 98] on button at bounding box center [792, 98] width 43 height 43
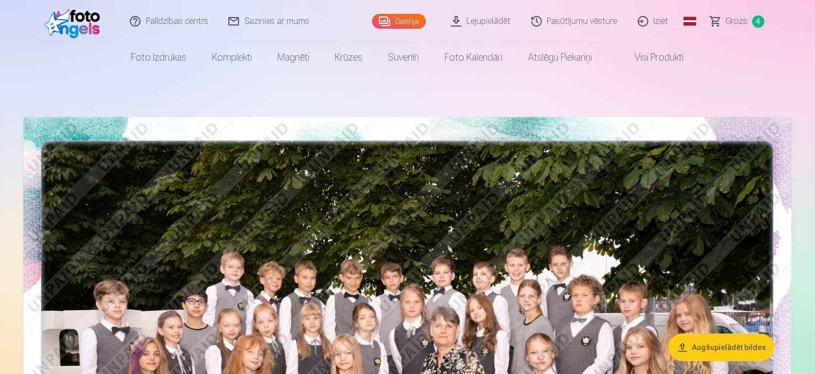
click at [747, 23] on span "Grozs" at bounding box center [737, 21] width 22 height 13
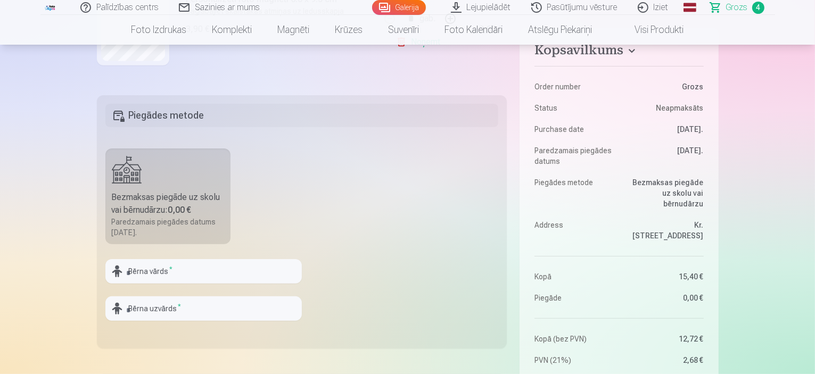
scroll to position [319, 0]
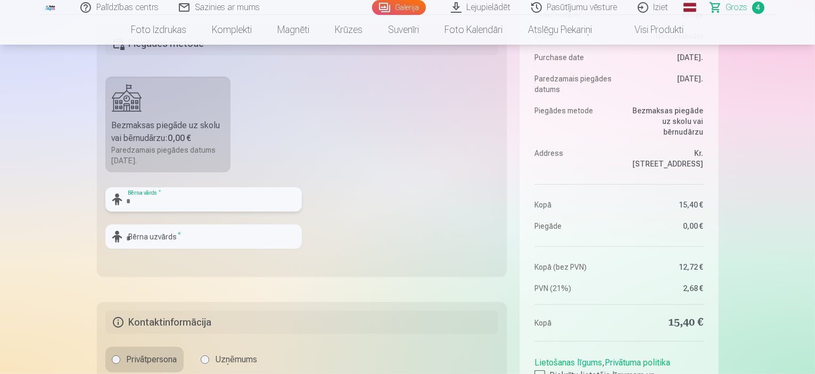
click at [167, 195] on input "text" at bounding box center [203, 199] width 196 height 24
click at [160, 202] on input "*********" at bounding box center [203, 199] width 196 height 24
type input "*********"
click at [170, 240] on input "text" at bounding box center [203, 237] width 196 height 24
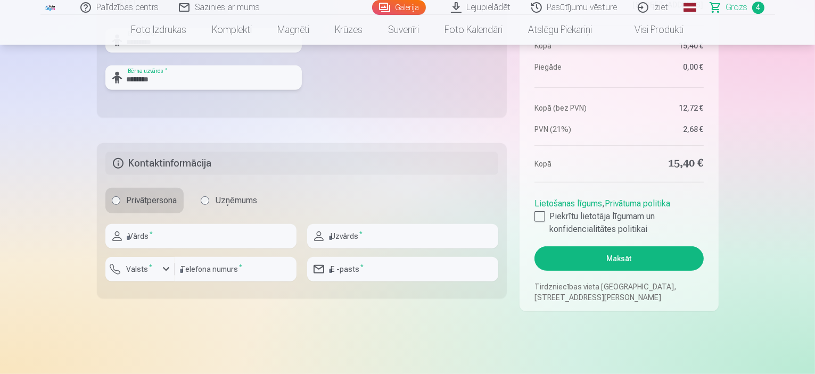
scroll to position [479, 0]
type input "********"
click at [197, 238] on input "text" at bounding box center [200, 236] width 191 height 24
type input "*****"
type input "**********"
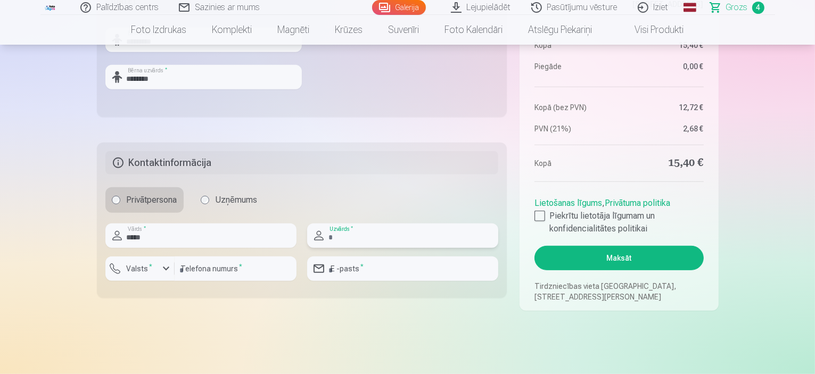
type input "********"
type input "**********"
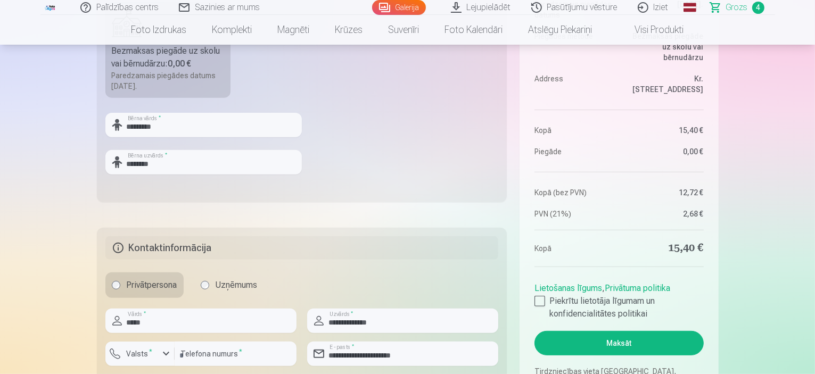
scroll to position [373, 0]
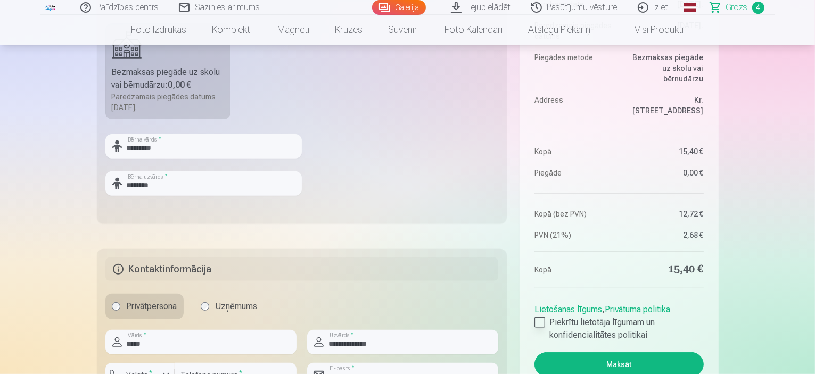
click at [537, 321] on div at bounding box center [539, 322] width 11 height 11
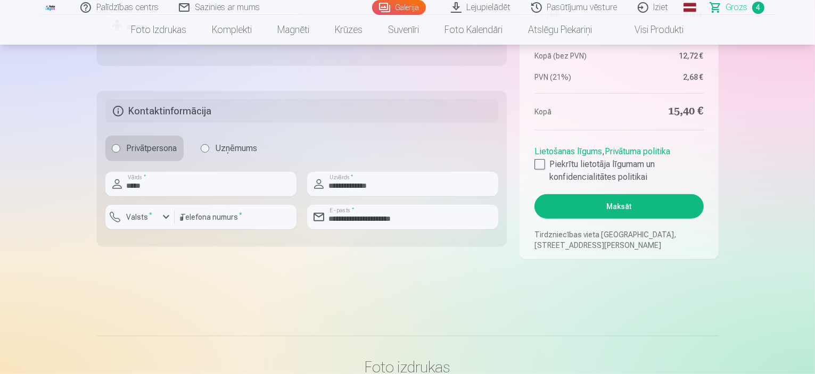
scroll to position [532, 0]
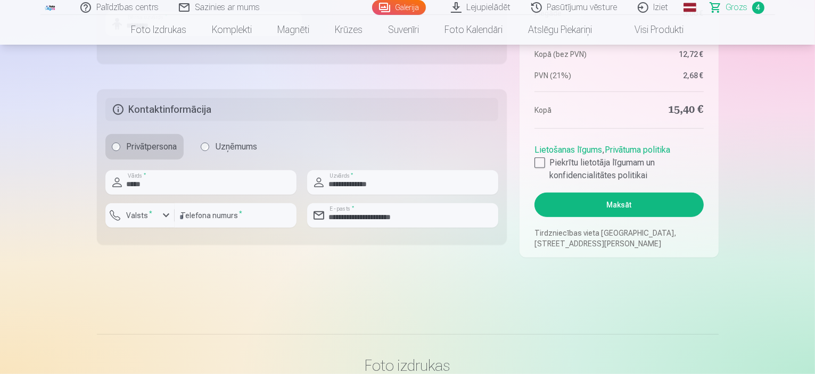
click at [604, 214] on button "Maksāt" at bounding box center [618, 205] width 169 height 24
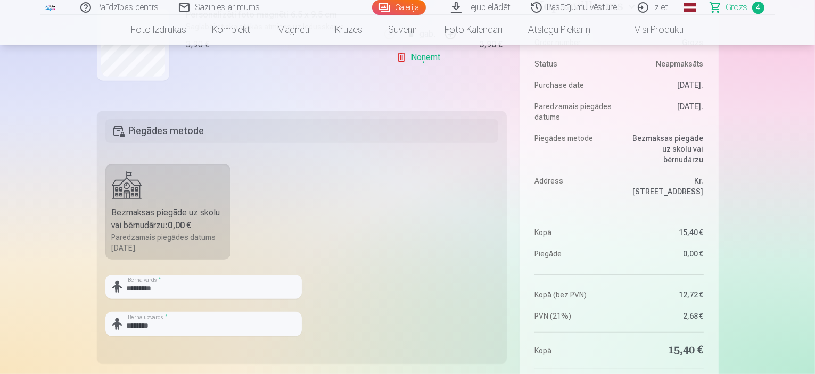
scroll to position [319, 0]
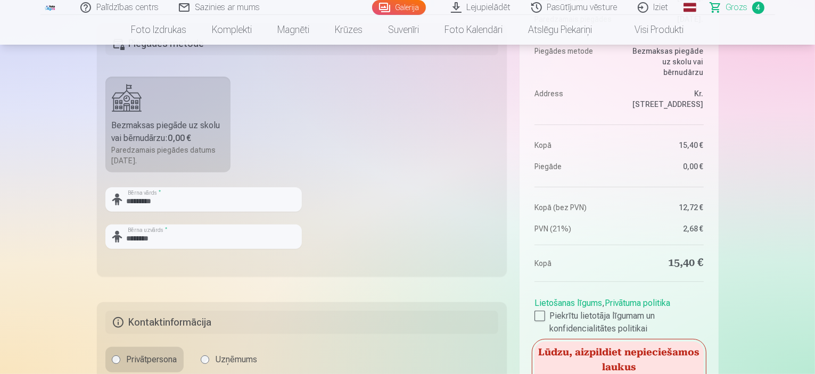
click at [186, 146] on div "Paredzamais piegādes datums 5.10.2025." at bounding box center [168, 155] width 113 height 21
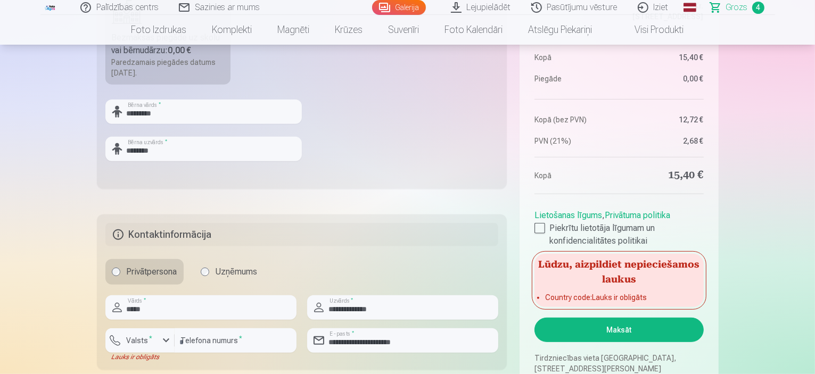
scroll to position [426, 0]
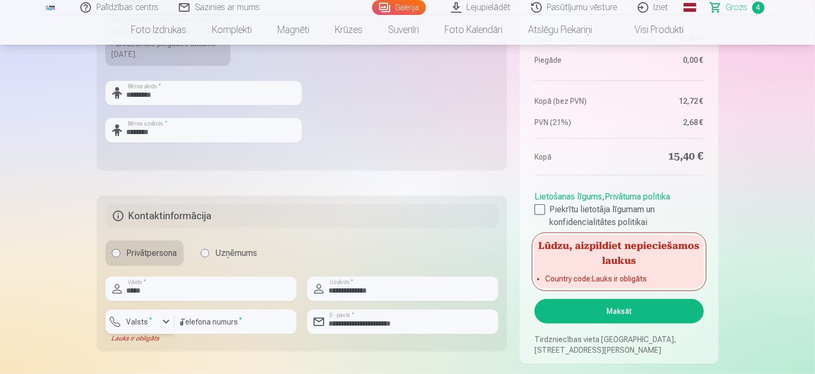
click at [153, 323] on label "Valsts *" at bounding box center [139, 322] width 35 height 11
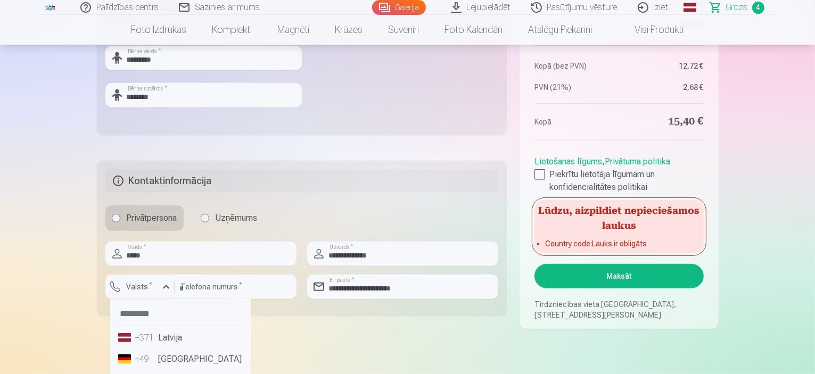
scroll to position [479, 0]
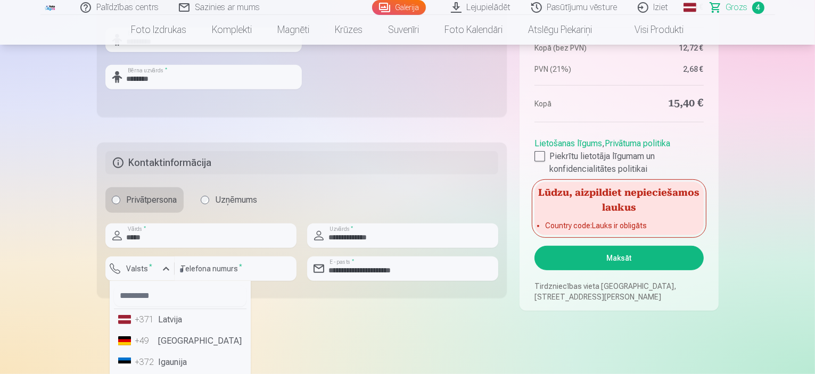
click at [158, 320] on li "+371 Latvija" at bounding box center [180, 319] width 133 height 21
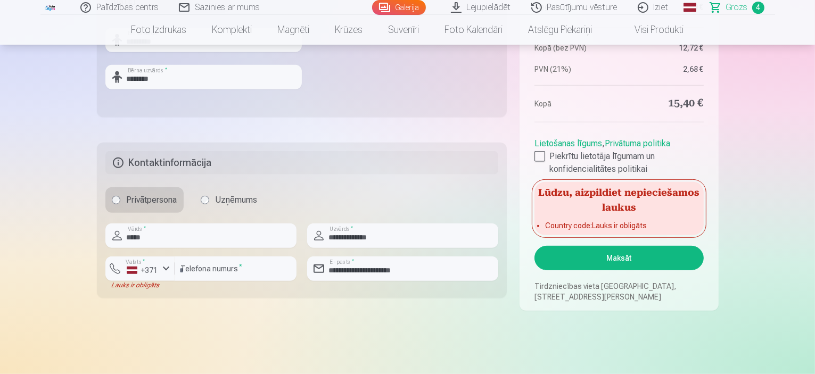
click at [639, 255] on button "Maksāt" at bounding box center [618, 258] width 169 height 24
